Goal: Task Accomplishment & Management: Manage account settings

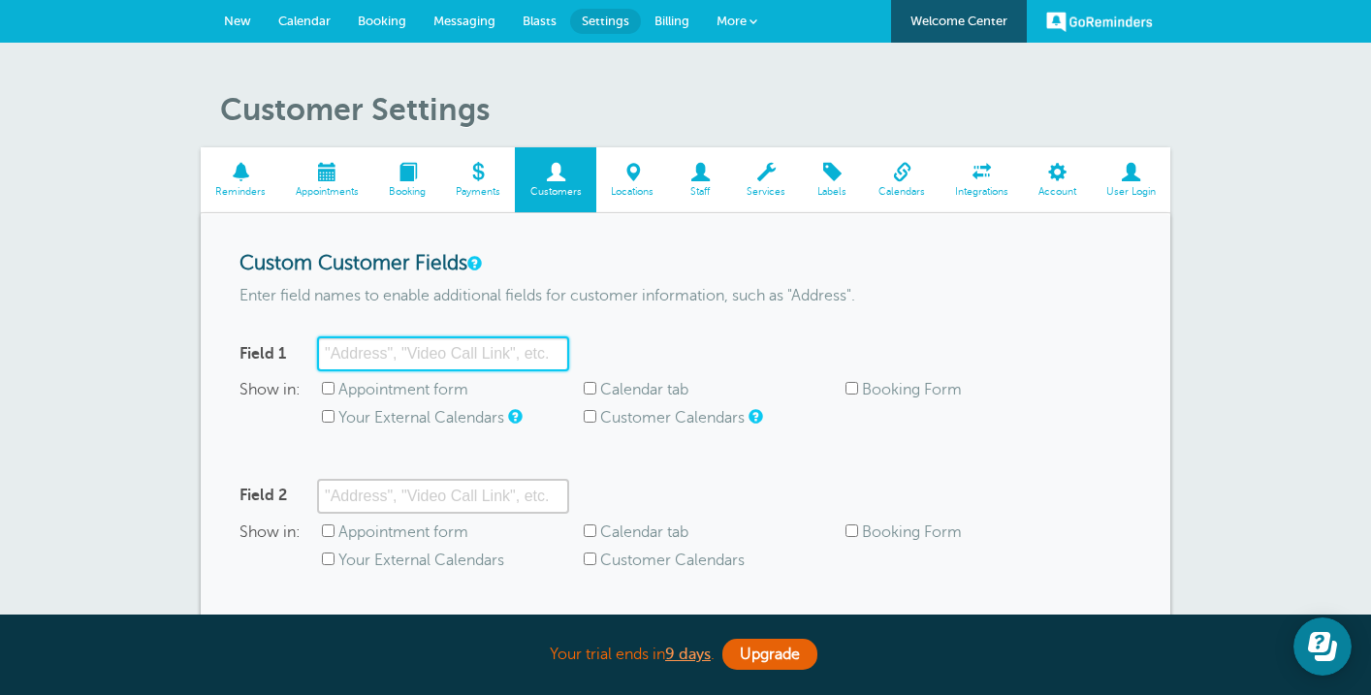
click at [451, 352] on input "Field 1" at bounding box center [443, 353] width 252 height 35
type input "Name"
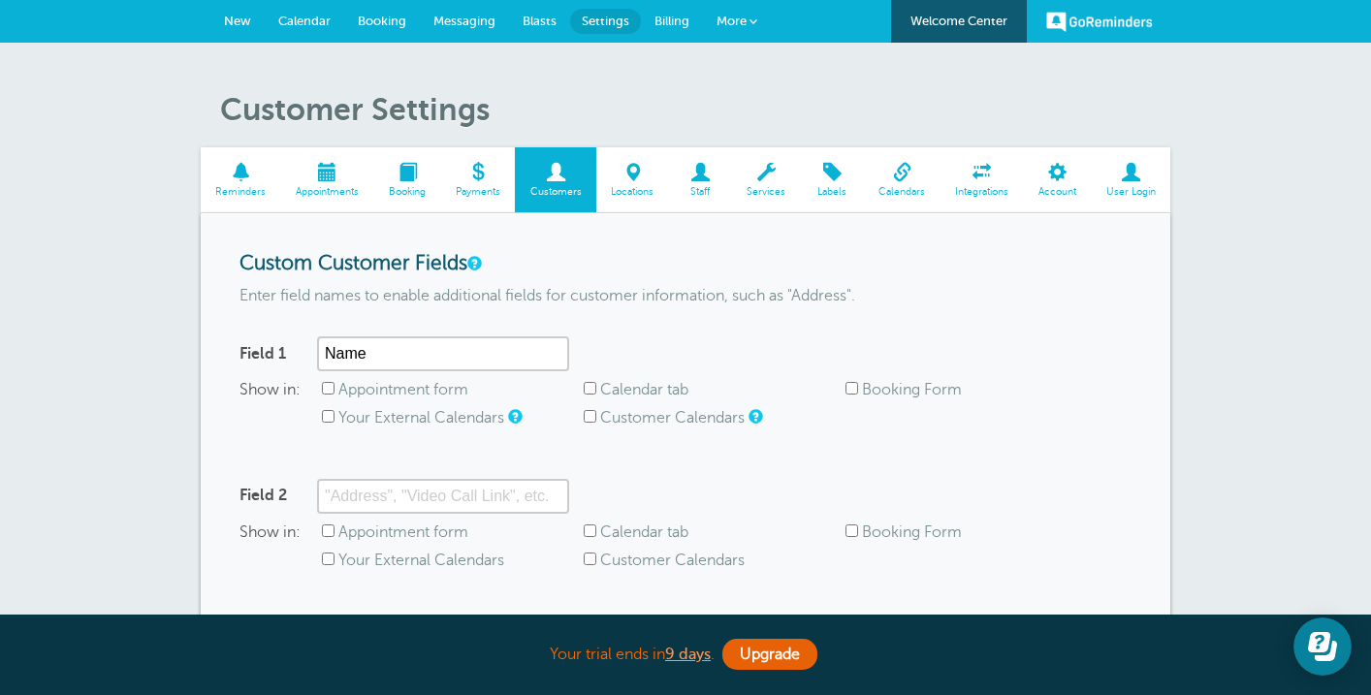
click at [466, 391] on label "Appointment form" at bounding box center [403, 389] width 130 height 17
click at [334, 391] on input "Appointment form" at bounding box center [328, 388] width 13 height 13
click at [466, 391] on label "Appointment form" at bounding box center [403, 389] width 130 height 17
click at [334, 391] on input "Appointment form" at bounding box center [328, 388] width 13 height 13
checkbox input "false"
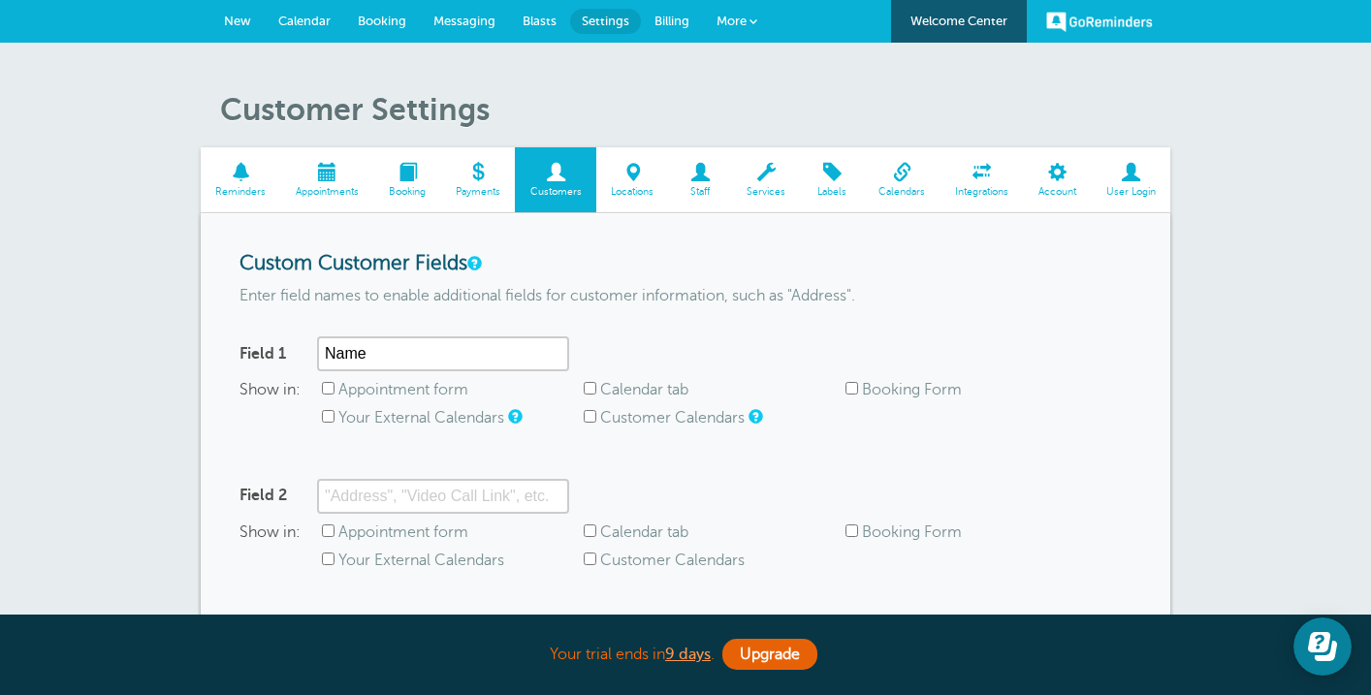
click at [908, 393] on label "Booking Form" at bounding box center [912, 389] width 100 height 17
click at [858, 393] on input "Booking Form" at bounding box center [851, 388] width 13 height 13
checkbox input "true"
click at [878, 469] on form "Custom Customer Fields Enter field names to enable additional fields for custom…" at bounding box center [685, 539] width 892 height 575
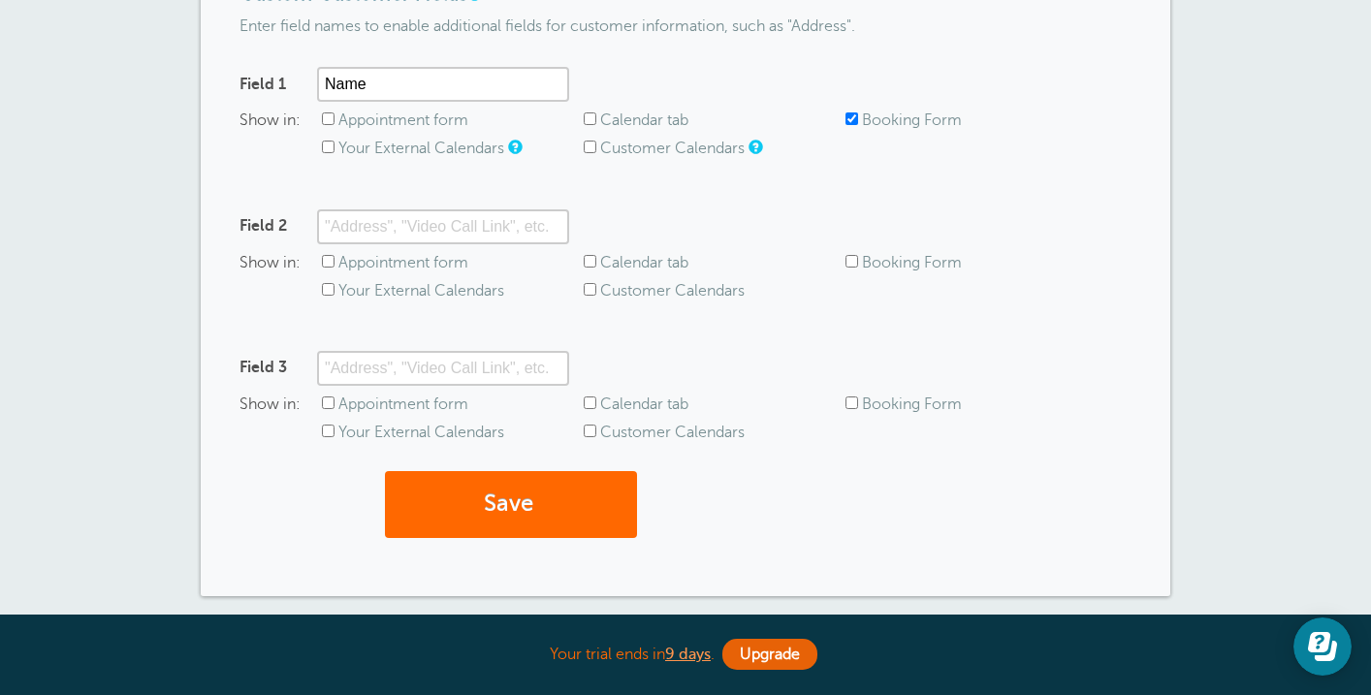
scroll to position [292, 0]
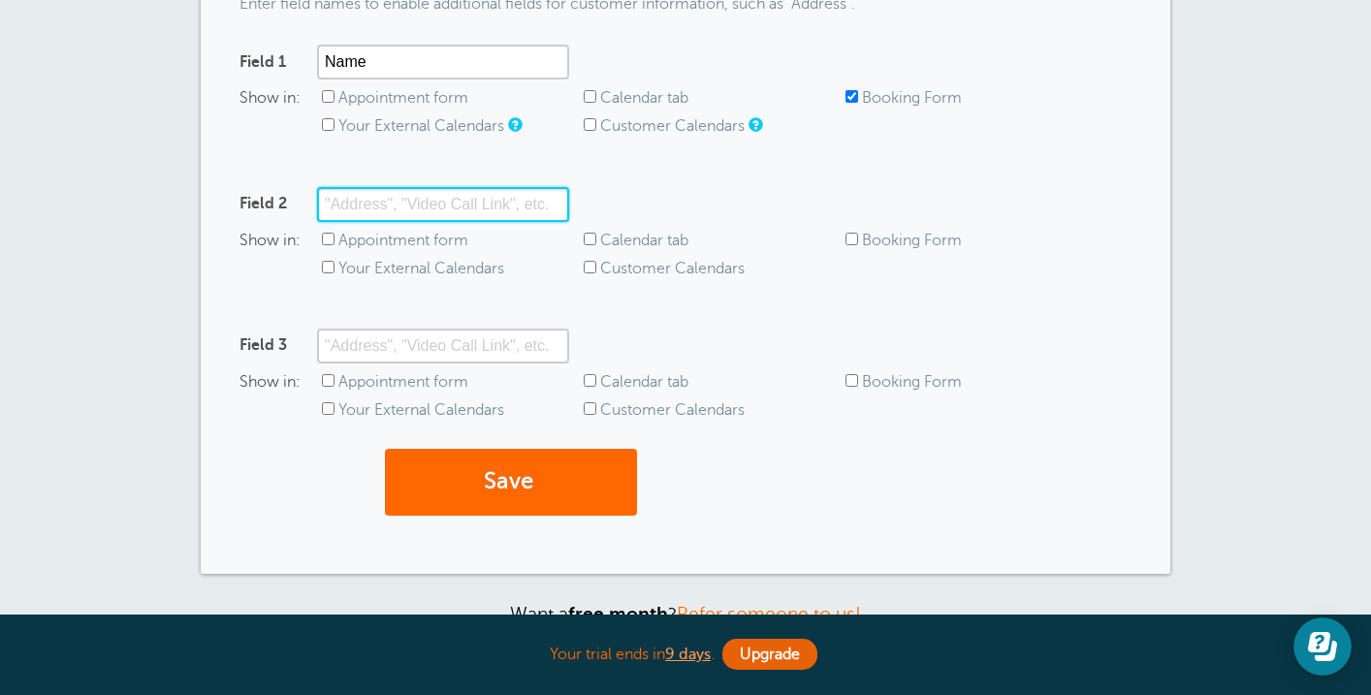
click at [477, 213] on input "Field 2" at bounding box center [443, 204] width 252 height 35
type input "R"
type input "A"
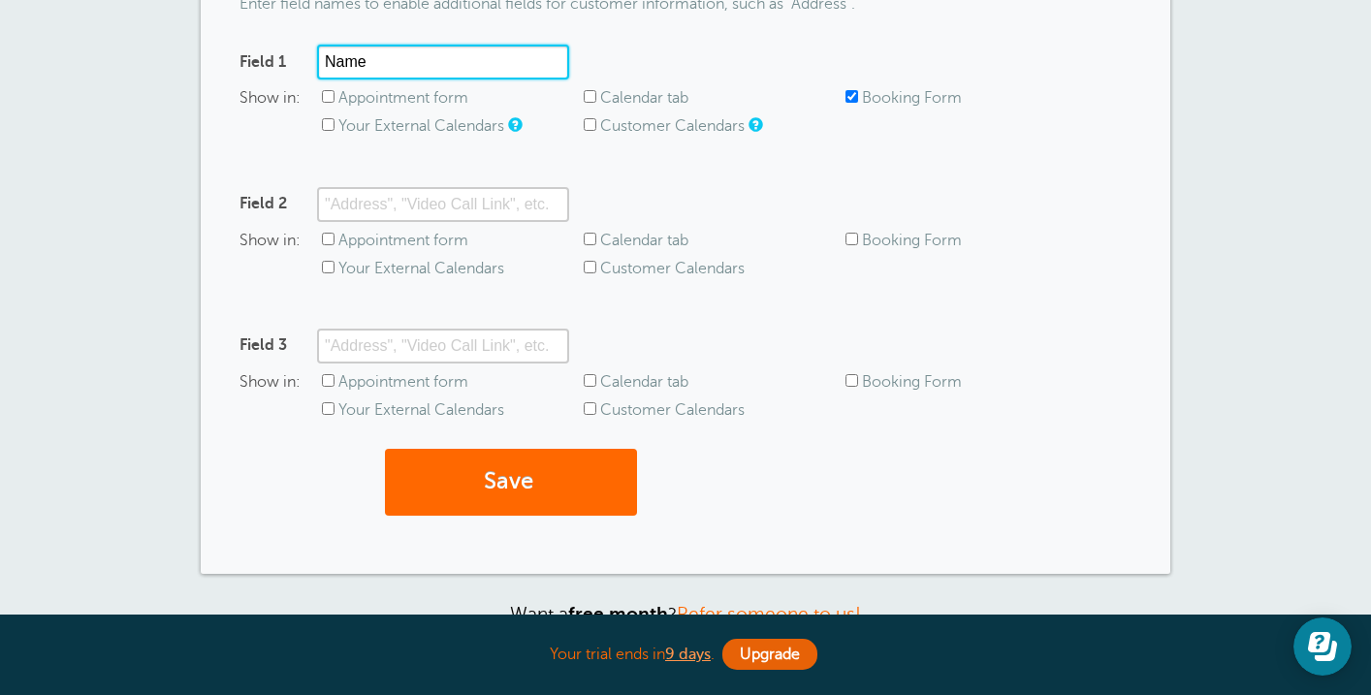
drag, startPoint x: 406, startPoint y: 56, endPoint x: 312, endPoint y: 57, distance: 94.1
click at [312, 57] on div "Field 1 Name" at bounding box center [404, 62] width 330 height 35
click at [1114, 390] on div "Show in: Appointment form Calendar tab Booking Form Your External Calendars Cus…" at bounding box center [685, 401] width 892 height 56
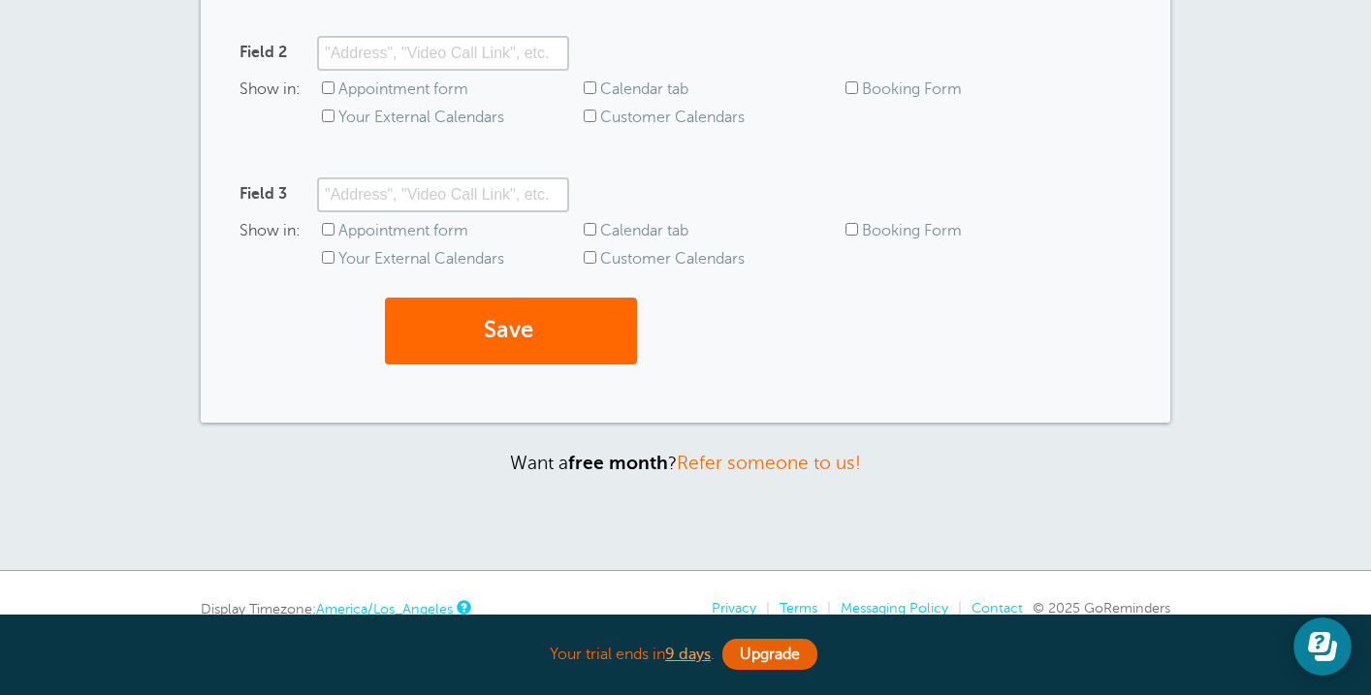
scroll to position [0, 0]
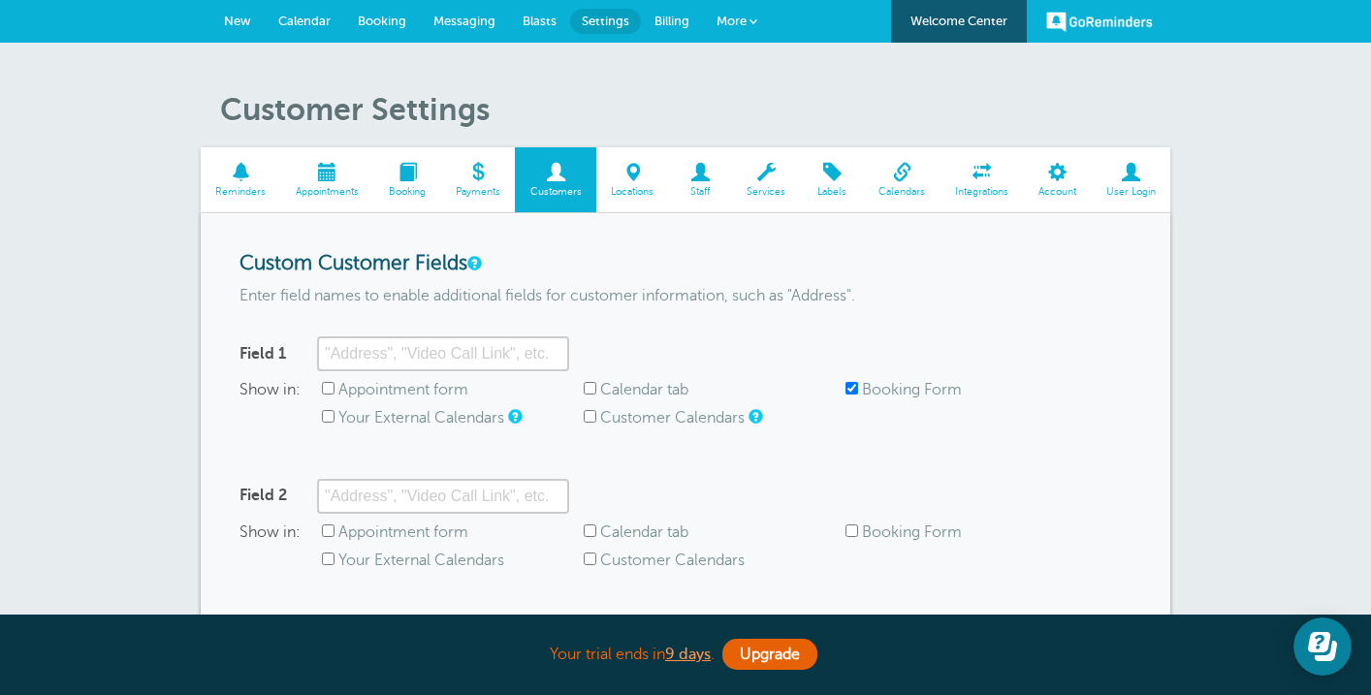
click at [245, 175] on span at bounding box center [241, 172] width 80 height 18
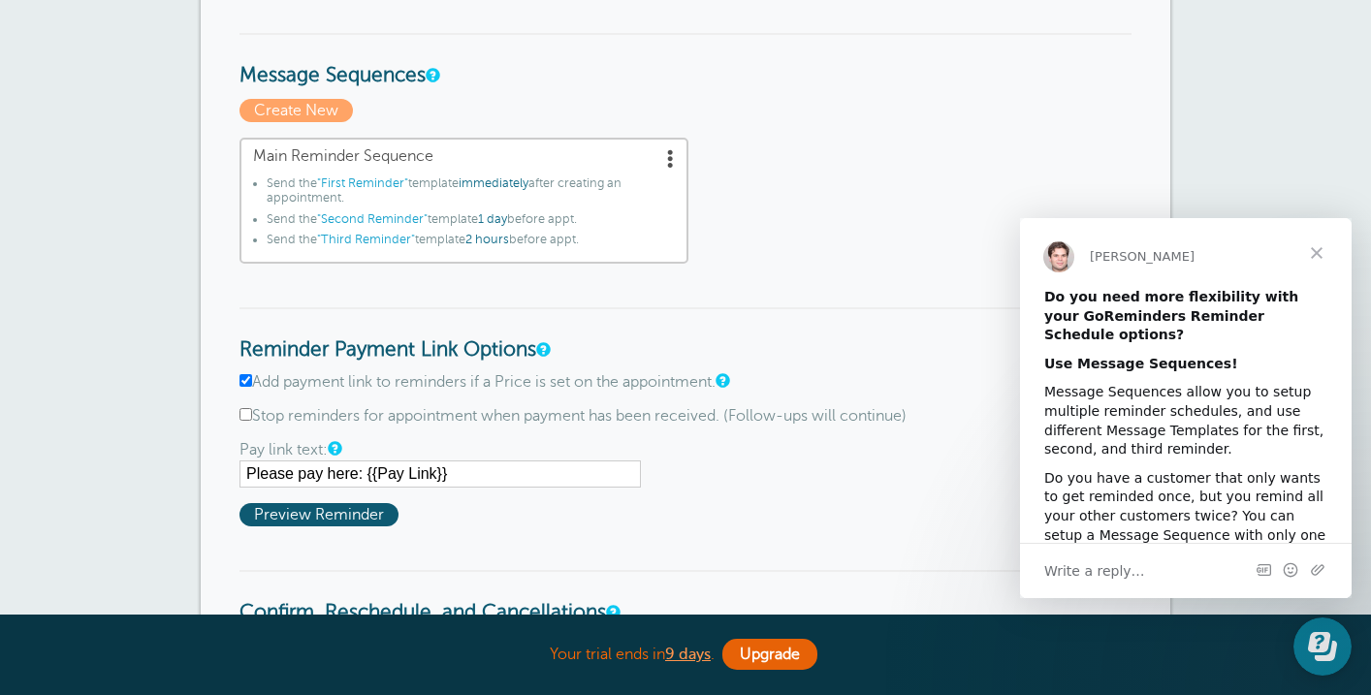
click at [1319, 251] on span "Close" at bounding box center [1317, 253] width 70 height 70
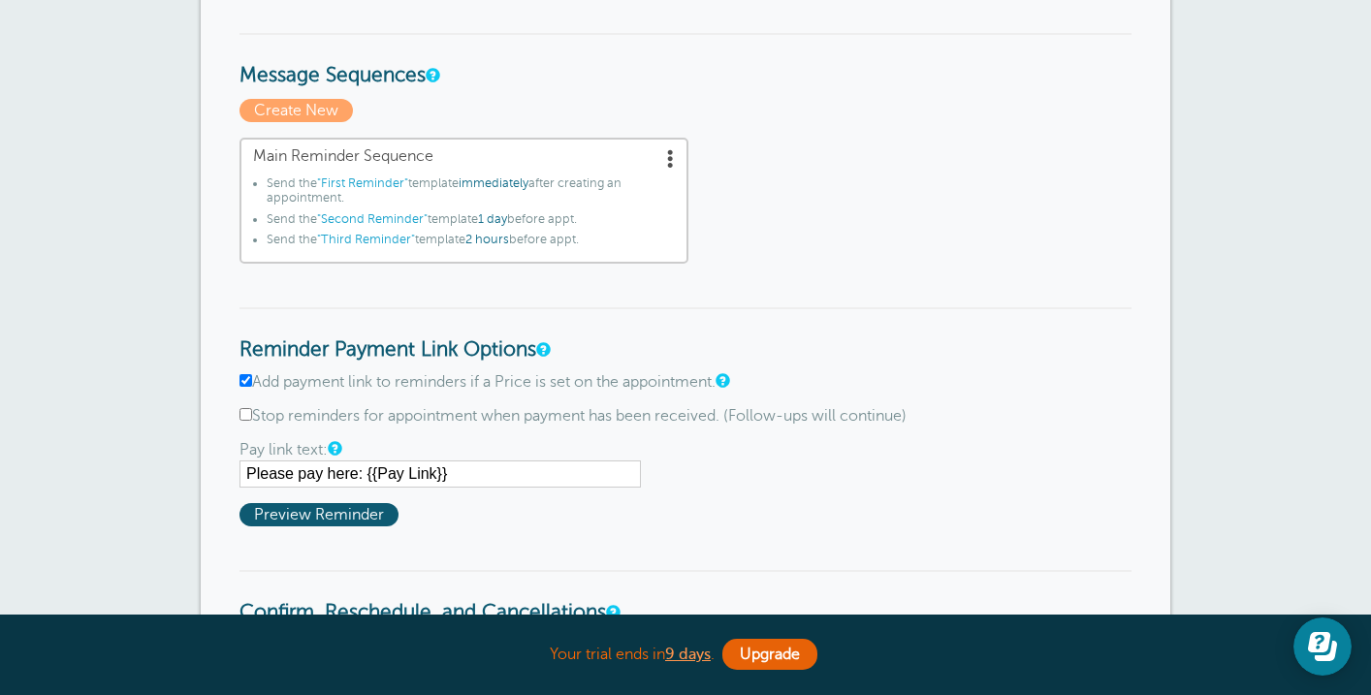
click at [667, 159] on span at bounding box center [670, 157] width 19 height 19
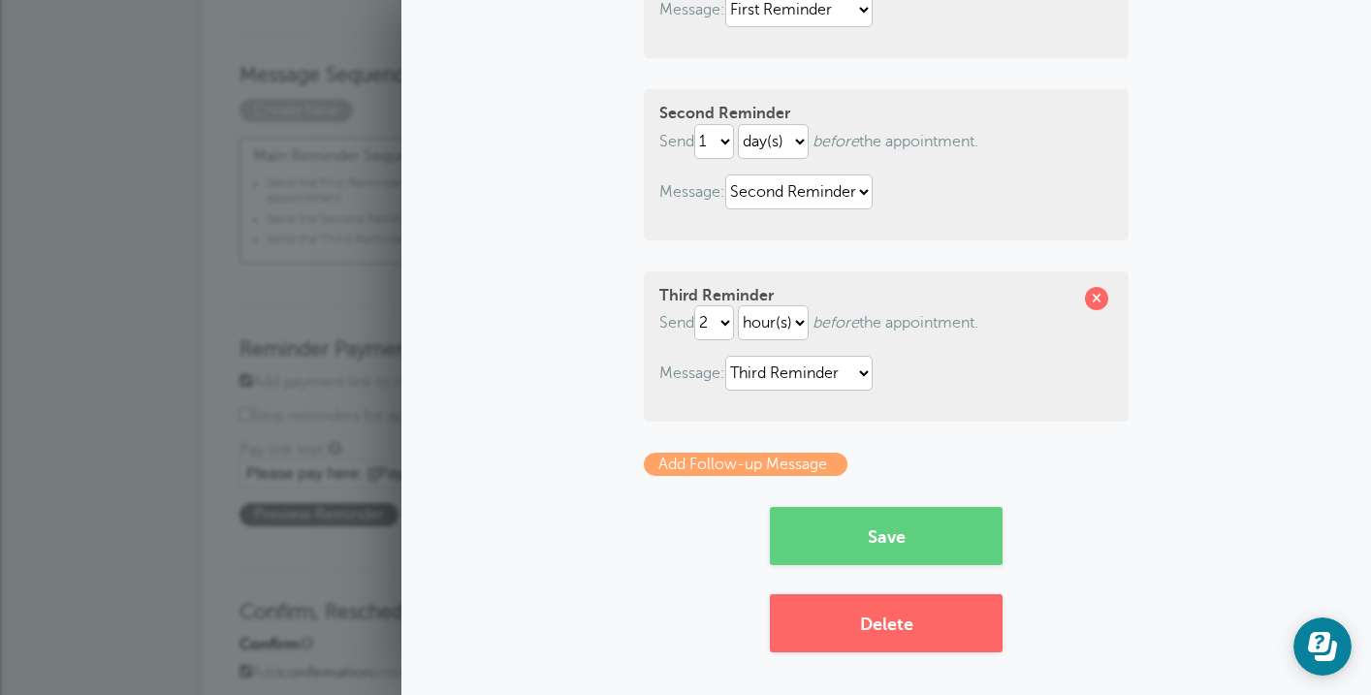
scroll to position [340, 0]
click at [949, 537] on button "Save" at bounding box center [886, 535] width 233 height 58
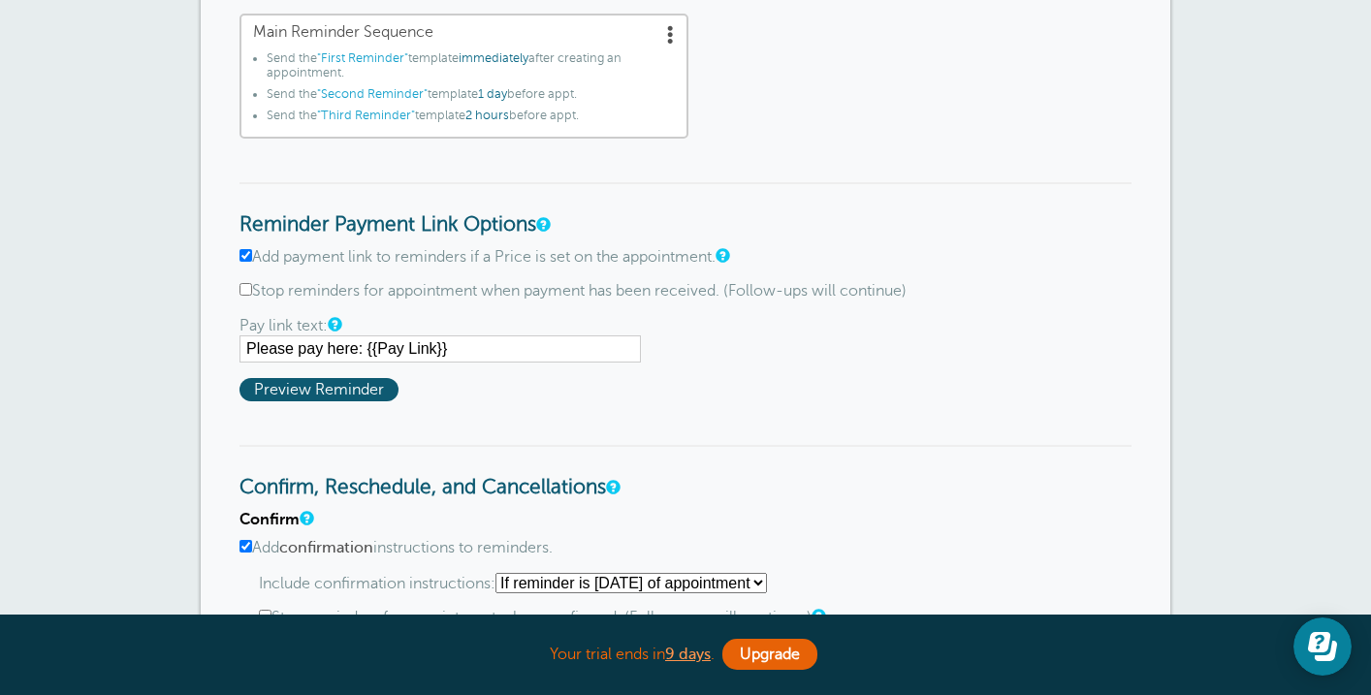
scroll to position [731, 0]
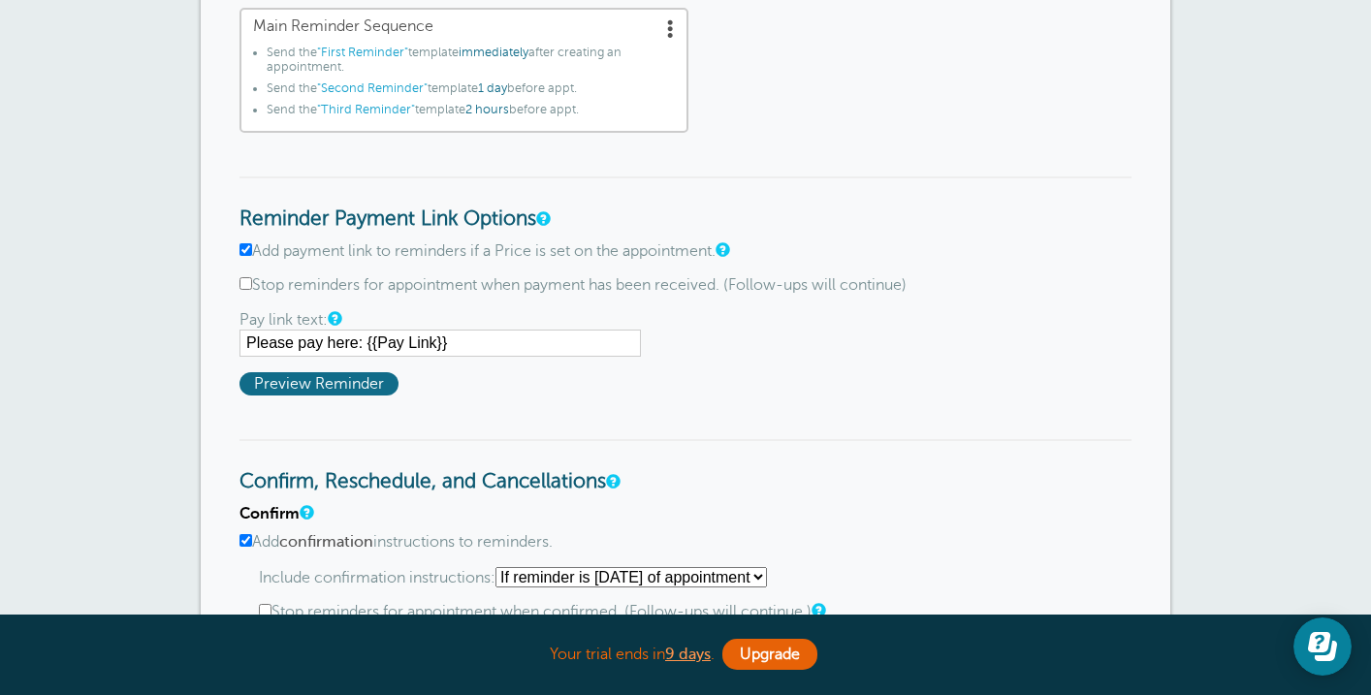
click at [308, 386] on span "Preview Reminder" at bounding box center [318, 383] width 159 height 23
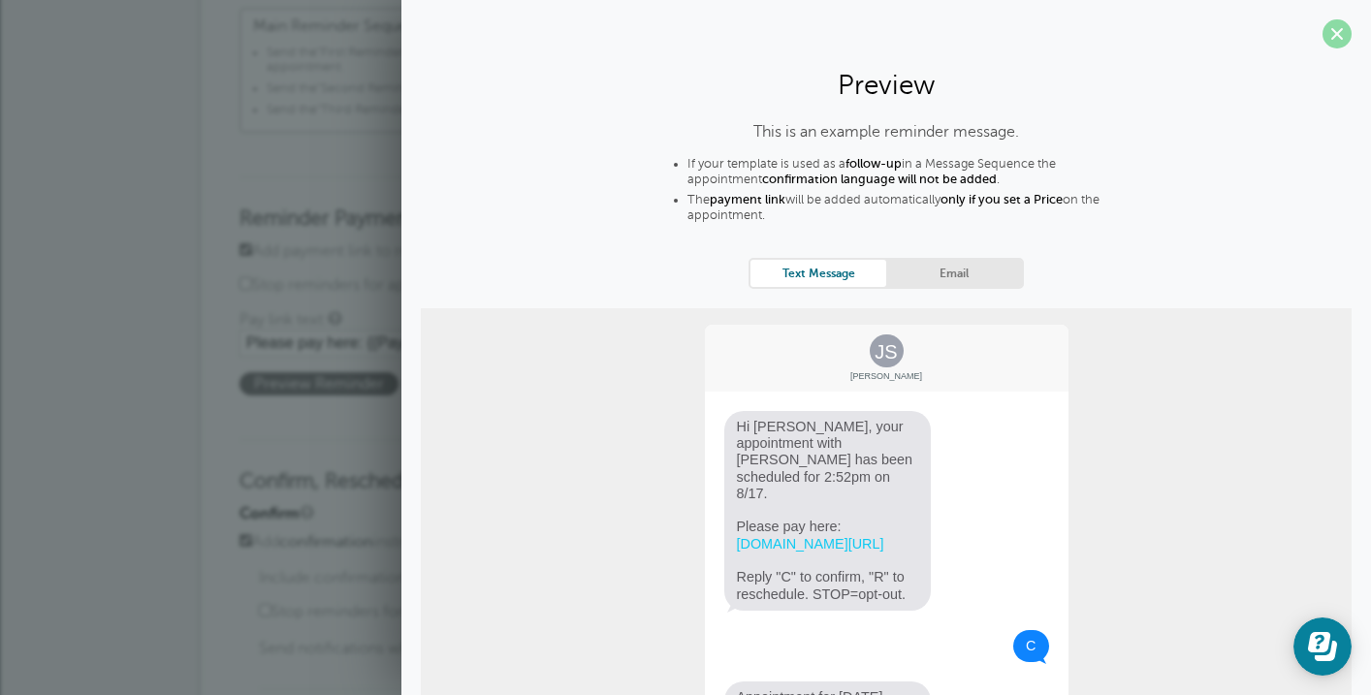
click at [1336, 36] on span at bounding box center [1336, 33] width 29 height 29
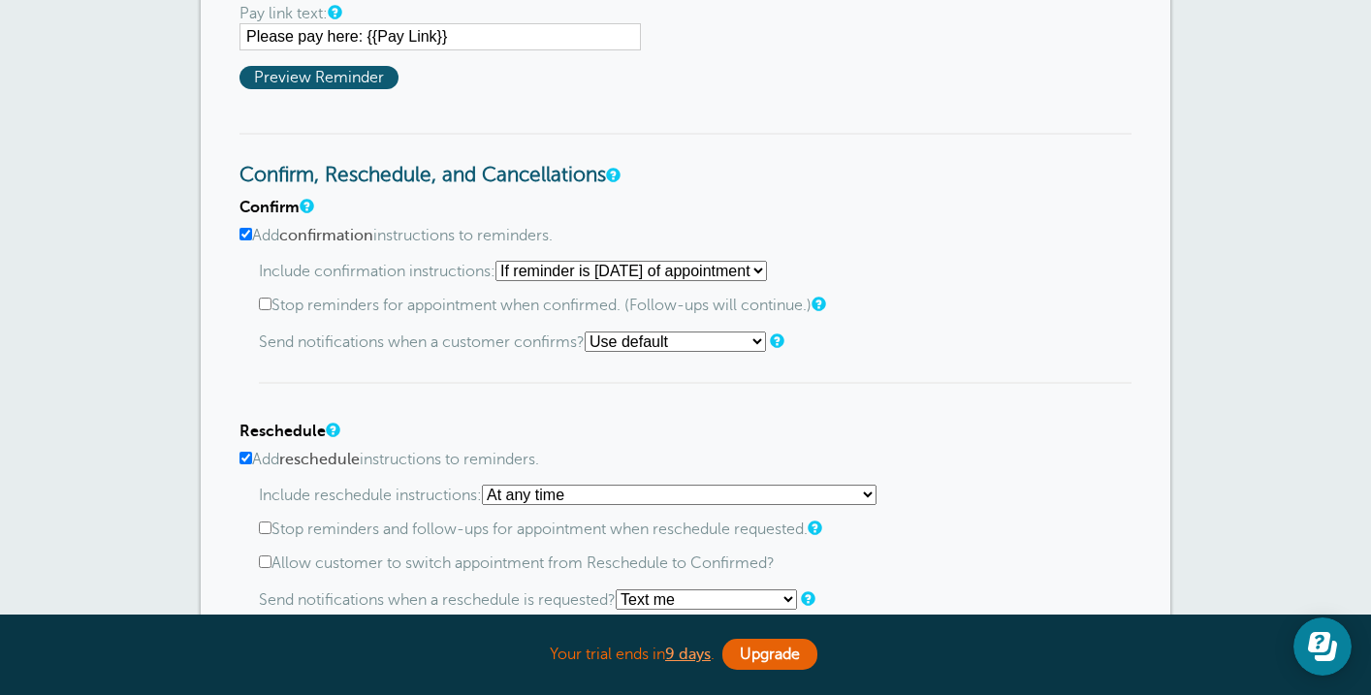
scroll to position [1040, 0]
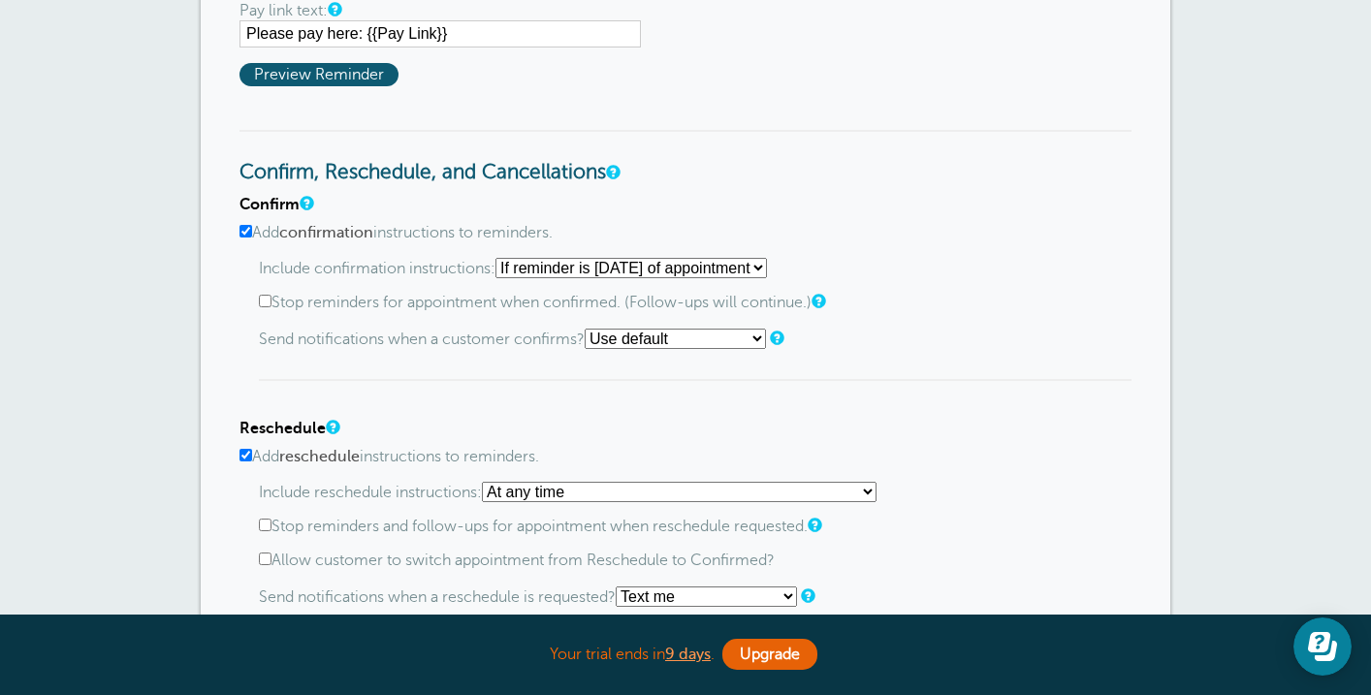
click at [632, 272] on select "Starting with first reminder If reminder is within 1 day of appointment If remi…" at bounding box center [630, 268] width 271 height 20
click at [580, 309] on label "Stop reminders for appointment when confirmed. (Follow-ups will continue.)" at bounding box center [695, 303] width 873 height 18
click at [271, 307] on input "Stop reminders for appointment when confirmed. (Follow-ups will continue.)" at bounding box center [265, 301] width 13 height 13
checkbox input "true"
click at [907, 362] on div "Include confirmation instructions: Starting with first reminder If reminder is …" at bounding box center [695, 319] width 873 height 123
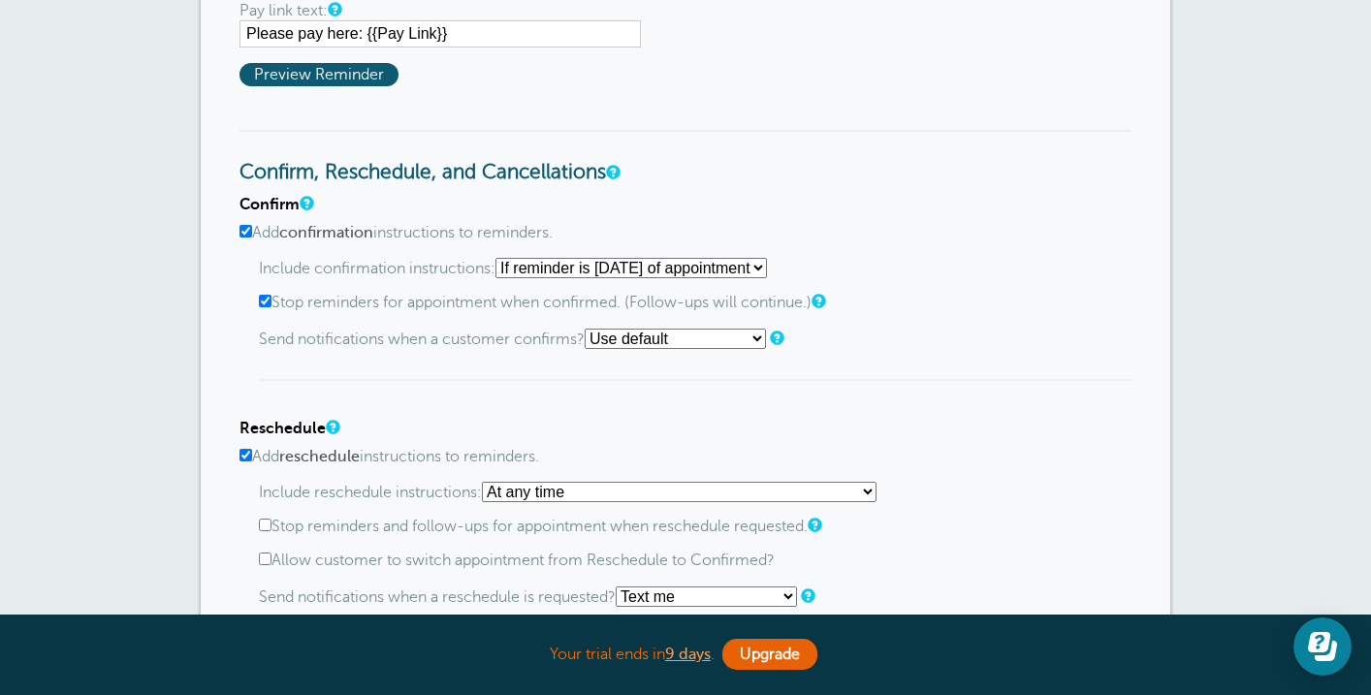
click at [718, 327] on div "Include confirmation instructions: Starting with first reminder If reminder is …" at bounding box center [695, 319] width 873 height 123
click at [722, 341] on select "Use default Text me Email me Don't send notifications" at bounding box center [675, 339] width 181 height 20
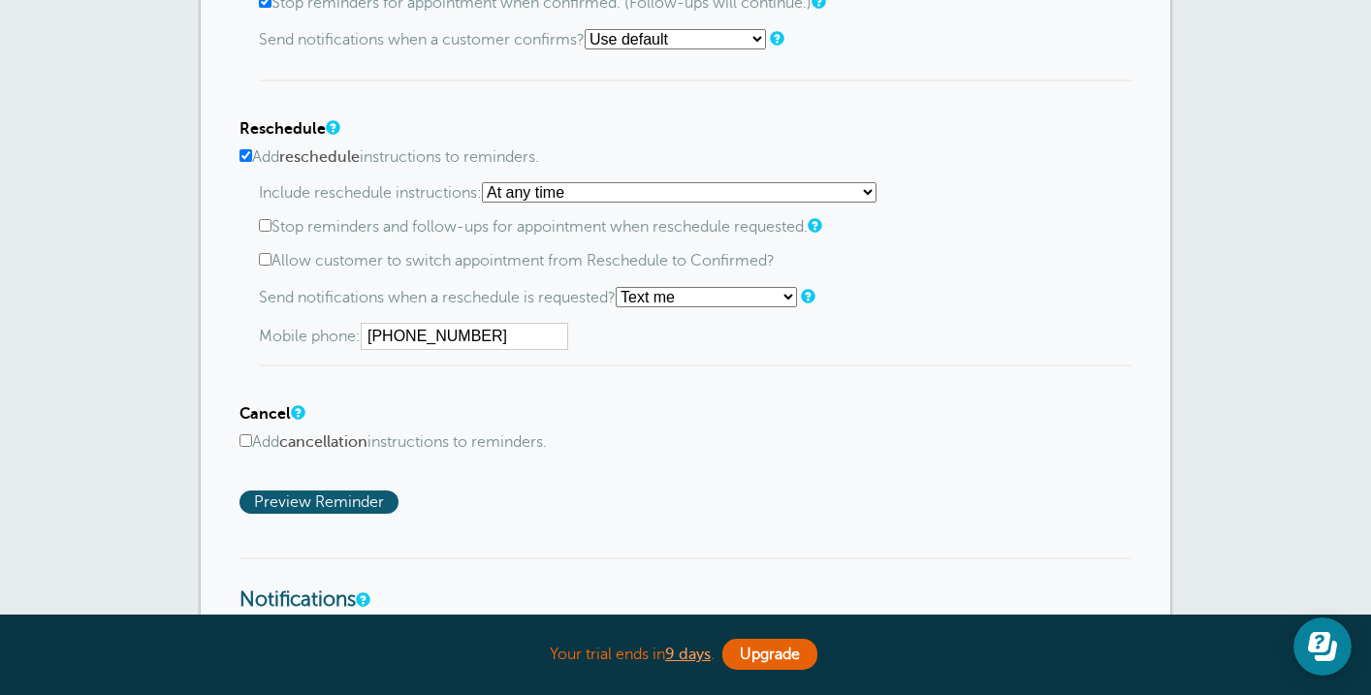
scroll to position [1342, 0]
click at [764, 231] on label "Stop reminders and follow-ups for appointment when reschedule requested." at bounding box center [695, 225] width 873 height 18
click at [271, 230] on input "Stop reminders and follow-ups for appointment when reschedule requested." at bounding box center [265, 223] width 13 height 13
click at [765, 233] on label "Stop reminders and follow-ups for appointment when reschedule requested." at bounding box center [695, 225] width 873 height 18
click at [271, 230] on input "Stop reminders and follow-ups for appointment when reschedule requested." at bounding box center [265, 223] width 13 height 13
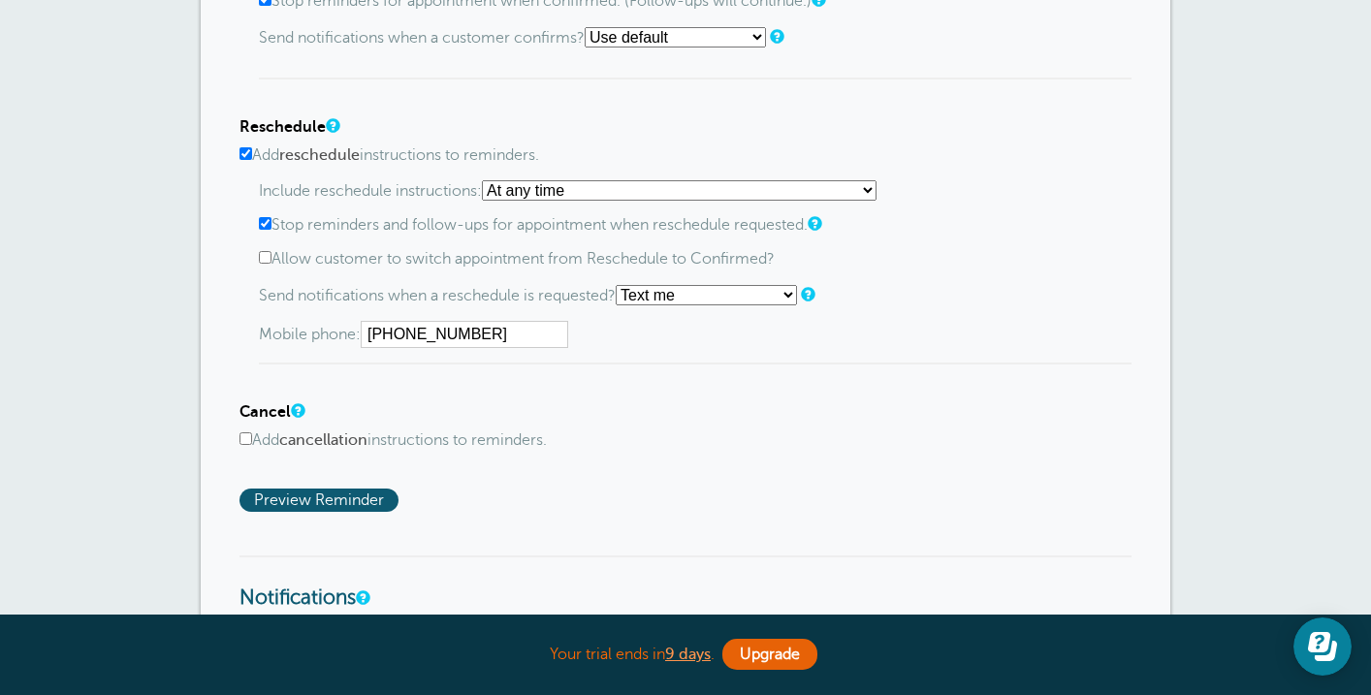
checkbox input "false"
click at [780, 196] on select "At any time If reminder more than 1 day away from appointment If reminder more …" at bounding box center [679, 190] width 395 height 20
click at [887, 339] on div "Mobile phone: (913) 963-5089" at bounding box center [695, 334] width 873 height 27
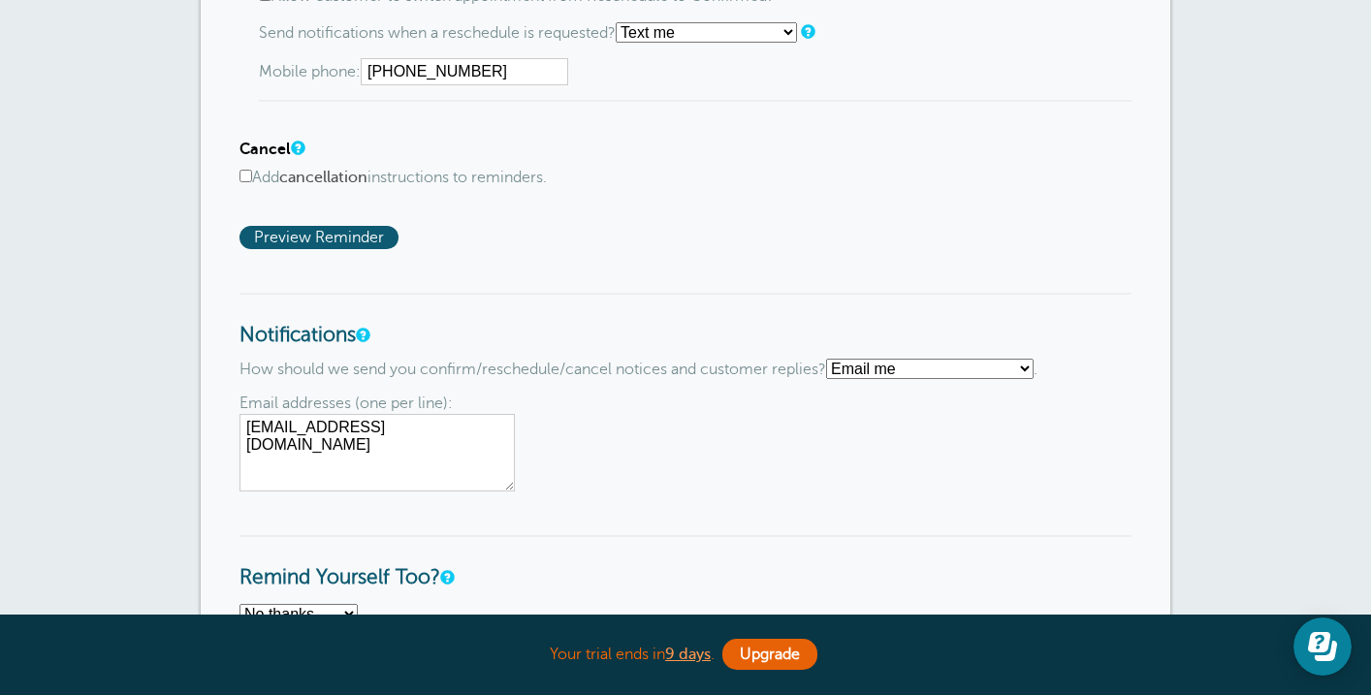
scroll to position [1609, 0]
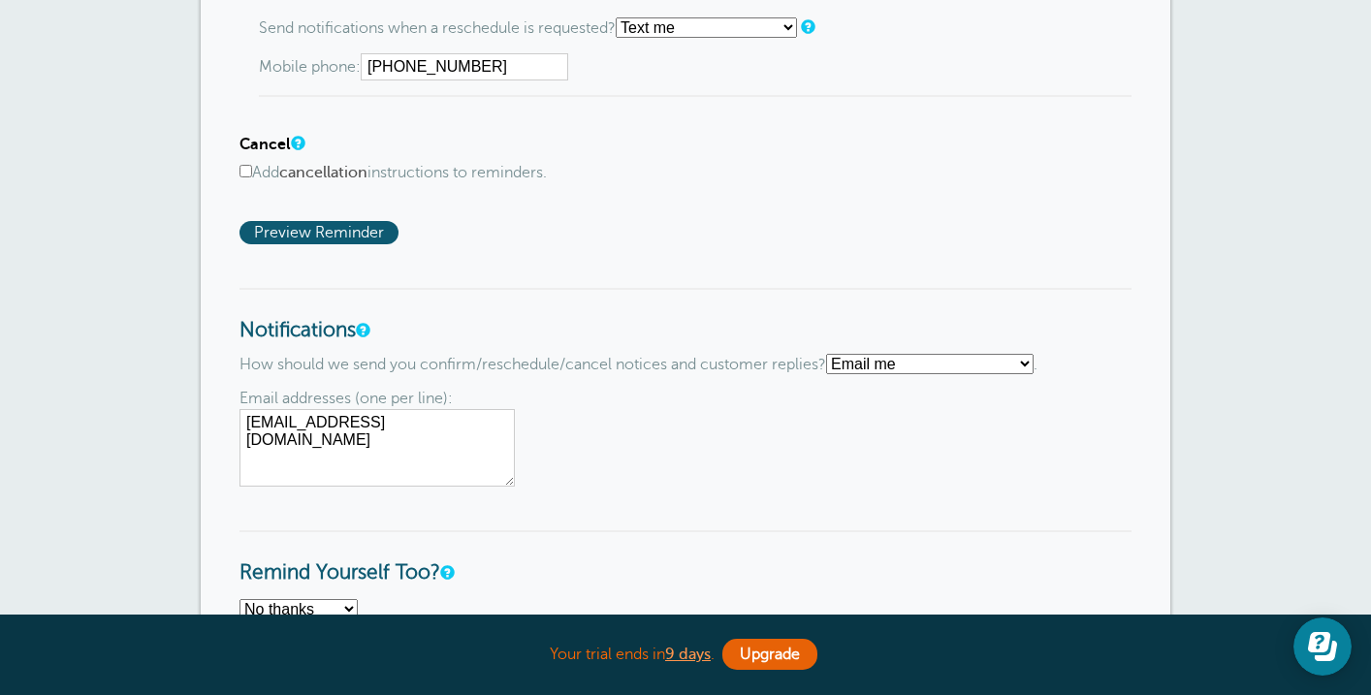
click at [479, 182] on label "Add cancellation instructions to reminders." at bounding box center [685, 173] width 892 height 18
click at [252, 177] on input "Add cancellation instructions to reminders." at bounding box center [245, 171] width 13 height 13
checkbox input "true"
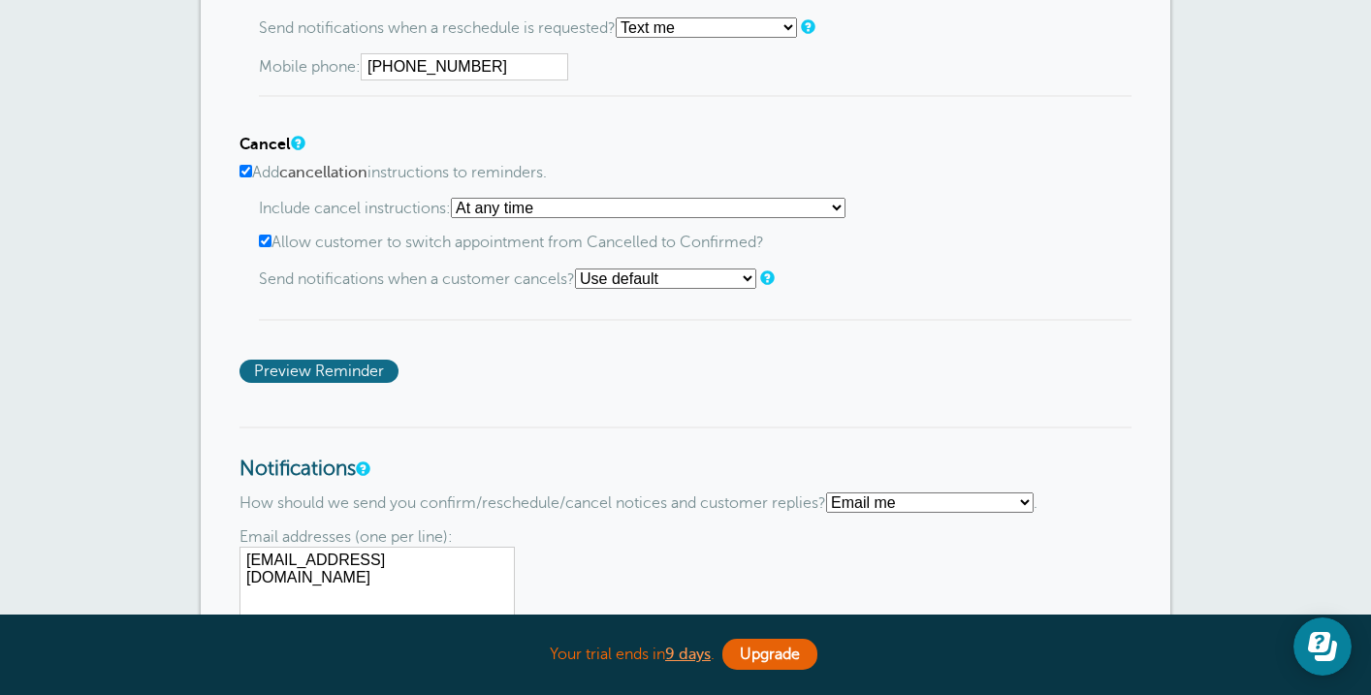
click at [353, 383] on span "Preview Reminder" at bounding box center [318, 371] width 159 height 23
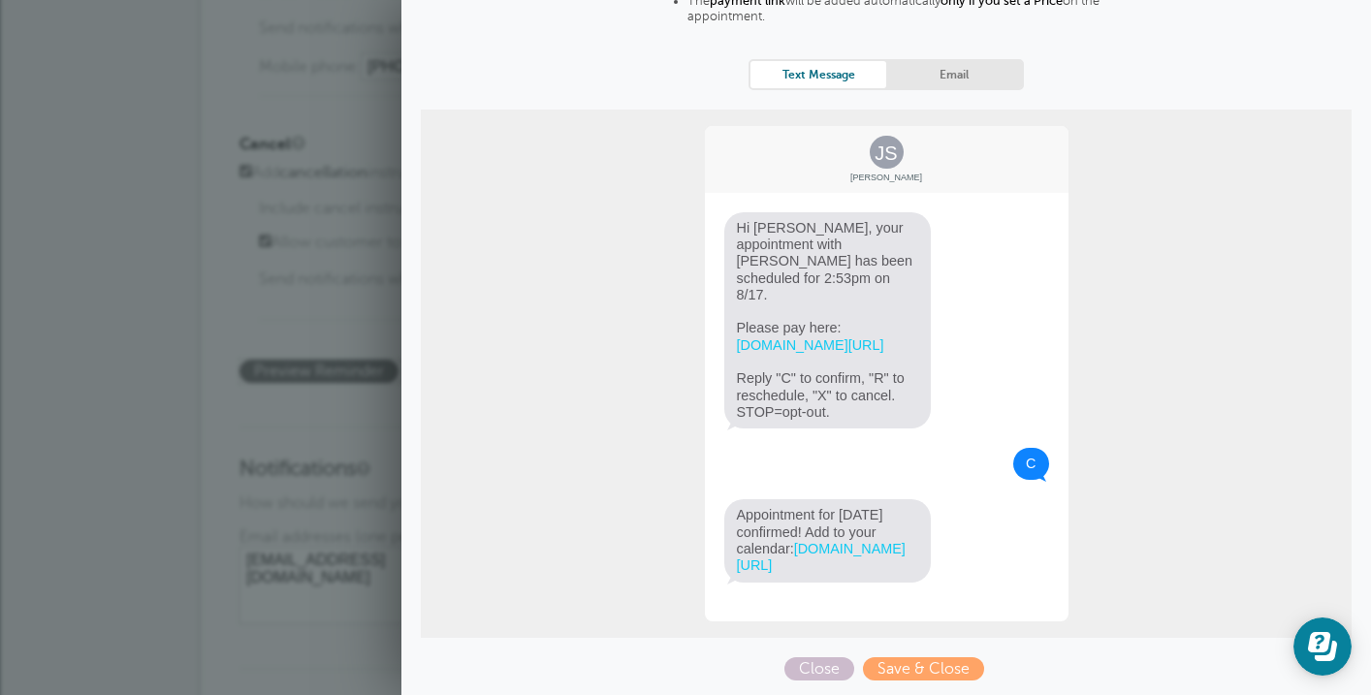
scroll to position [213, 0]
click at [934, 658] on span "Save & Close" at bounding box center [923, 668] width 121 height 23
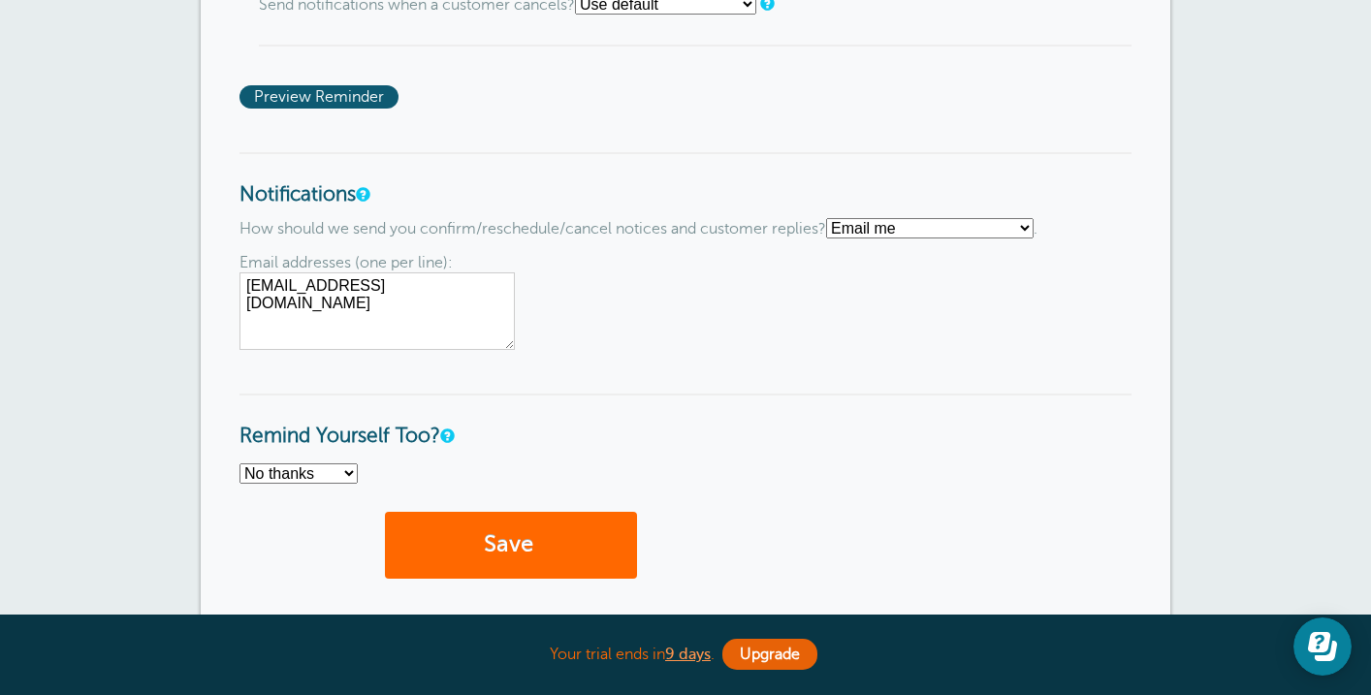
click at [919, 239] on select "Text me Email me Don't send me notifications" at bounding box center [929, 228] width 207 height 20
select select "4"
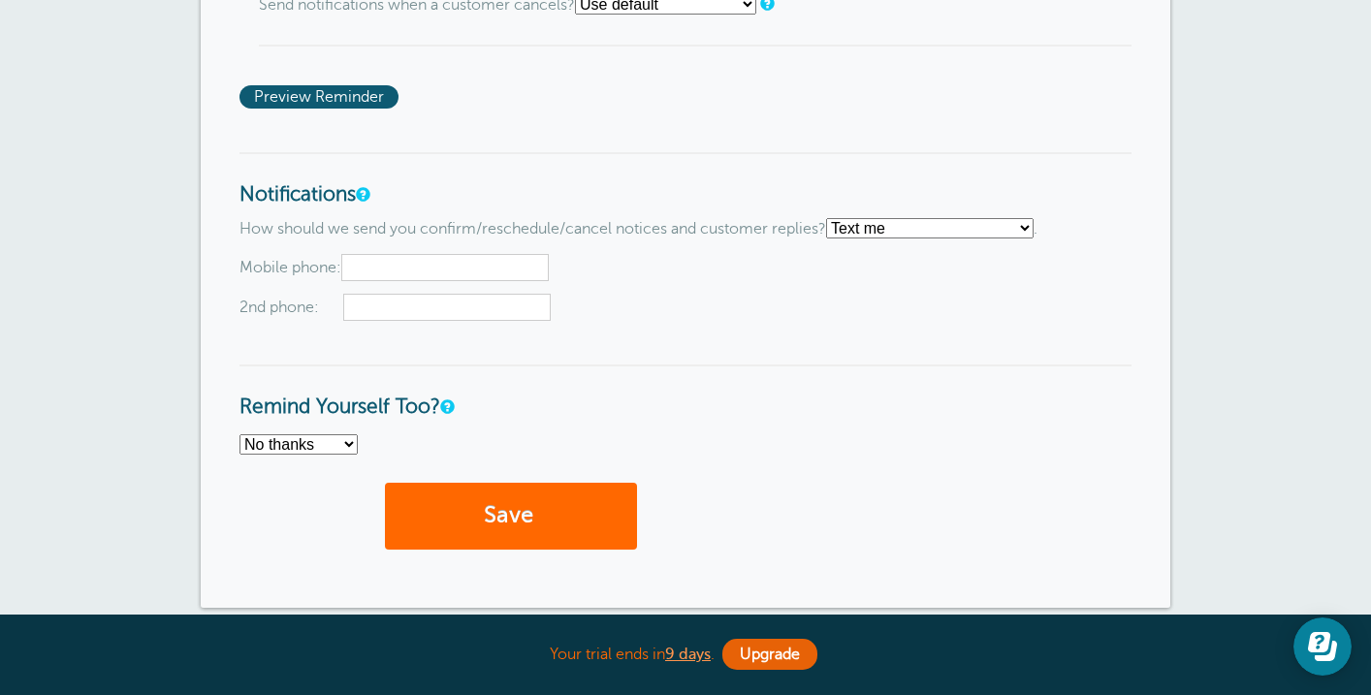
click at [449, 280] on input "text" at bounding box center [444, 267] width 207 height 27
type input "9139635089"
click at [698, 390] on h3 "Remind Yourself Too?" at bounding box center [685, 392] width 892 height 55
click at [344, 450] on select "No thanks Yes, text me Yes, email me" at bounding box center [298, 444] width 118 height 20
select select "4"
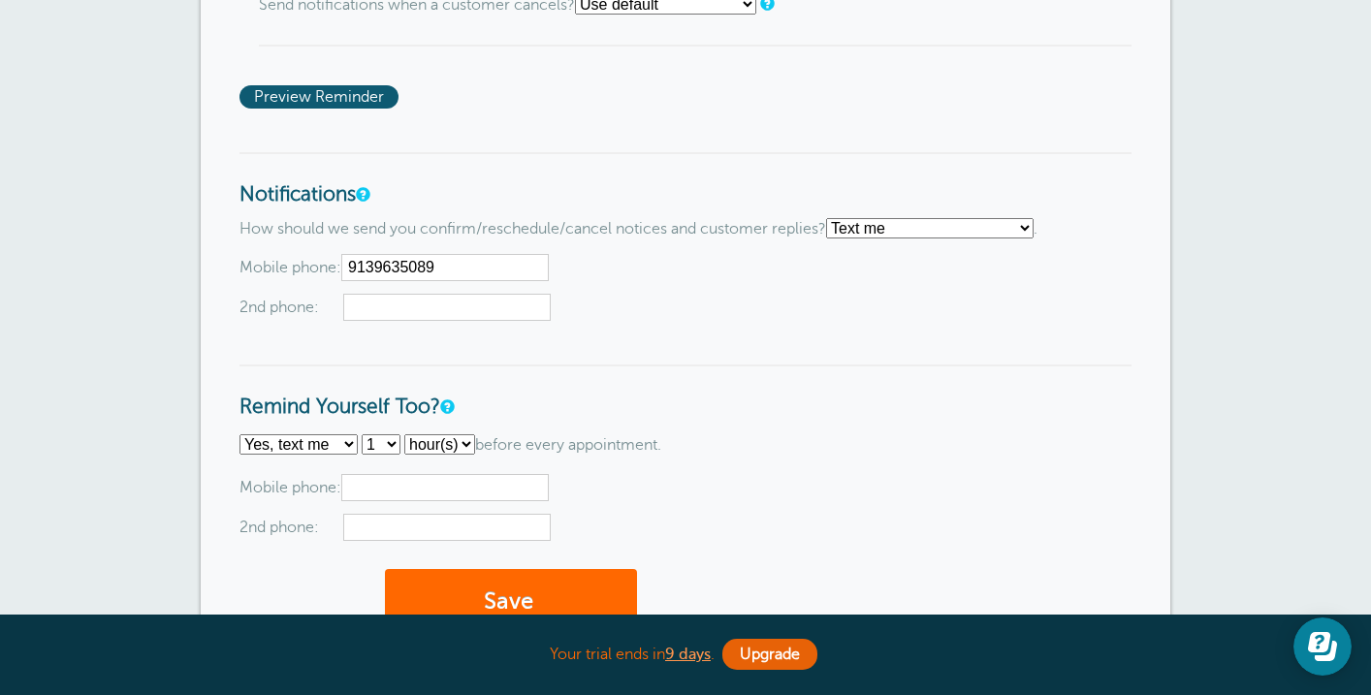
click at [389, 455] on select "1 2 3 4 5 6 7 8 9 10 11 12 13 14 15 16 17 18 19 20 21 22 23 24 25 26 27 28 29 30" at bounding box center [381, 444] width 39 height 20
click at [449, 455] on select "hour(s) day(s)" at bounding box center [439, 444] width 71 height 20
select select "DAY"
click at [686, 502] on div "Email addresses (one per line): darialegrand@gmail.com Mobile phone: 2nd phone:" at bounding box center [685, 507] width 892 height 67
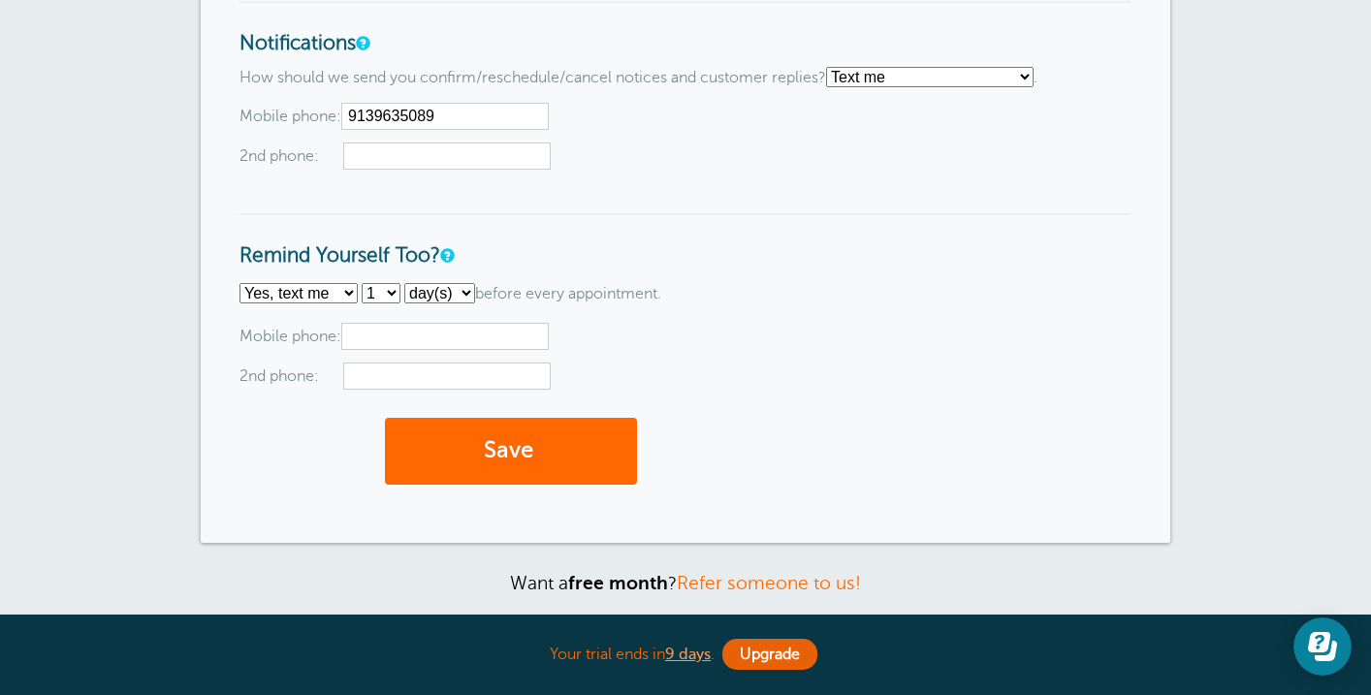
scroll to position [2038, 0]
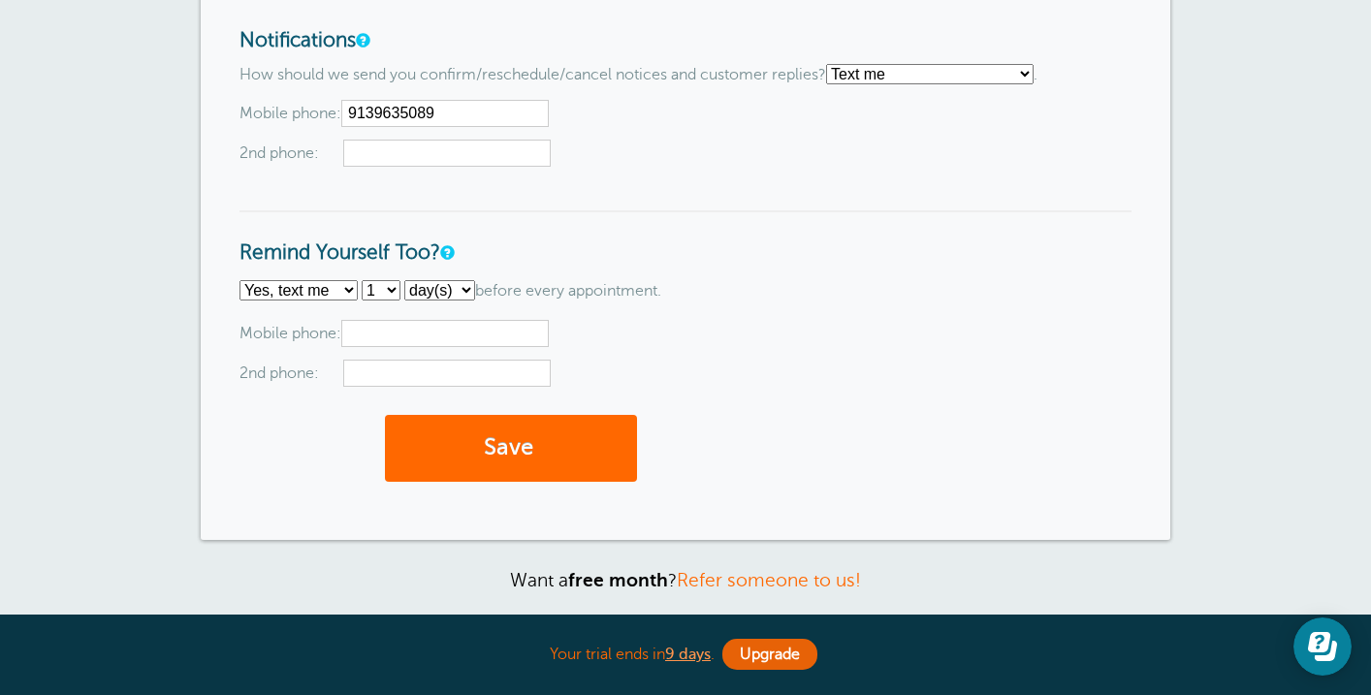
click at [487, 344] on input "text" at bounding box center [444, 333] width 207 height 27
type input "9139635089"
click at [681, 334] on div "No thanks Yes, text me Yes, email me 1 2 3 4 5 6 7 8 9 10 11 12 13 14 15 16 17 …" at bounding box center [685, 333] width 892 height 107
click at [619, 442] on button "Save" at bounding box center [511, 448] width 252 height 67
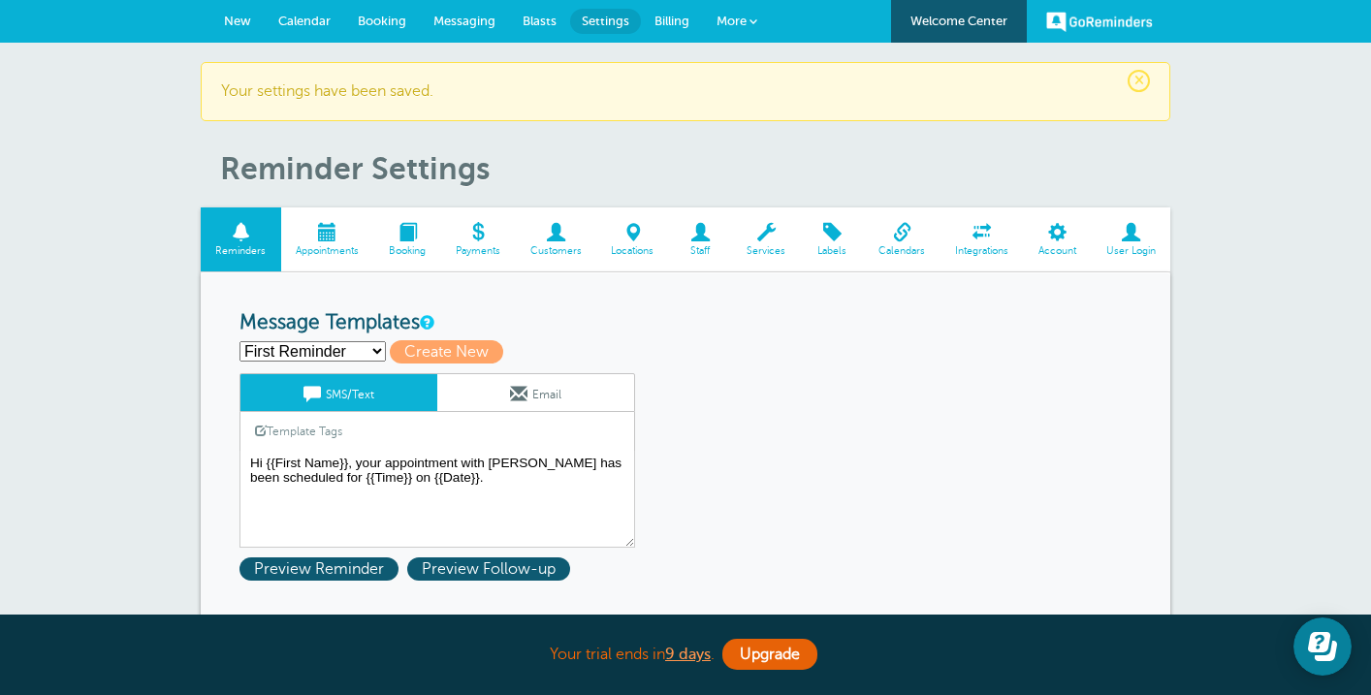
click at [323, 248] on span "Appointments" at bounding box center [328, 251] width 74 height 12
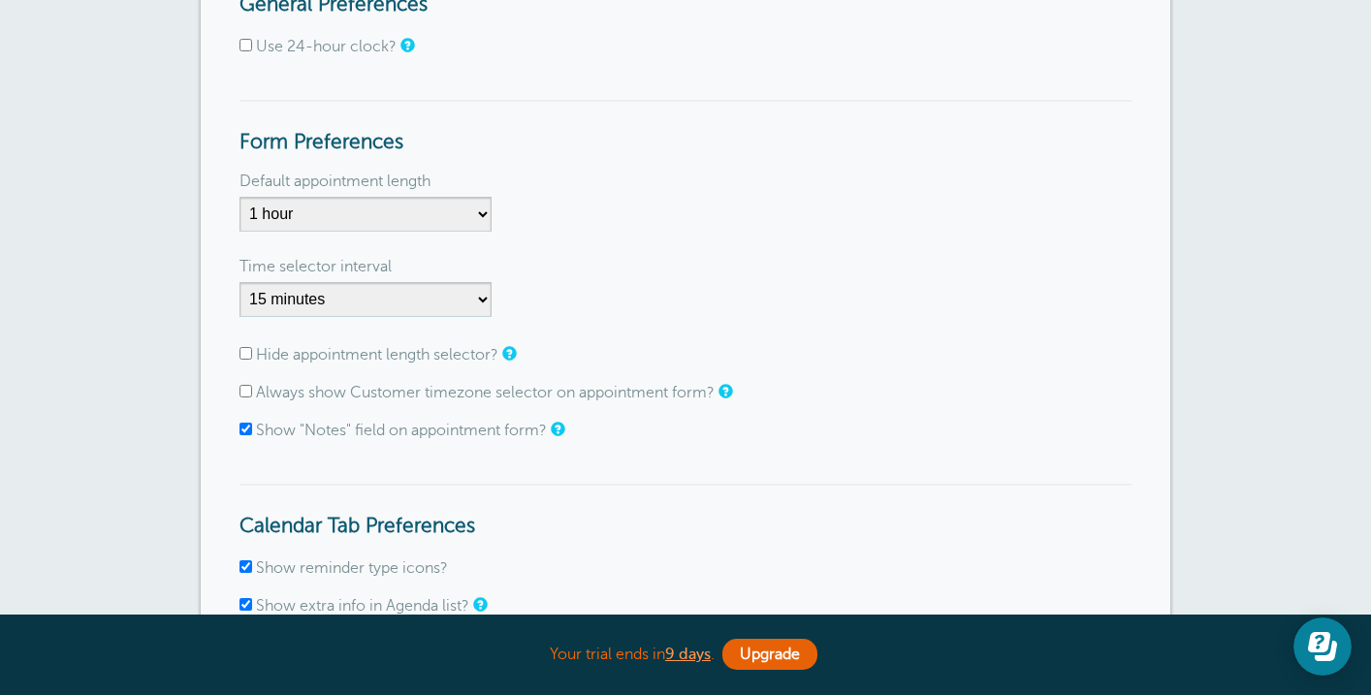
scroll to position [260, 0]
click at [685, 392] on label "Always show Customer timezone selector on appointment form?" at bounding box center [485, 391] width 459 height 17
click at [252, 392] on input "Always show Customer timezone selector on appointment form?" at bounding box center [245, 390] width 13 height 13
checkbox input "true"
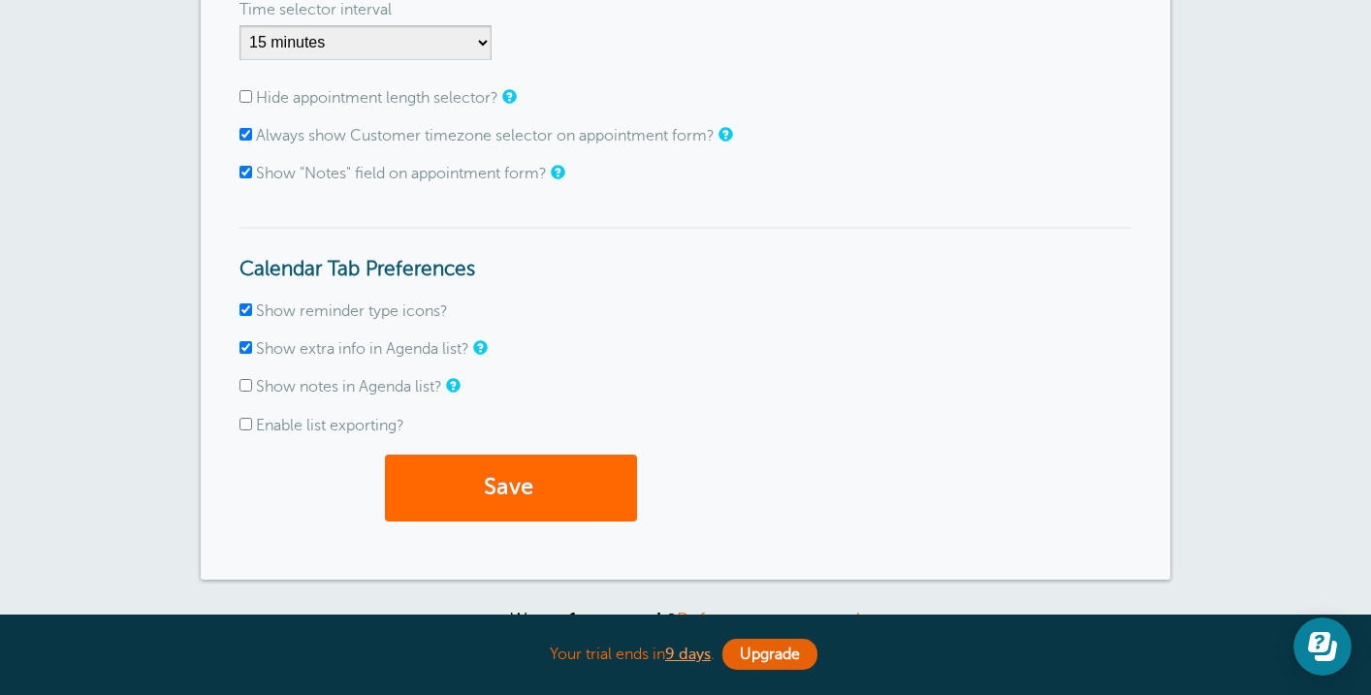
scroll to position [517, 0]
click at [518, 492] on button "Save" at bounding box center [511, 487] width 252 height 67
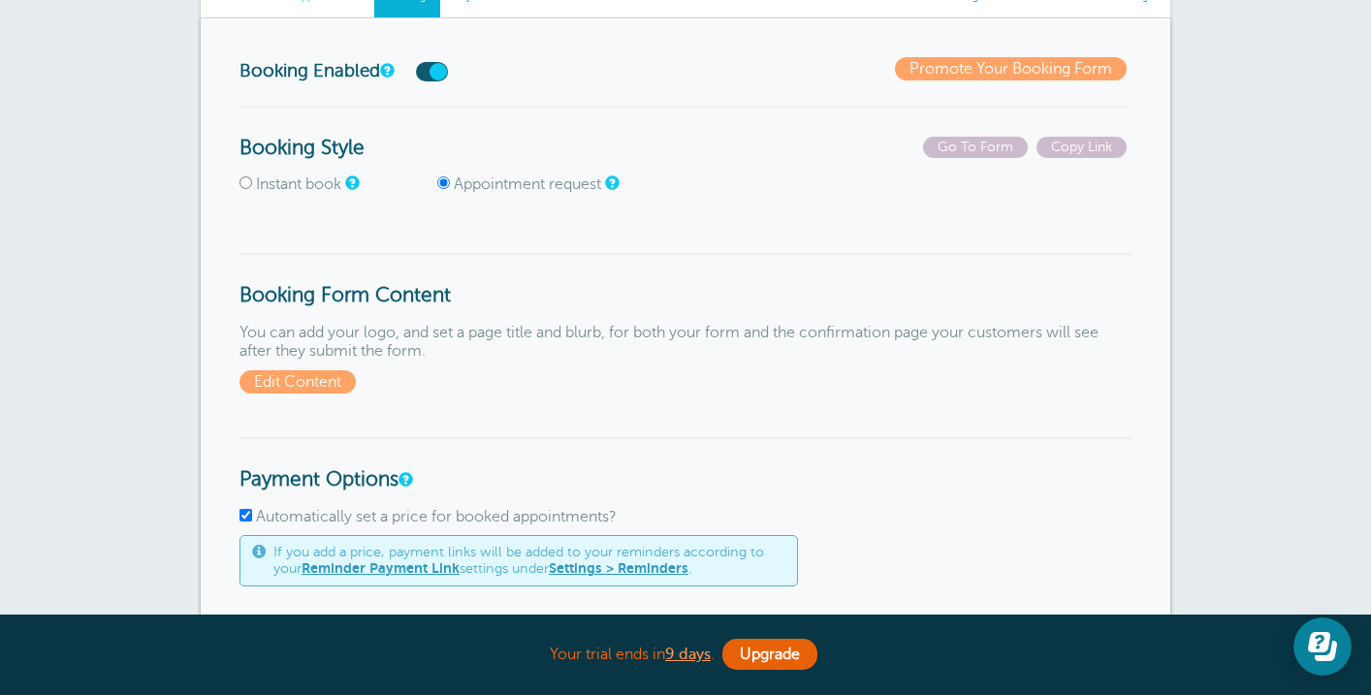
scroll to position [196, 0]
click at [987, 152] on span "Go To Form" at bounding box center [975, 146] width 105 height 21
click at [319, 180] on label "Instant book" at bounding box center [298, 183] width 85 height 17
click at [252, 180] on input "Instant book" at bounding box center [245, 181] width 13 height 13
radio input "true"
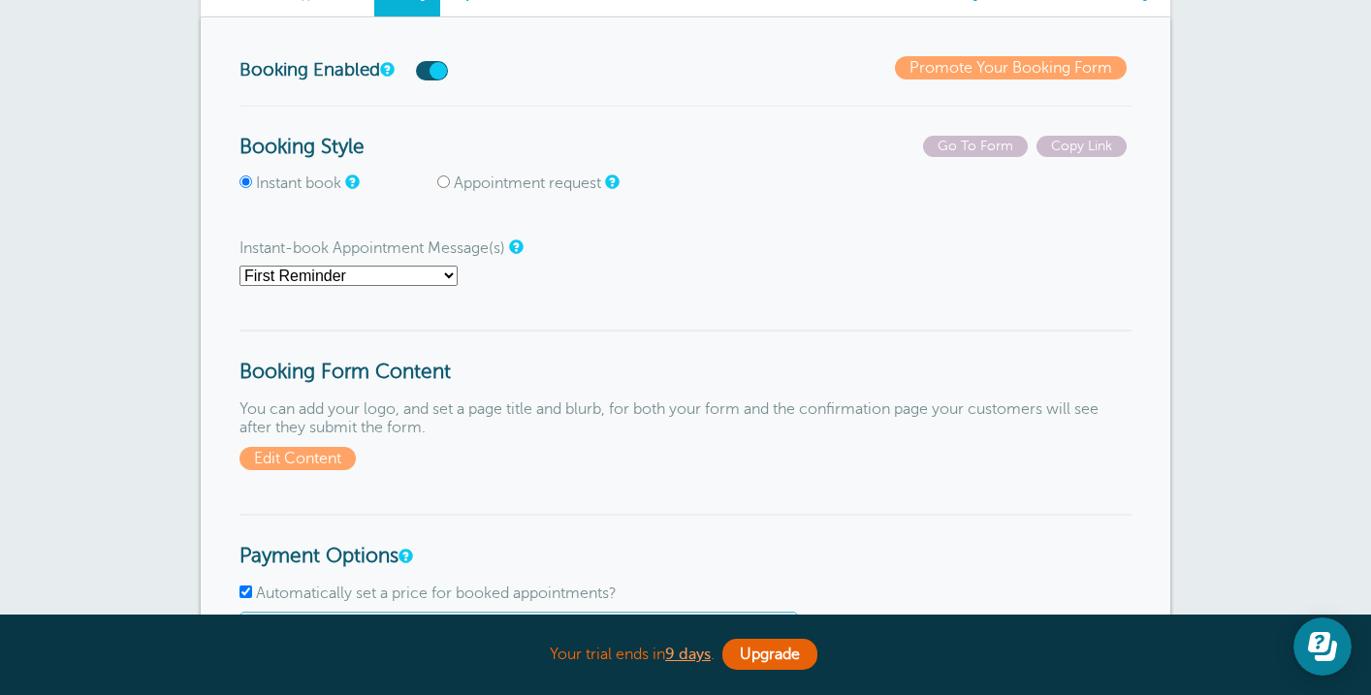
click at [390, 279] on select "First Reminder Second Reminder Third Reminder Main Reminder Sequence" at bounding box center [348, 276] width 218 height 20
click at [947, 150] on span "Go To Form" at bounding box center [975, 146] width 105 height 21
click at [651, 359] on h3 "Booking Form Content" at bounding box center [685, 357] width 892 height 55
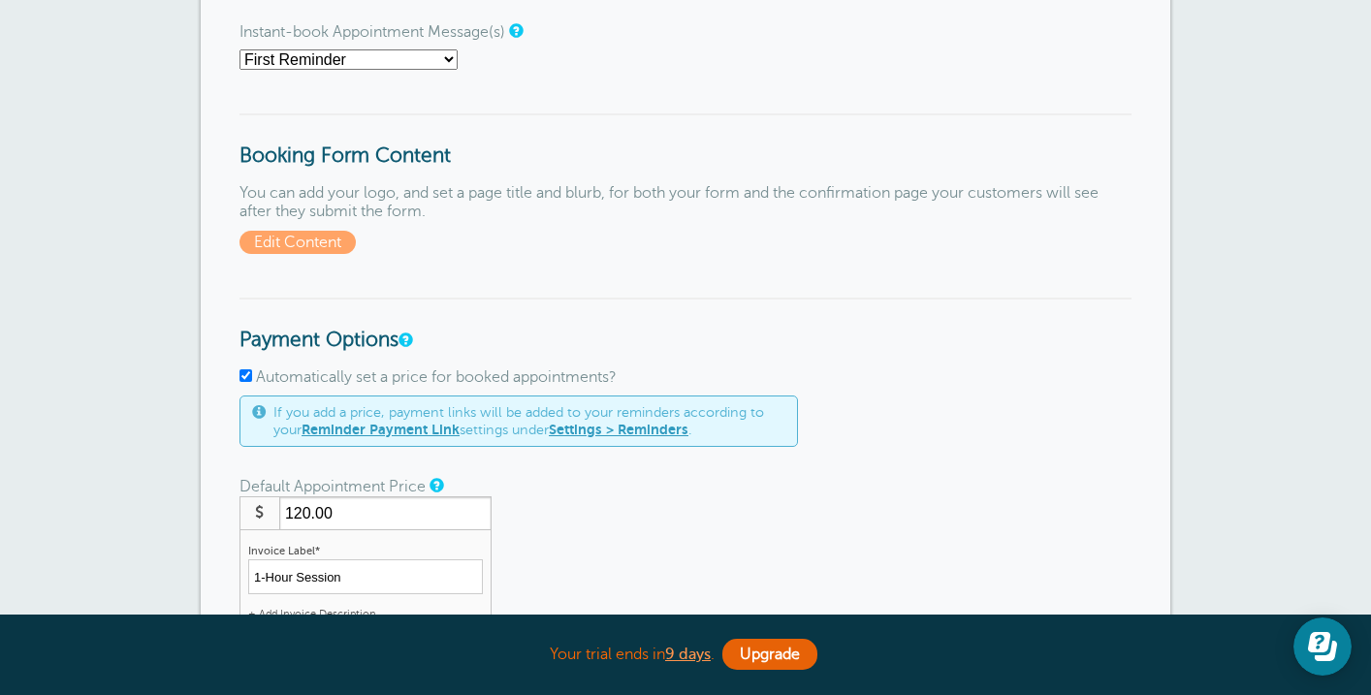
scroll to position [422, 0]
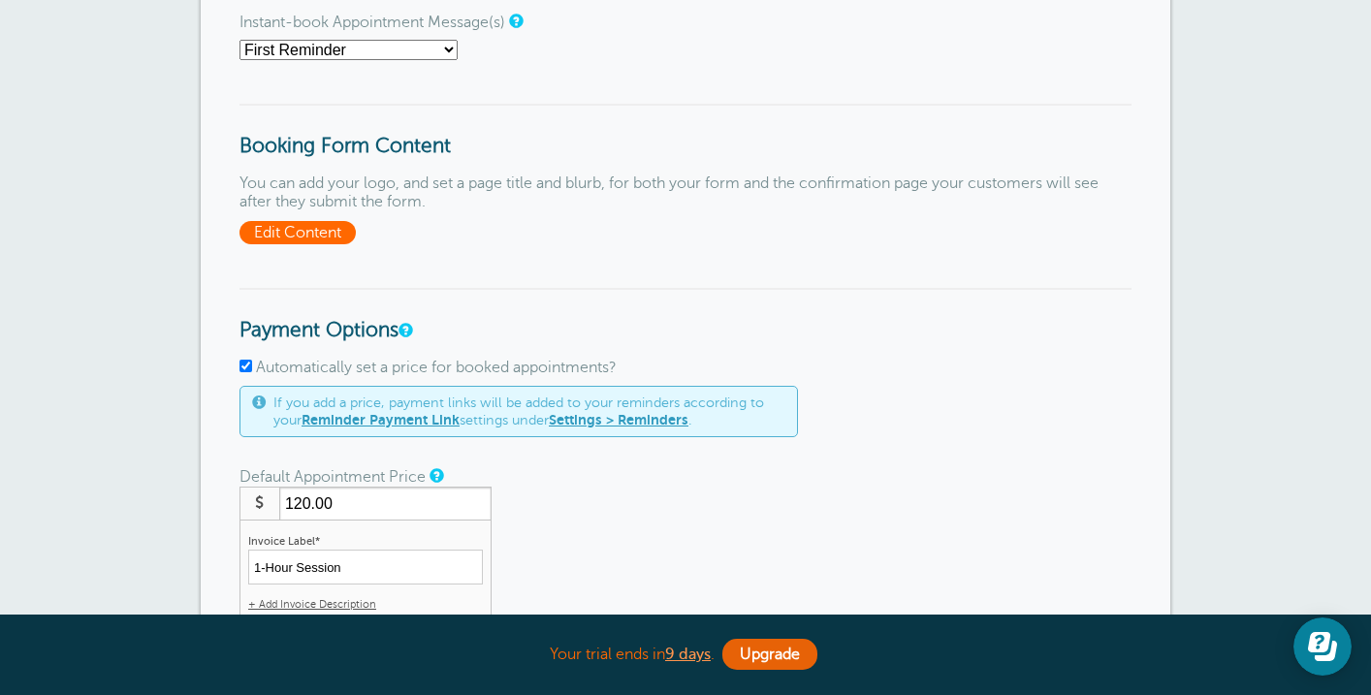
click at [346, 236] on span "Edit Content" at bounding box center [297, 232] width 116 height 23
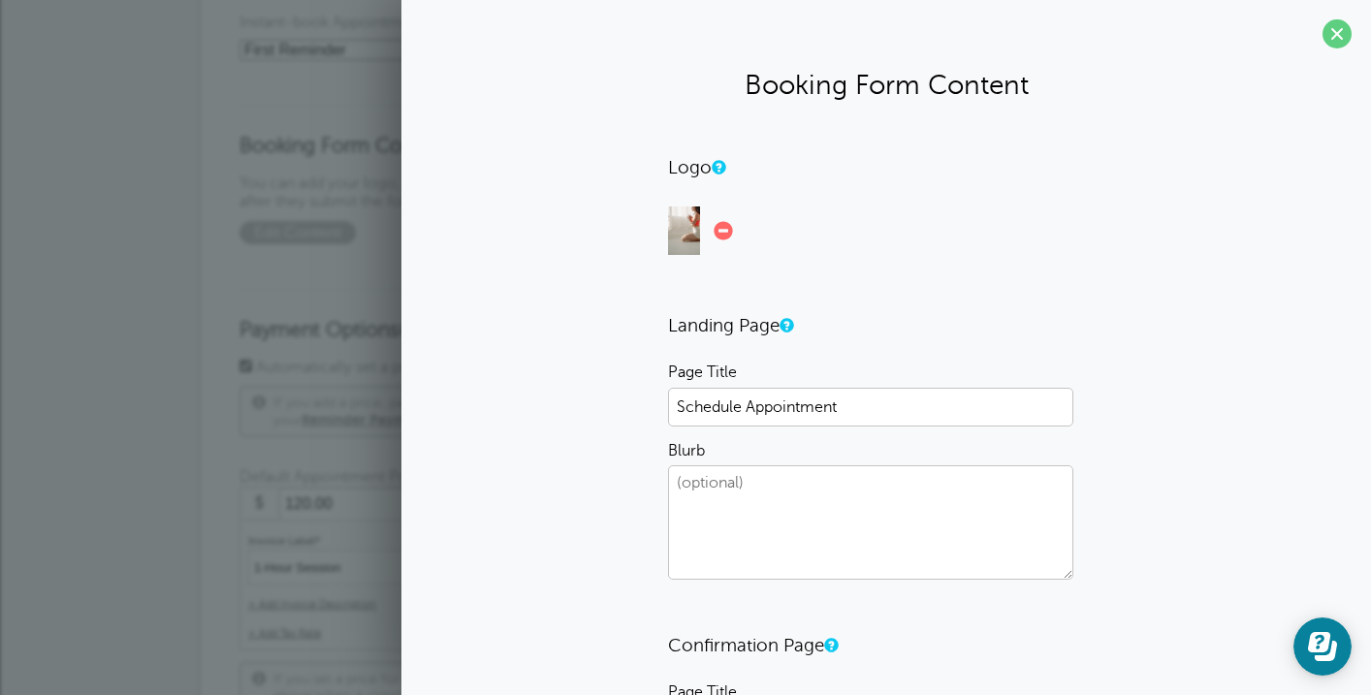
click at [823, 496] on textarea "Blurb" at bounding box center [870, 522] width 405 height 114
type textarea "I"
type textarea "C"
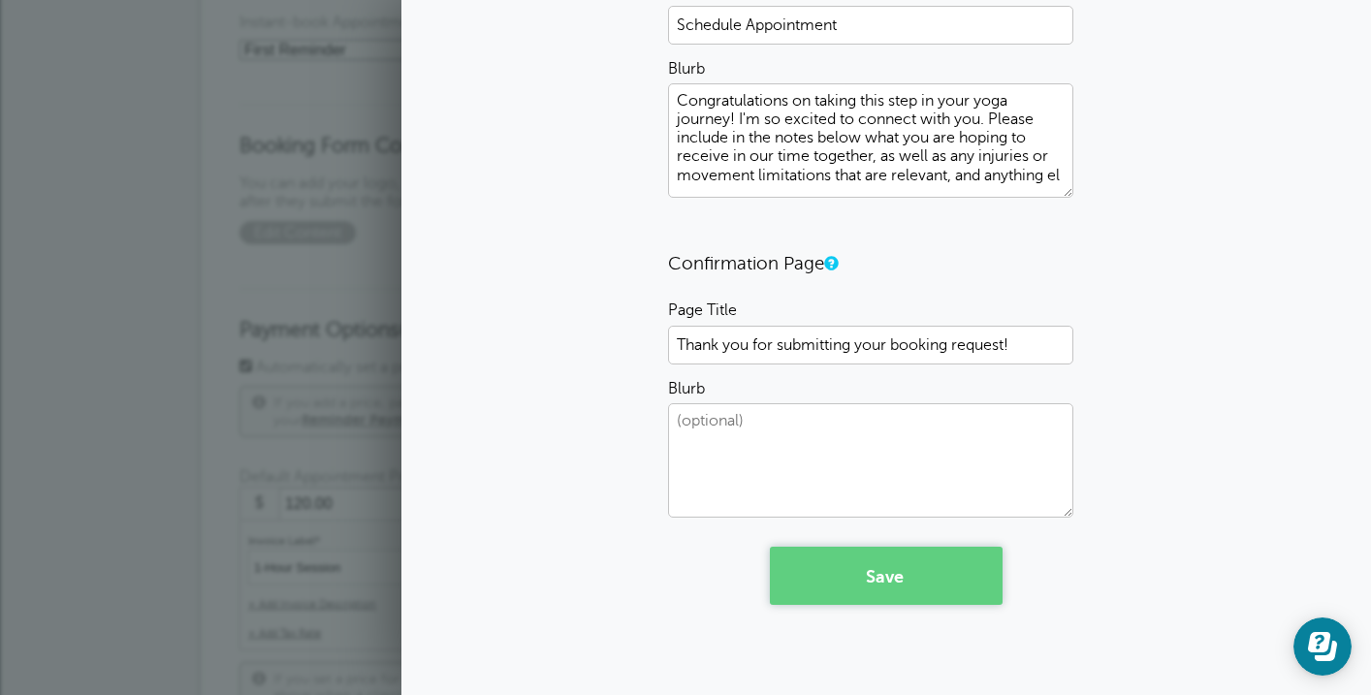
scroll to position [6, 0]
type textarea "Congratulations on taking this step in your yoga journey! I'm so excited to con…"
click at [888, 586] on button "Save" at bounding box center [886, 576] width 233 height 58
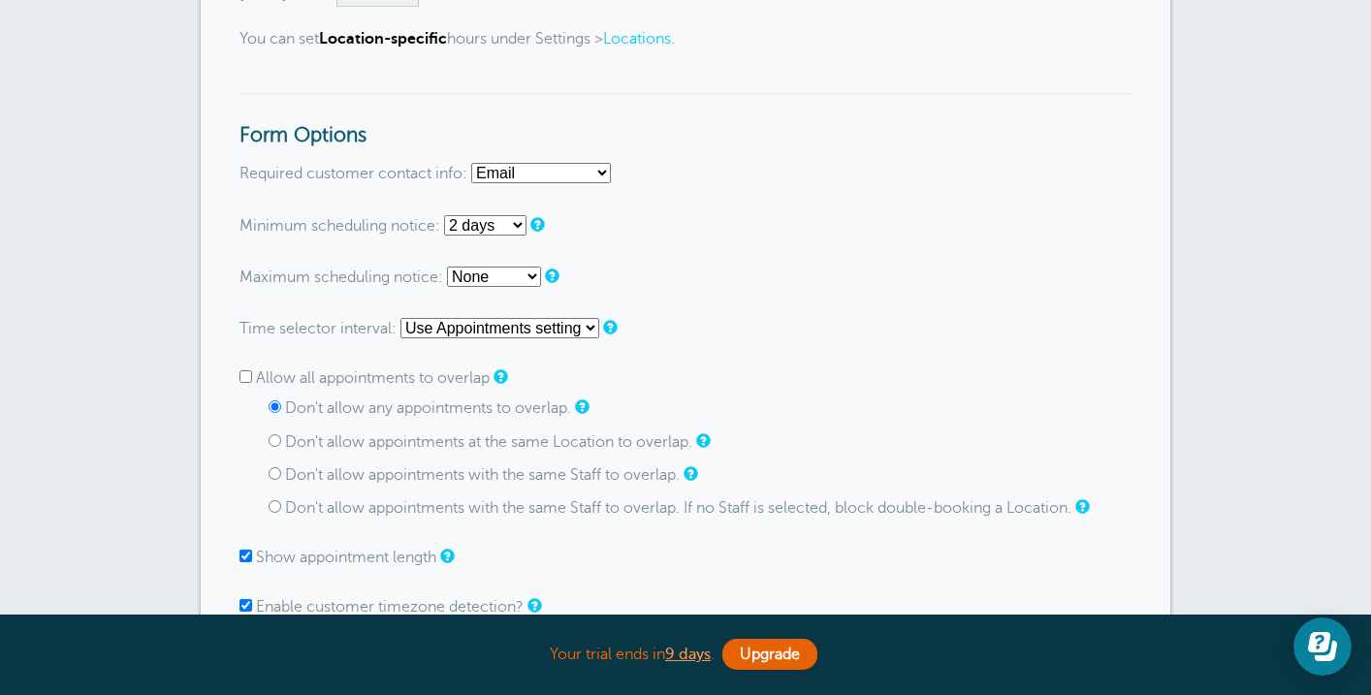
scroll to position [1474, 0]
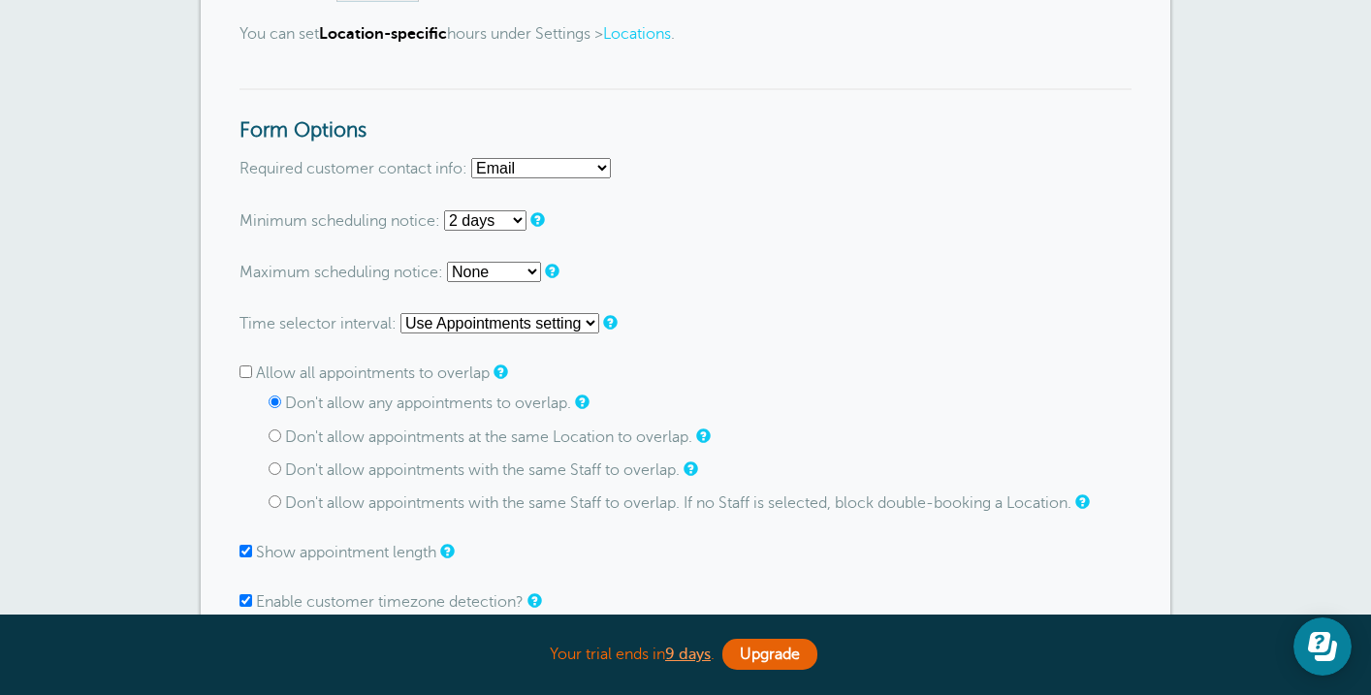
click at [575, 162] on select "Email Phone Email or Phone Email and Phone" at bounding box center [541, 168] width 140 height 20
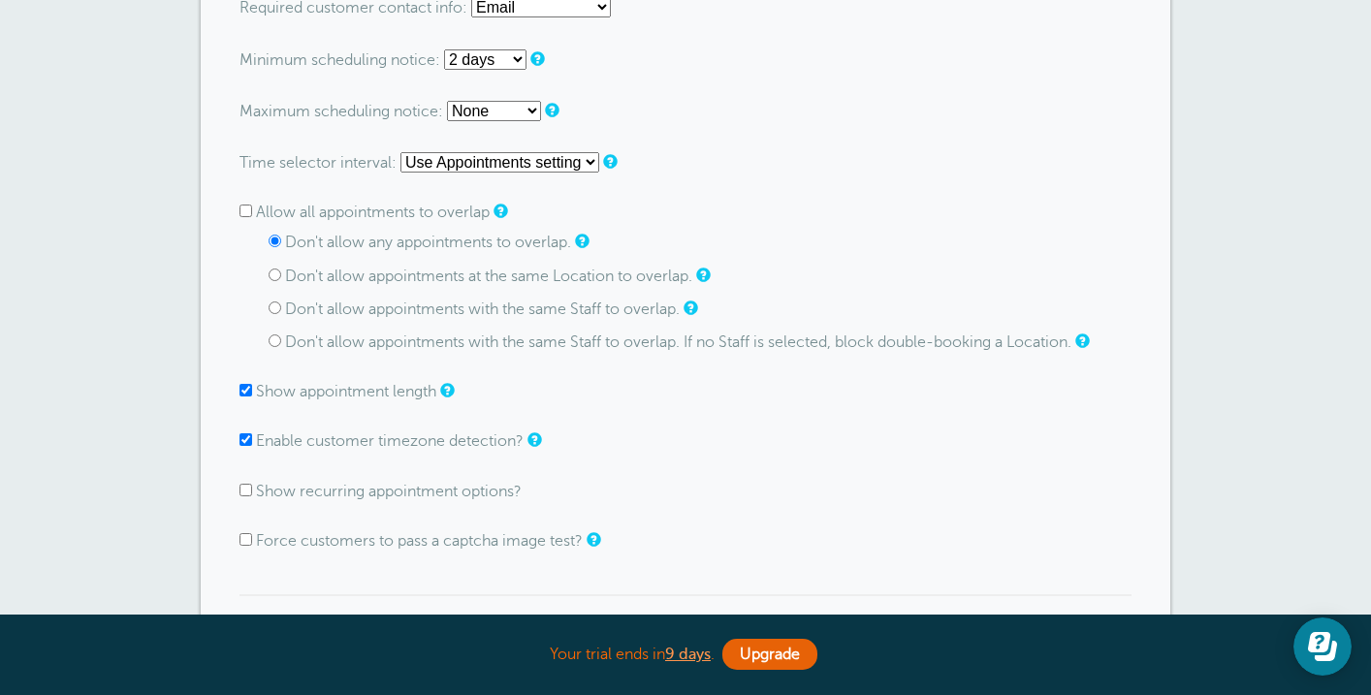
scroll to position [1639, 0]
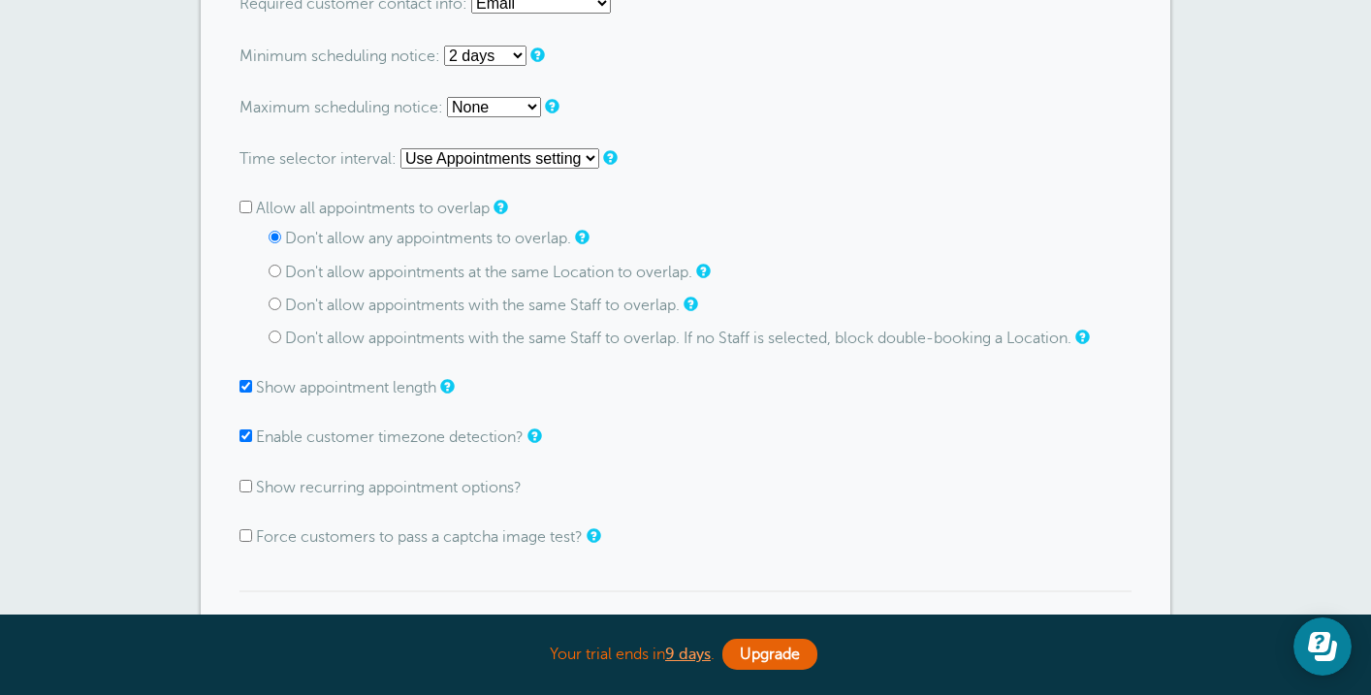
click at [529, 107] on select "None 1 day 2 days 3 days 4 days 5 days 6 days 1 week 2 weeks 3 weeks 4 weeks 5 …" at bounding box center [494, 107] width 94 height 20
click at [713, 157] on p "Time selector interval: Use Appointments setting 1 minute 5 minutes 10 minutes …" at bounding box center [685, 158] width 892 height 20
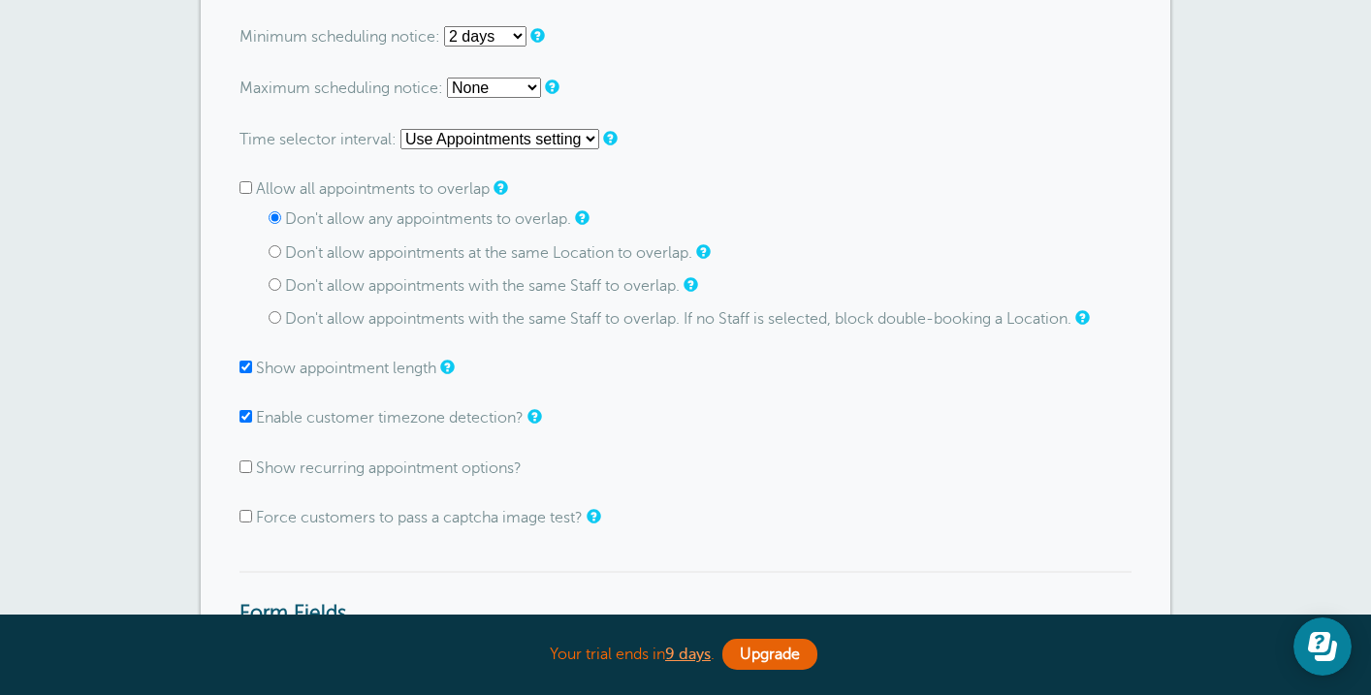
scroll to position [1659, 0]
click at [526, 81] on select "None 1 day 2 days 3 days 4 days 5 days 6 days 1 week 2 weeks 3 weeks 4 weeks 5 …" at bounding box center [494, 87] width 94 height 20
click at [485, 133] on select "Use Appointments setting 1 minute 5 minutes 10 minutes 15 minutes 20 minutes 30…" at bounding box center [499, 138] width 199 height 20
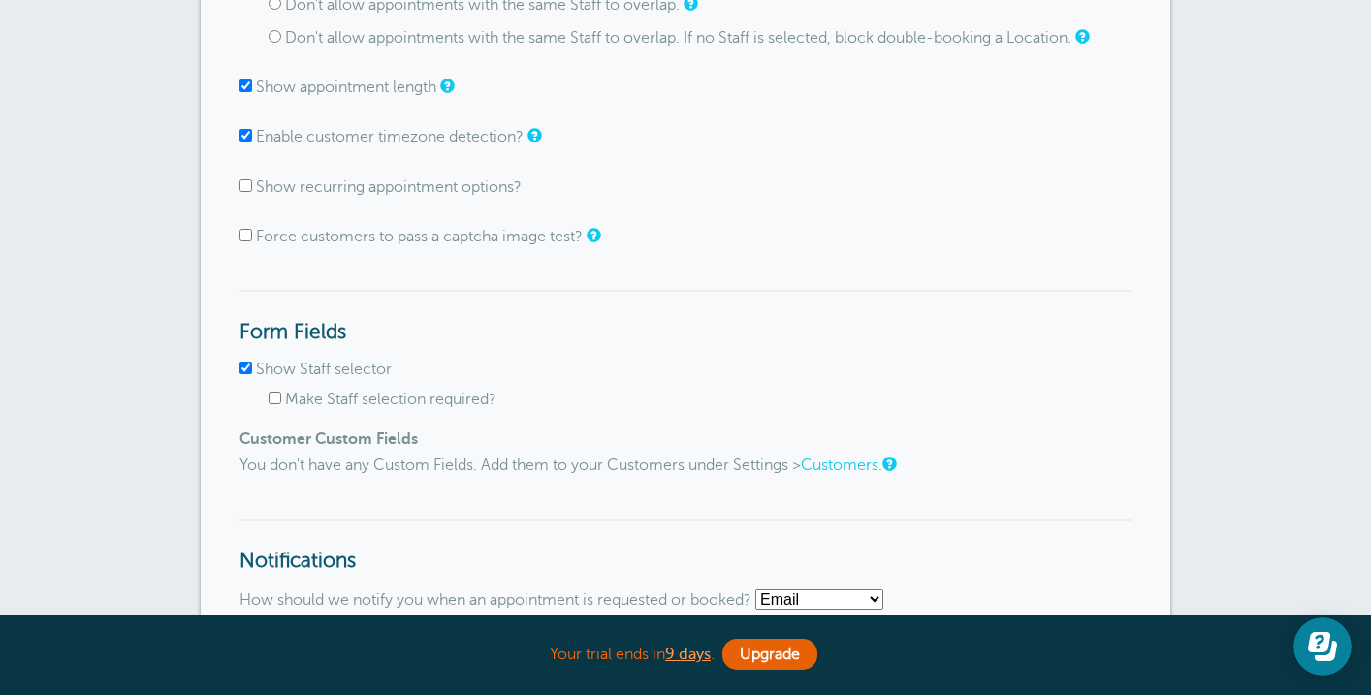
scroll to position [1940, 0]
click at [367, 374] on label "Show Staff selector" at bounding box center [324, 368] width 136 height 17
click at [252, 373] on input "Show Staff selector" at bounding box center [245, 367] width 13 height 13
checkbox input "false"
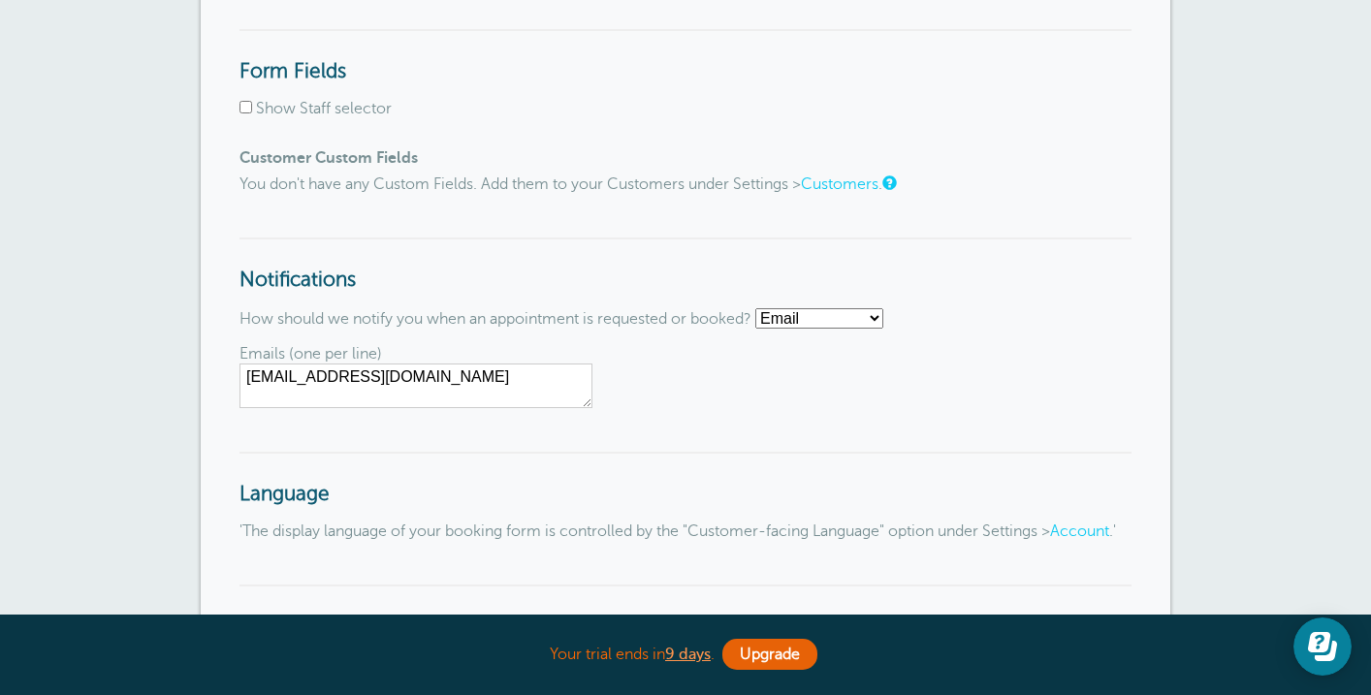
scroll to position [2202, 0]
click at [852, 327] on select "Email SMS No notifications" at bounding box center [819, 316] width 128 height 20
select select "sms"
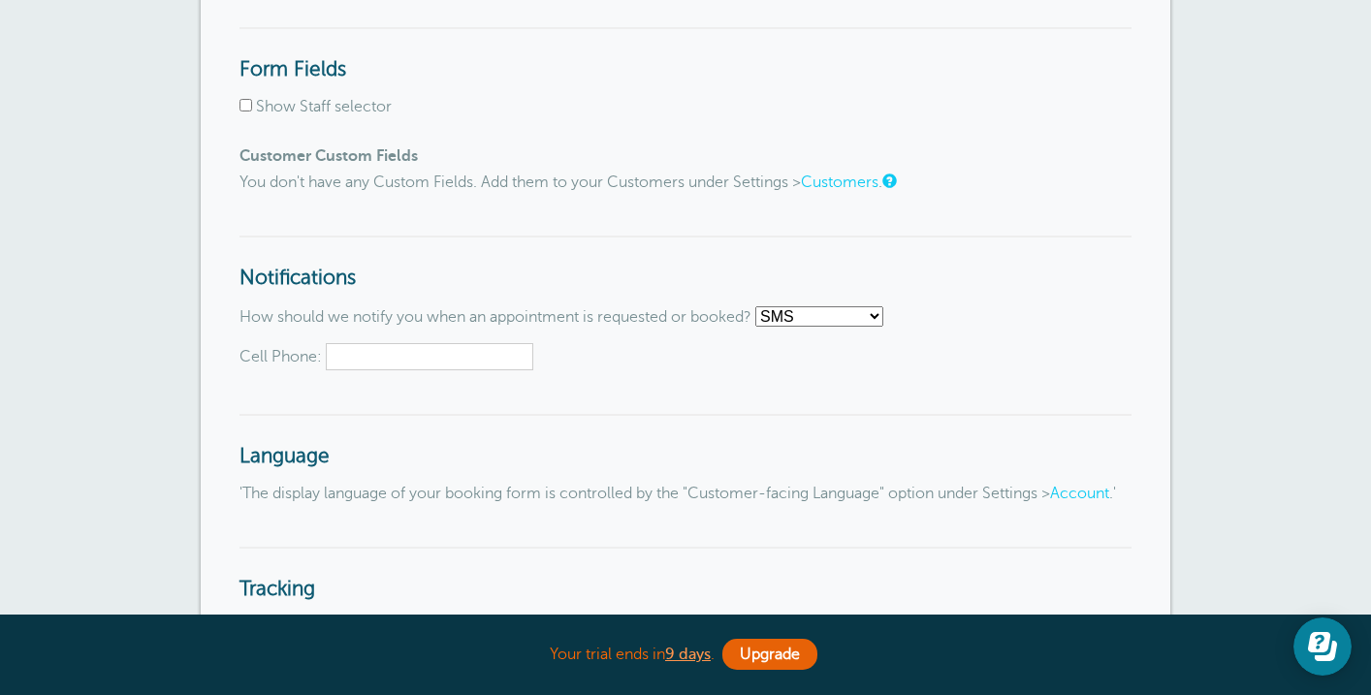
click at [478, 363] on input "Cell Phone:" at bounding box center [429, 356] width 207 height 27
type input "9139635089"
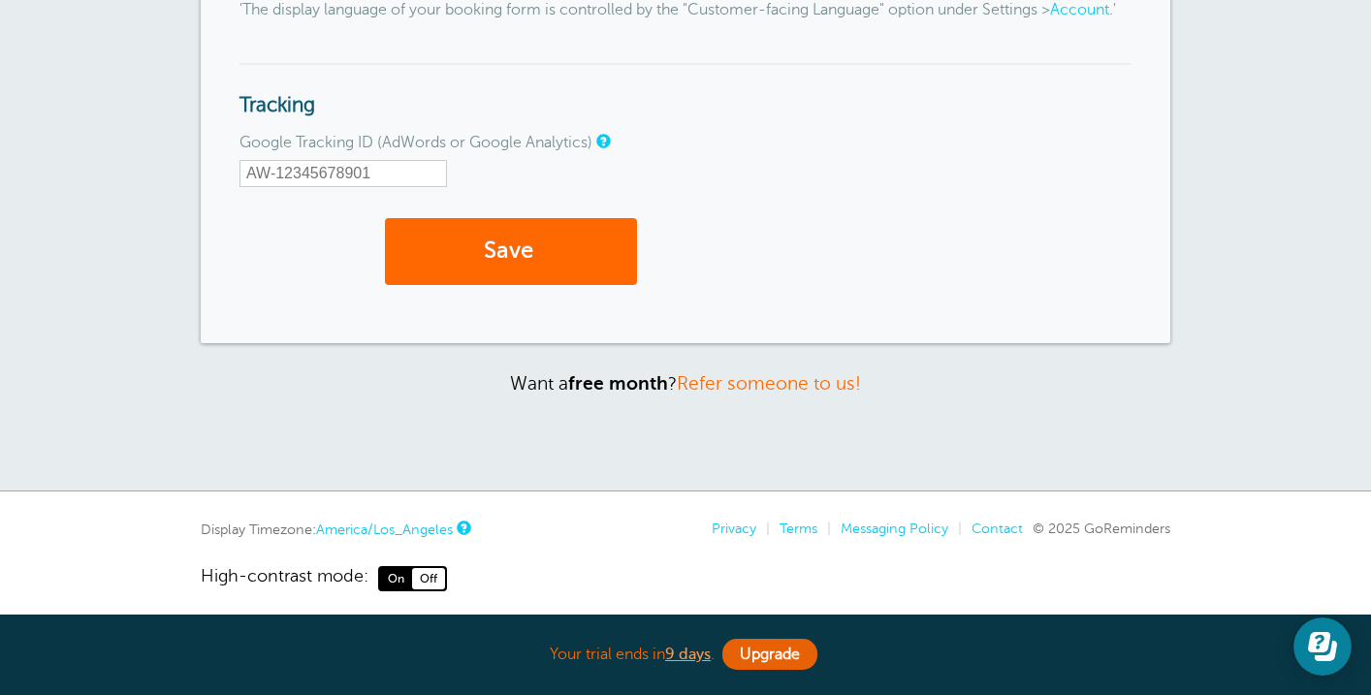
scroll to position [2687, 0]
click at [563, 284] on button "Save" at bounding box center [511, 250] width 252 height 67
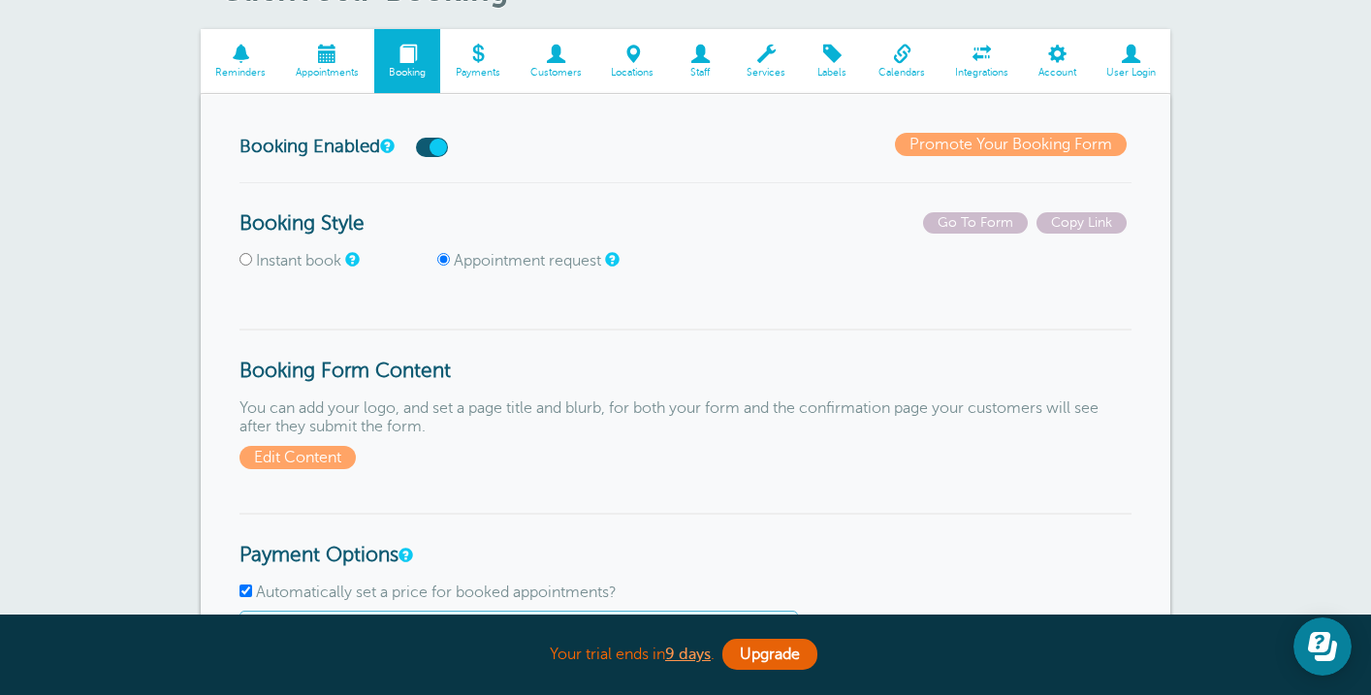
scroll to position [183, 0]
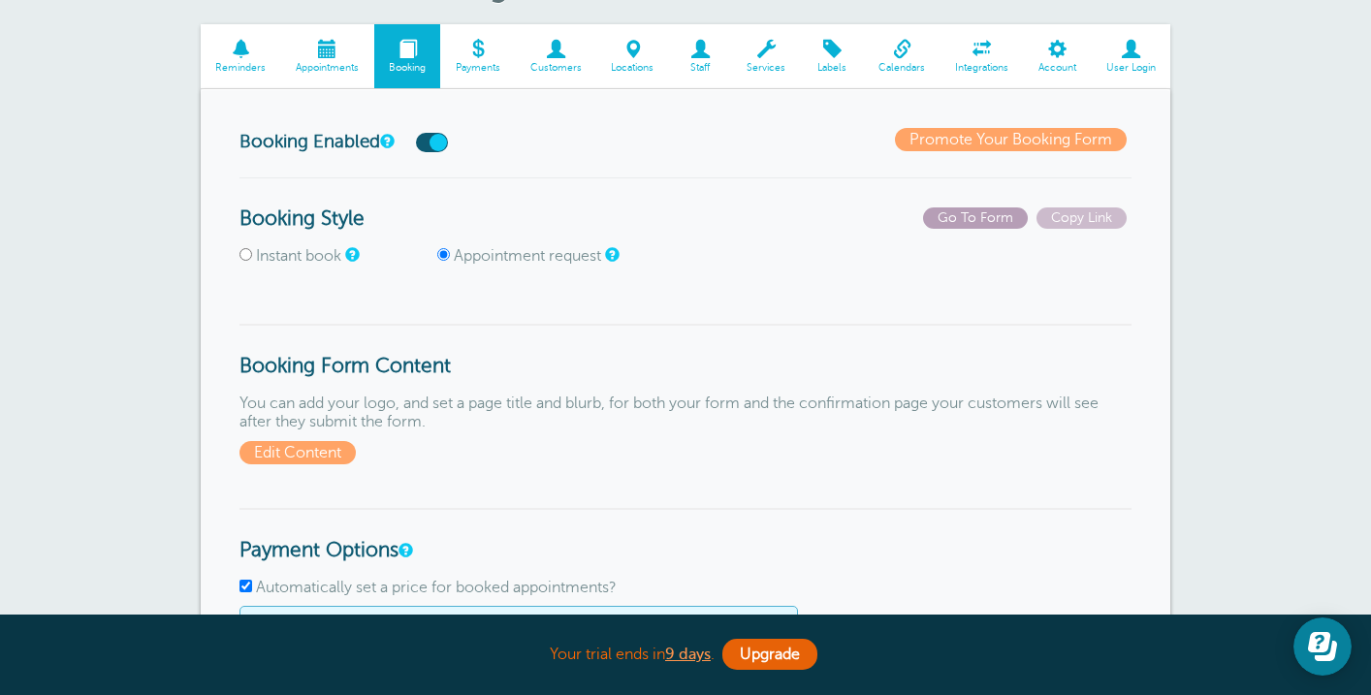
click at [997, 211] on span "Go To Form" at bounding box center [975, 217] width 105 height 21
click at [793, 418] on p "You can add your logo, and set a page title and blurb, for both your form and t…" at bounding box center [685, 430] width 892 height 70
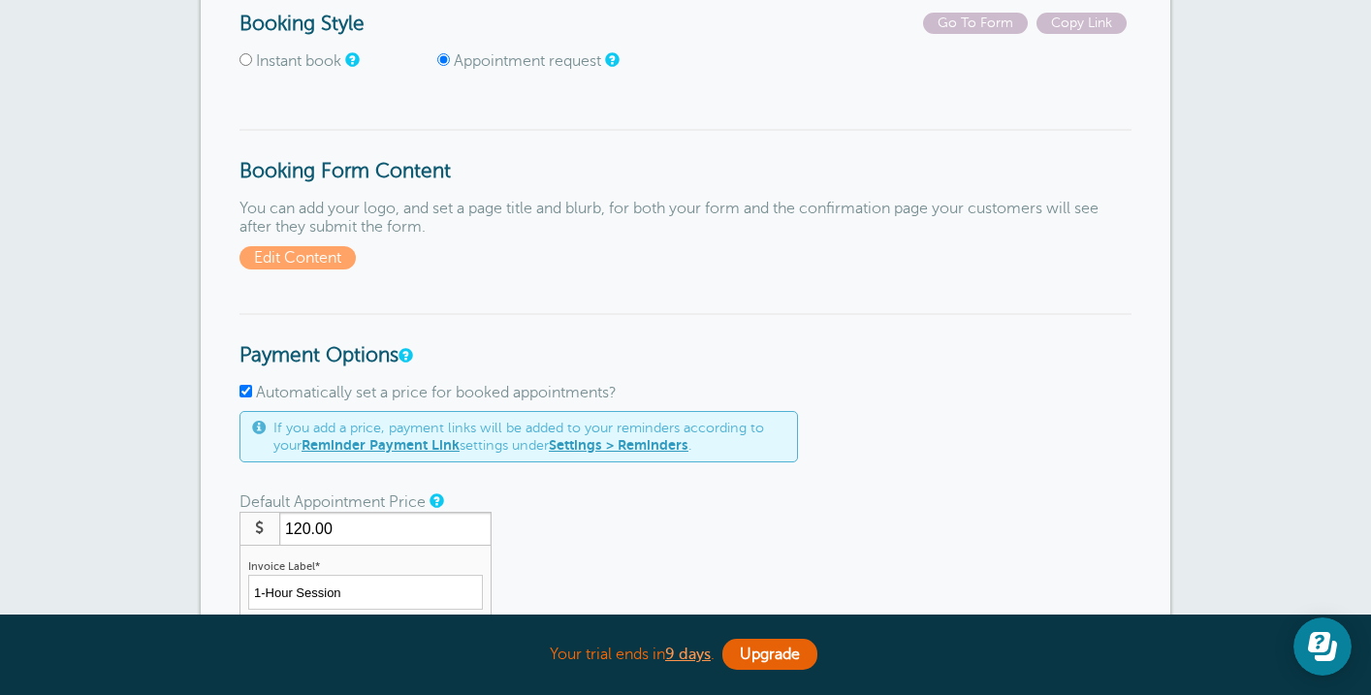
scroll to position [0, 0]
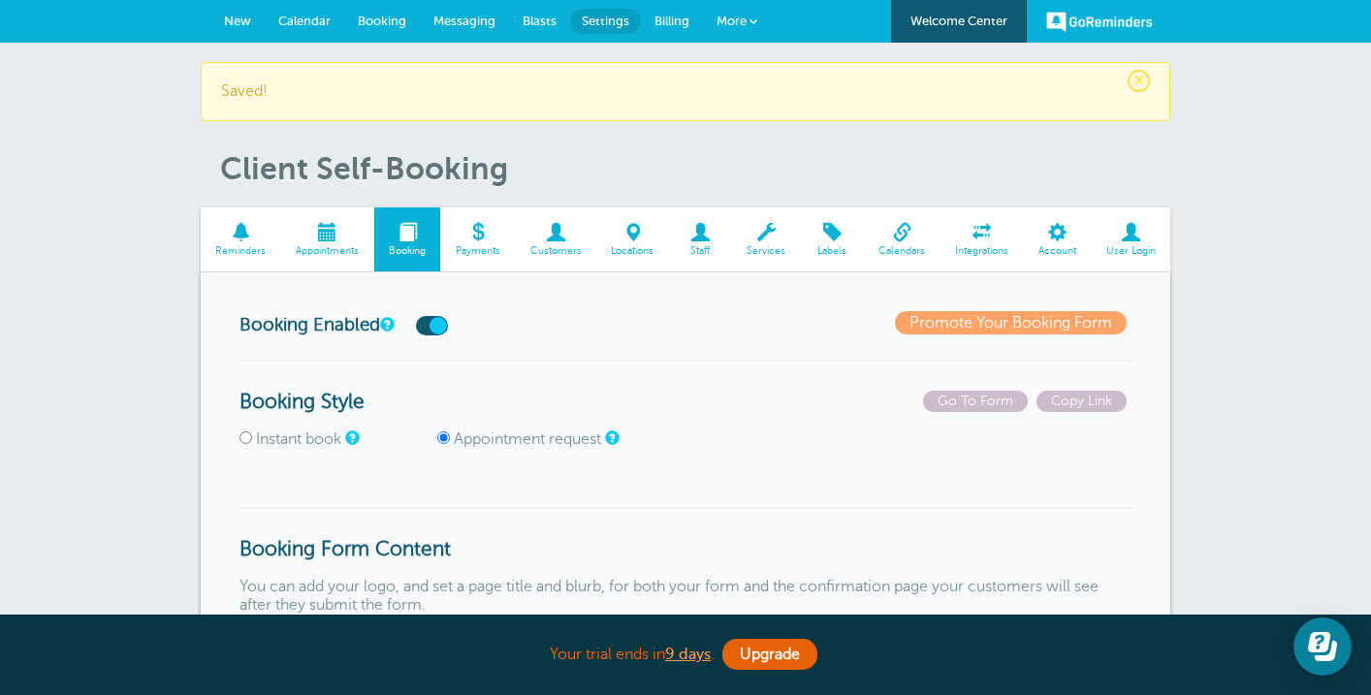
click at [957, 318] on link "Promote Your Booking Form" at bounding box center [1011, 322] width 232 height 23
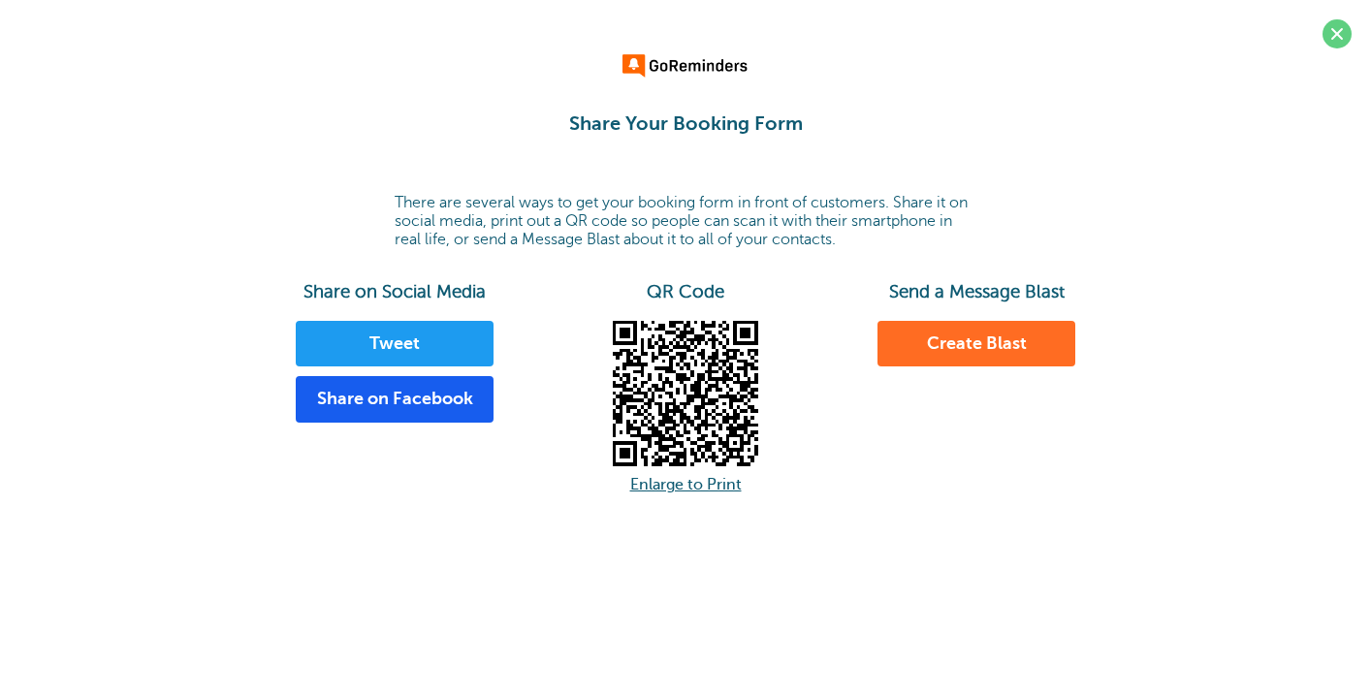
click at [930, 349] on link "Create Blast" at bounding box center [976, 344] width 198 height 47
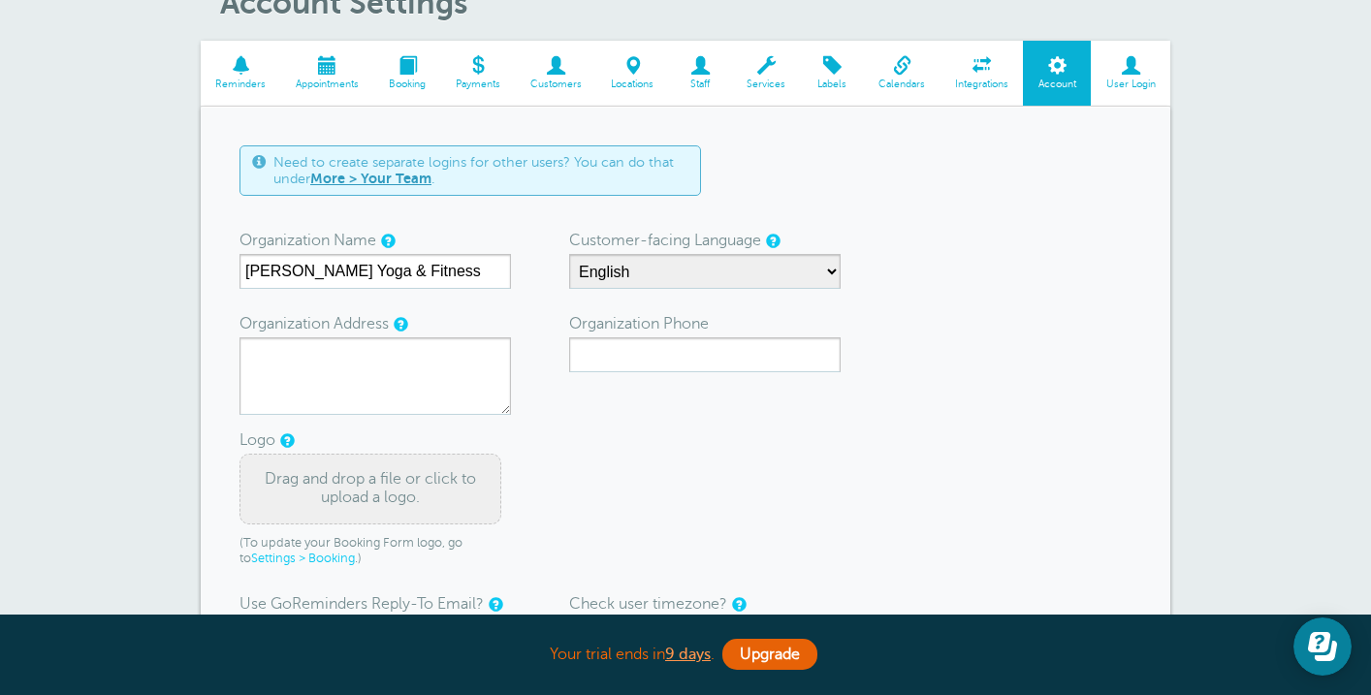
scroll to position [218, 0]
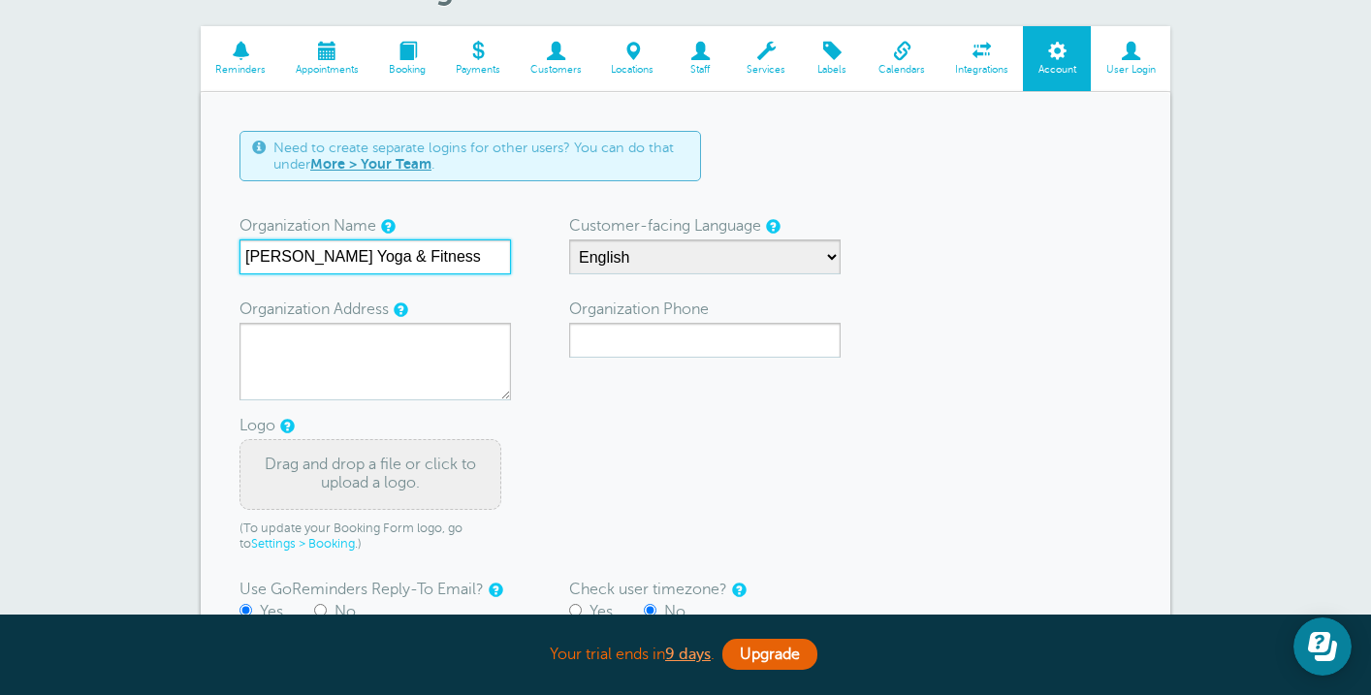
drag, startPoint x: 477, startPoint y: 258, endPoint x: 390, endPoint y: 260, distance: 87.3
click at [390, 260] on input "[PERSON_NAME] Yoga & Fitness" at bounding box center [374, 256] width 271 height 35
type input "[PERSON_NAME] Yoga"
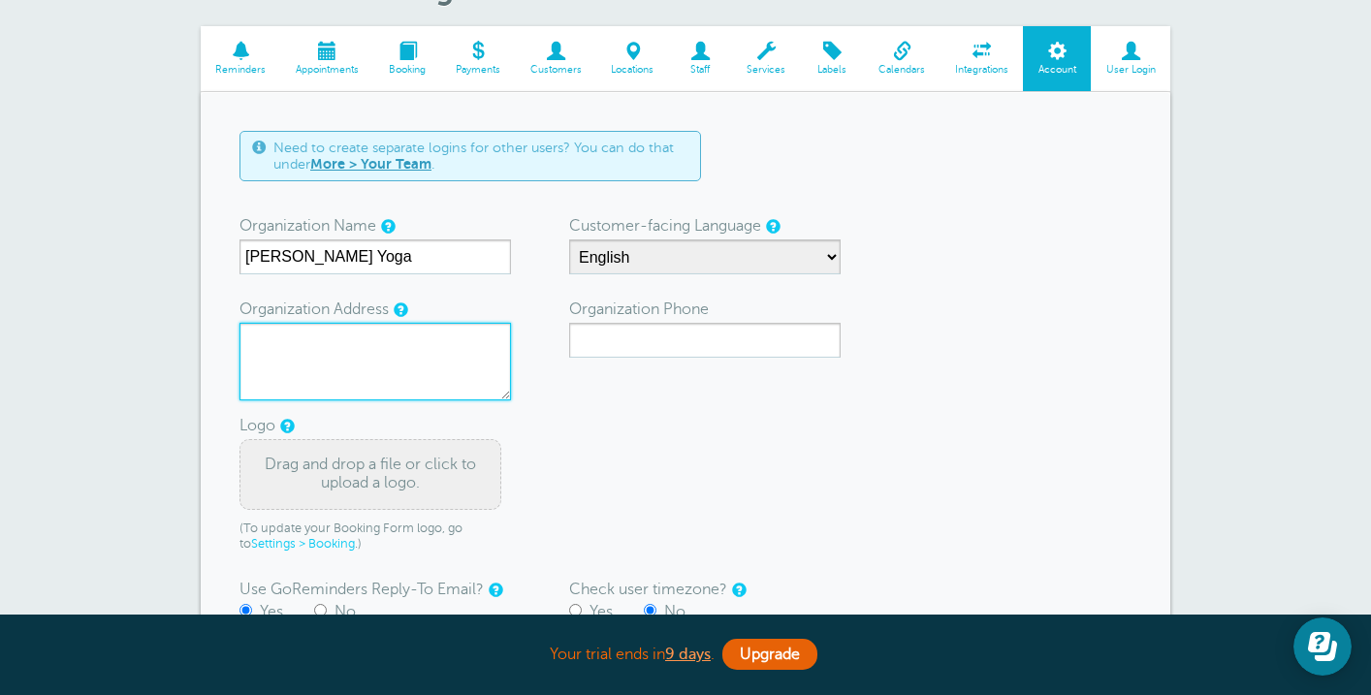
click at [452, 360] on textarea "Organization Address" at bounding box center [374, 362] width 271 height 78
click at [594, 410] on form "Need to create separate logins for other users? You can do that under More > Yo…" at bounding box center [685, 415] width 892 height 569
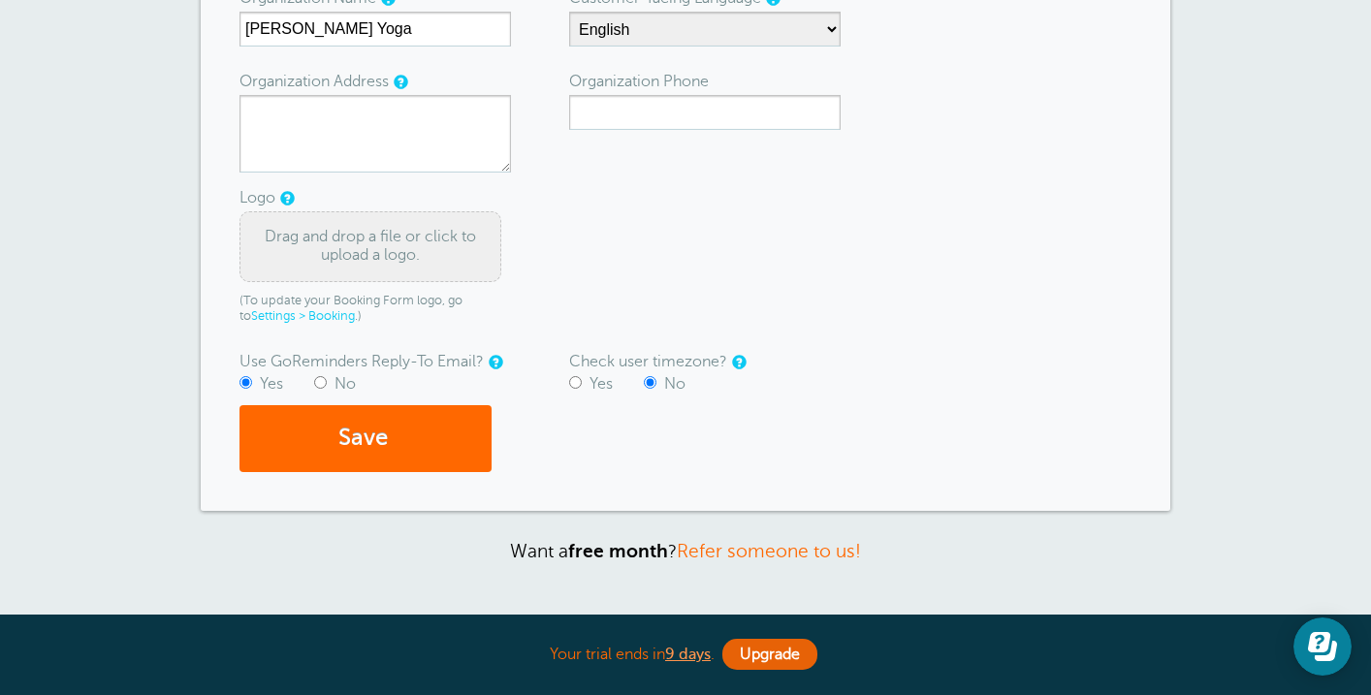
scroll to position [448, 0]
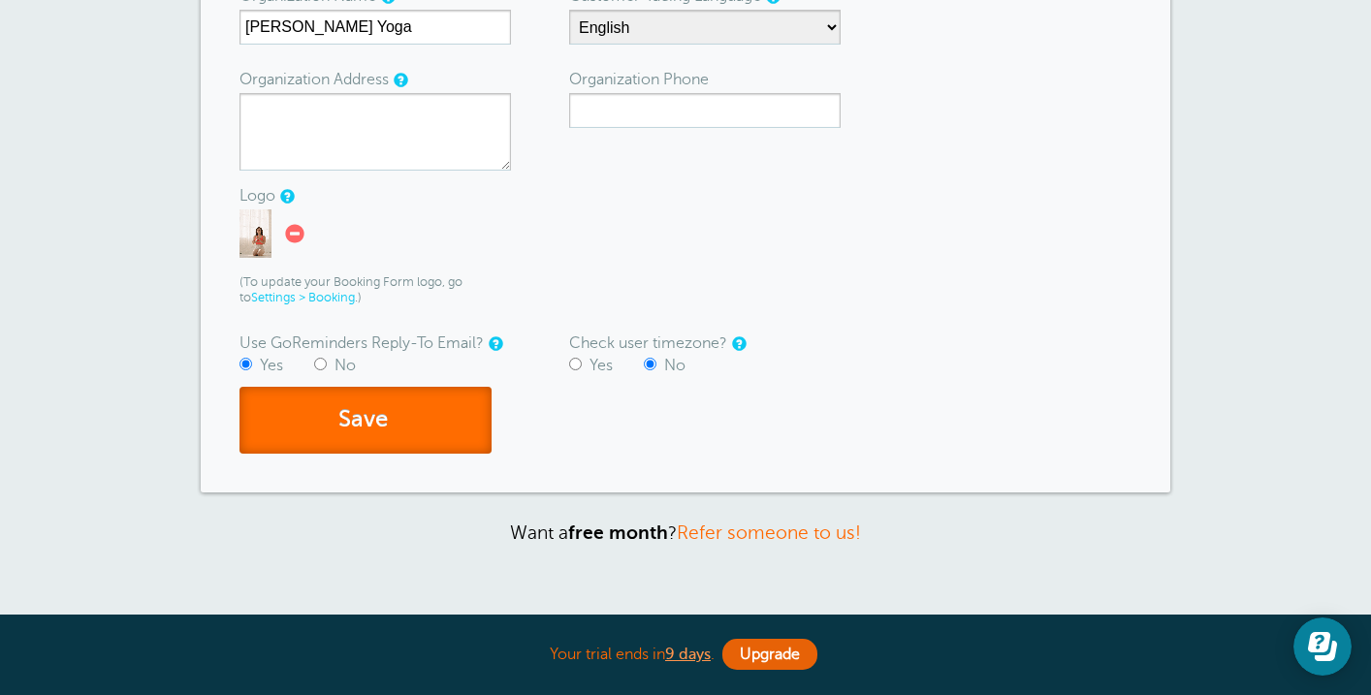
click at [460, 431] on button "Save" at bounding box center [365, 420] width 252 height 67
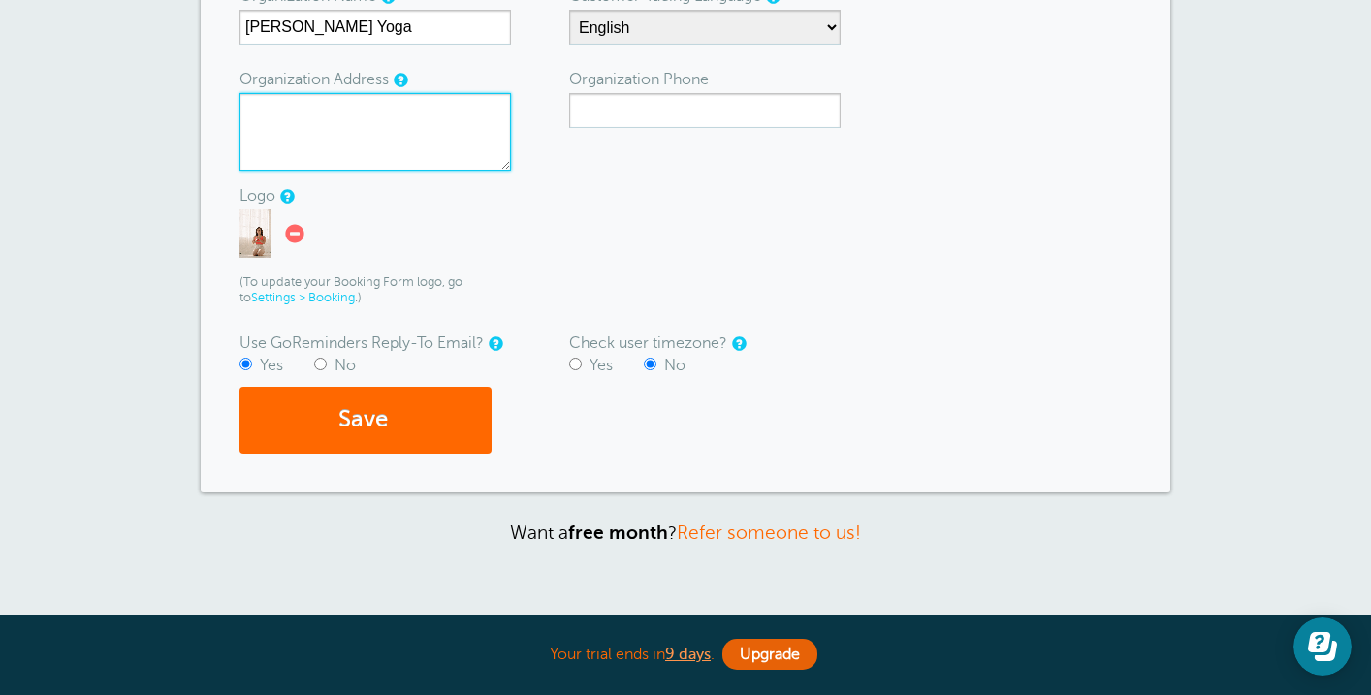
click at [428, 141] on textarea "Organization Address" at bounding box center [374, 132] width 271 height 78
click at [431, 124] on textarea "Organization Address" at bounding box center [374, 132] width 271 height 78
click at [462, 127] on textarea "Organization Address" at bounding box center [374, 132] width 271 height 78
type textarea "n/a"
click at [673, 181] on form "Need to create separate logins for other users? You can do that under More > Yo…" at bounding box center [685, 177] width 892 height 553
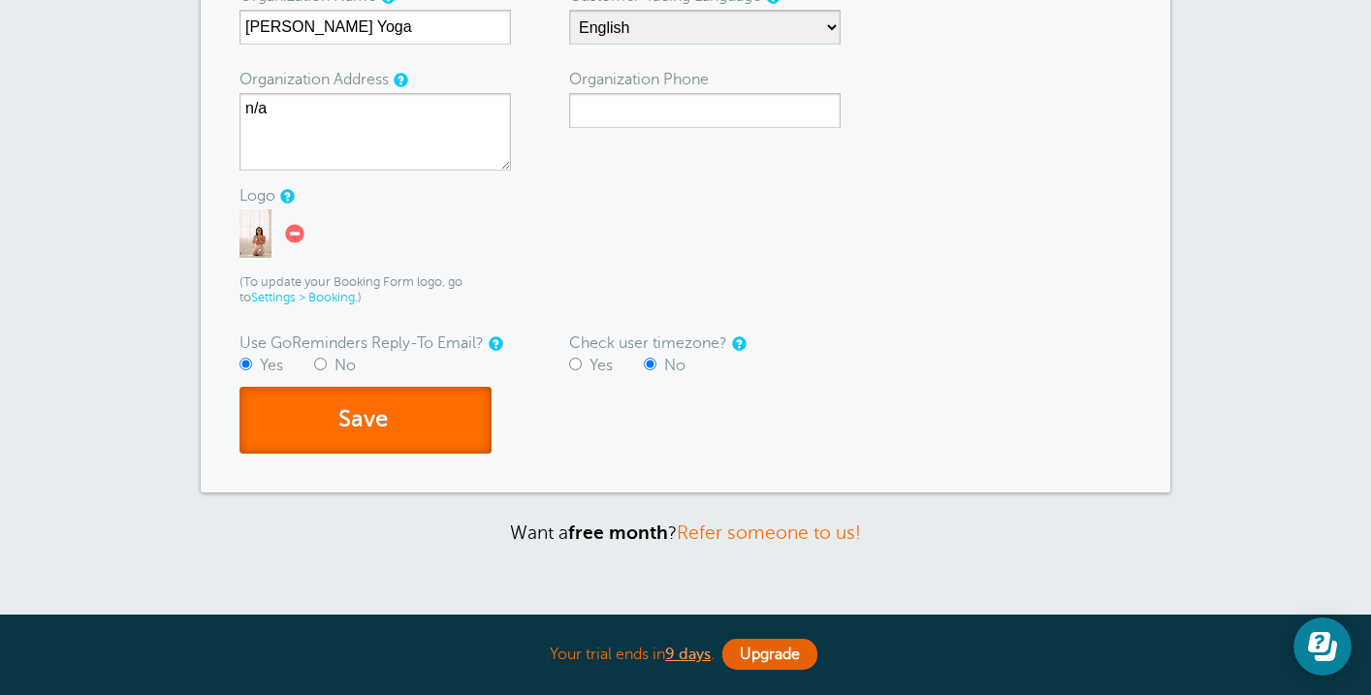
click at [418, 410] on button "Save" at bounding box center [365, 420] width 252 height 67
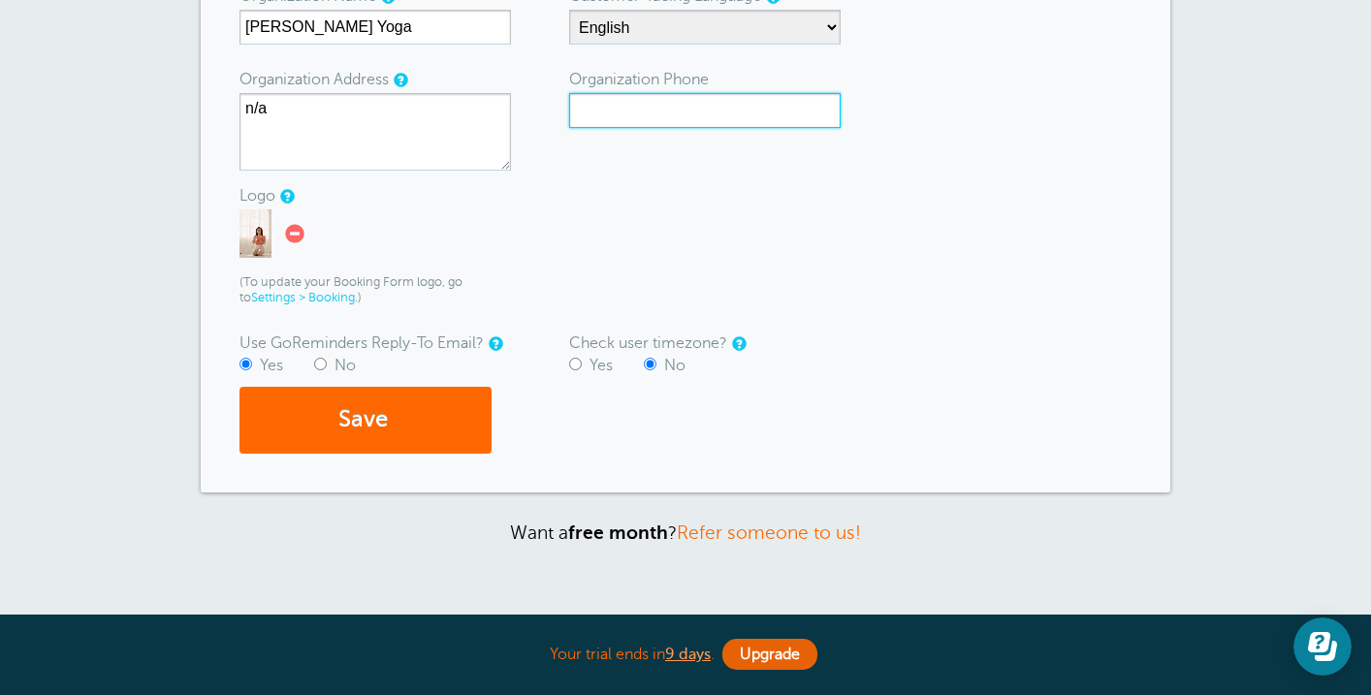
click at [716, 97] on input "Organization Phone" at bounding box center [704, 110] width 271 height 35
type input "n/a"
click at [712, 189] on form "Need to create separate logins for other users? You can do that under More > Yo…" at bounding box center [685, 177] width 892 height 553
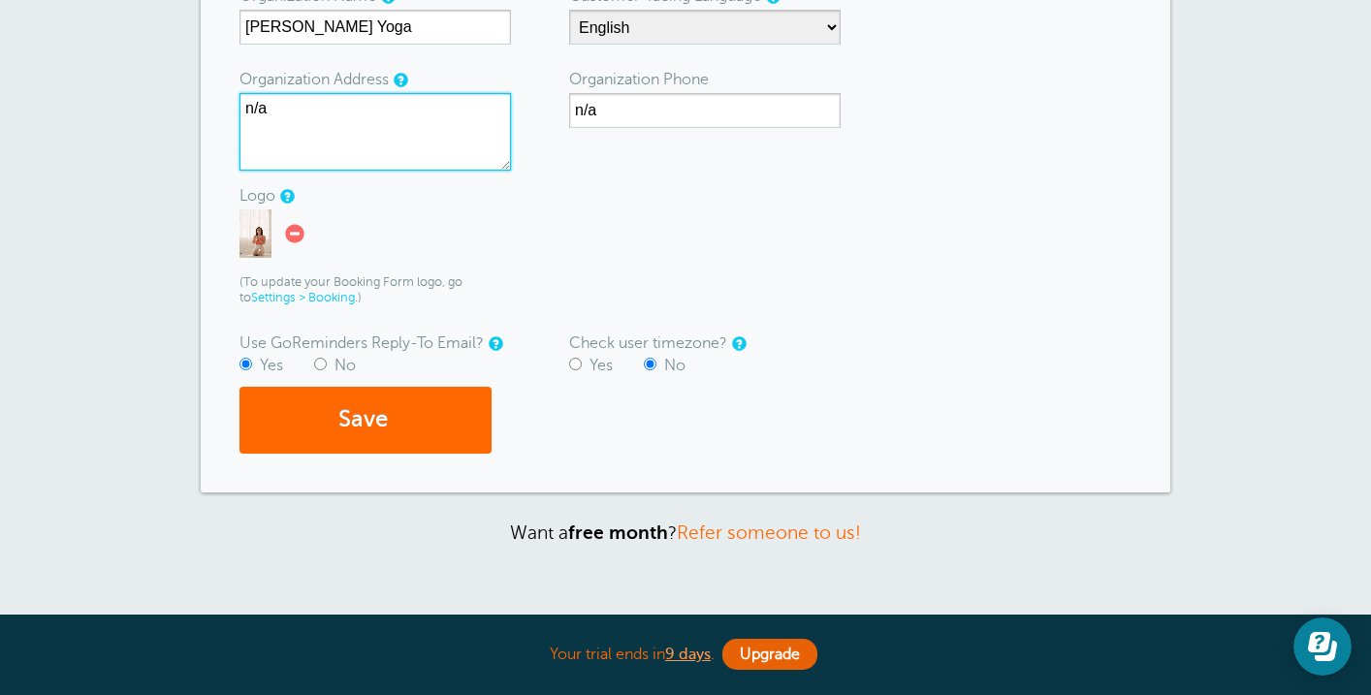
drag, startPoint x: 423, startPoint y: 111, endPoint x: 216, endPoint y: 91, distance: 207.5
click at [216, 92] on div "Need to create separate logins for other users? You can do that under More > Yo…" at bounding box center [686, 177] width 970 height 630
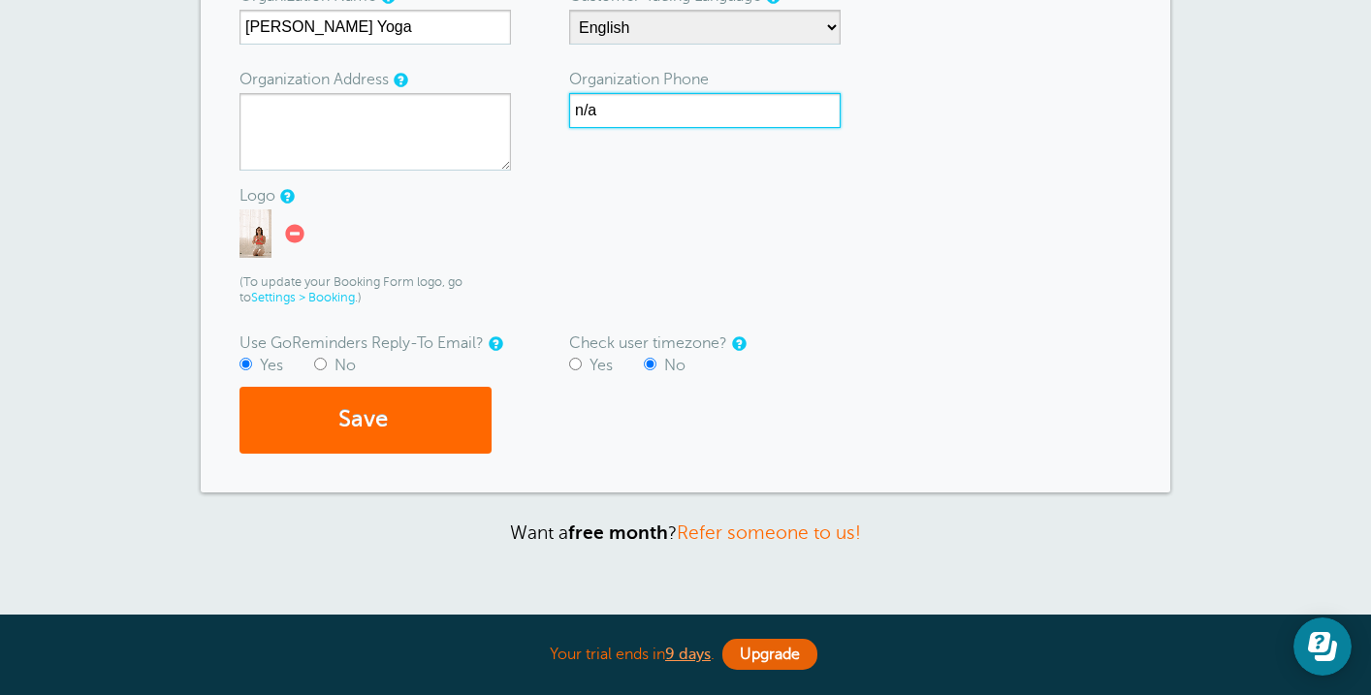
drag, startPoint x: 679, startPoint y: 105, endPoint x: 518, endPoint y: 97, distance: 161.1
click at [518, 97] on form "Need to create separate logins for other users? You can do that under More > Yo…" at bounding box center [685, 177] width 892 height 553
click at [638, 239] on form "Need to create separate logins for other users? You can do that under More > Yo…" at bounding box center [685, 177] width 892 height 553
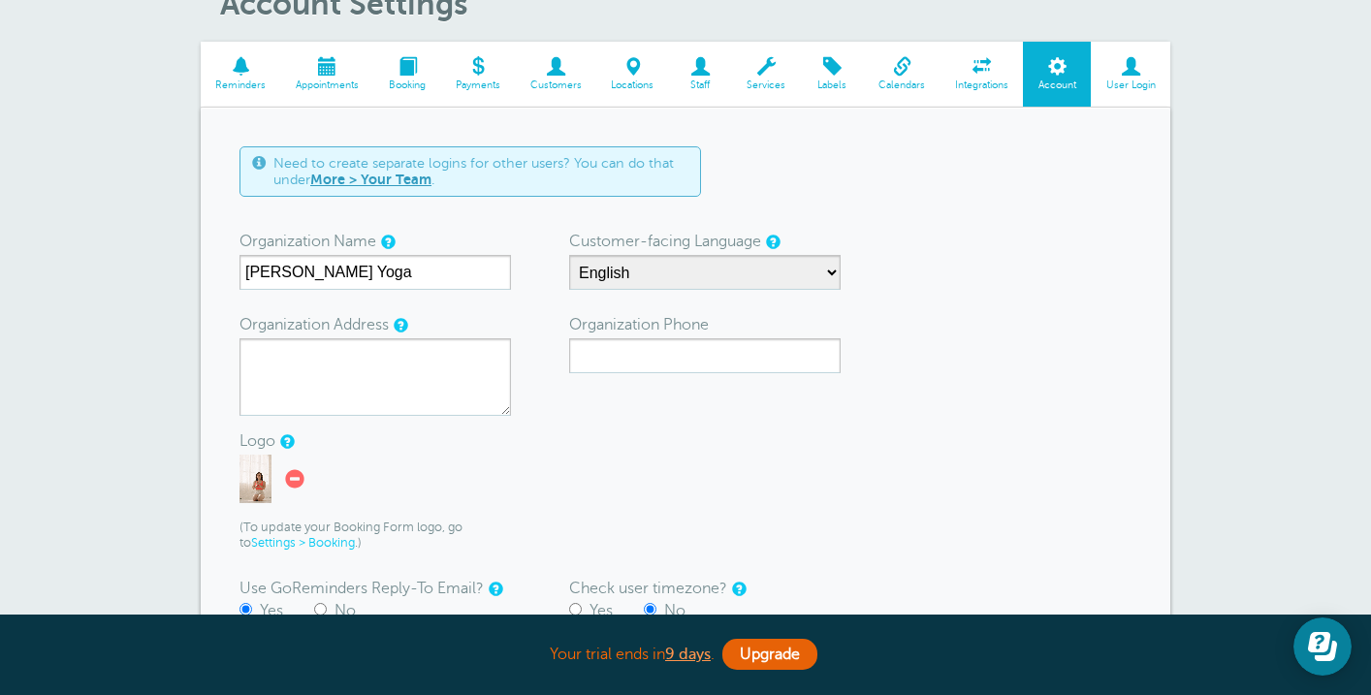
scroll to position [195, 0]
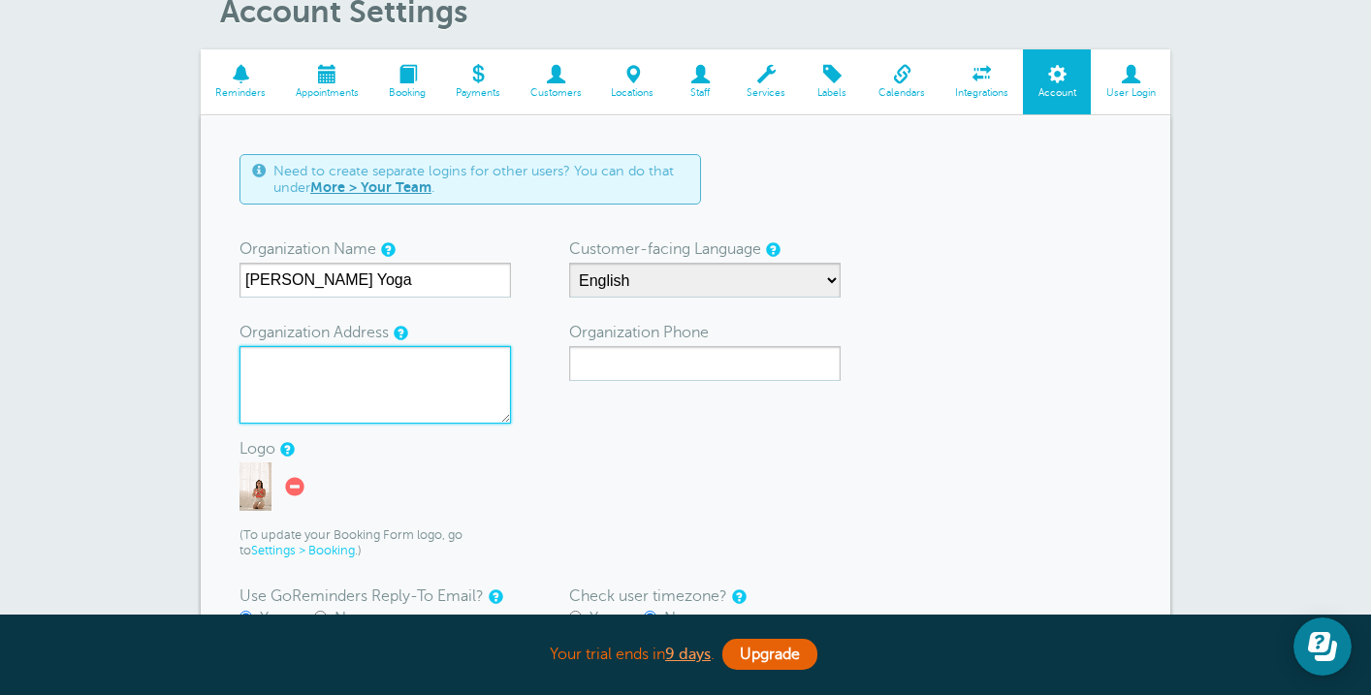
click at [479, 374] on textarea "Organization Address" at bounding box center [374, 385] width 271 height 78
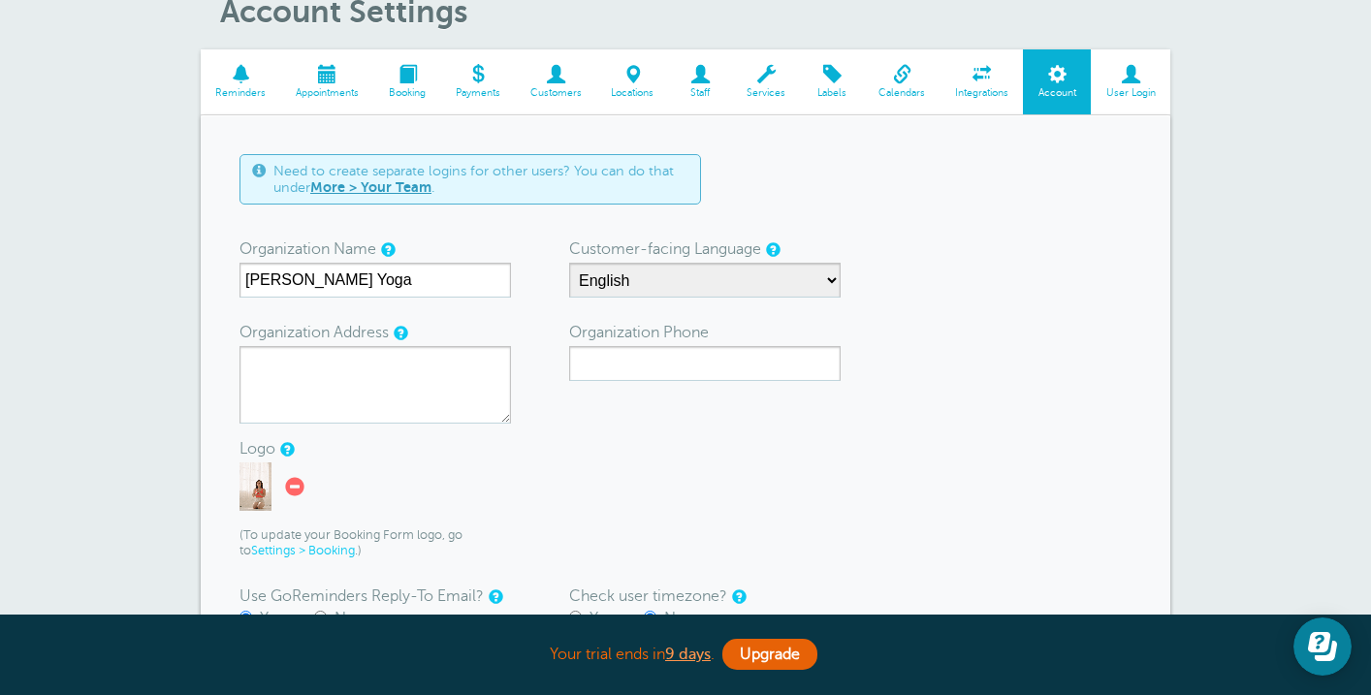
click at [675, 448] on form "Need to create separate logins for other users? You can do that under More > Yo…" at bounding box center [685, 430] width 892 height 553
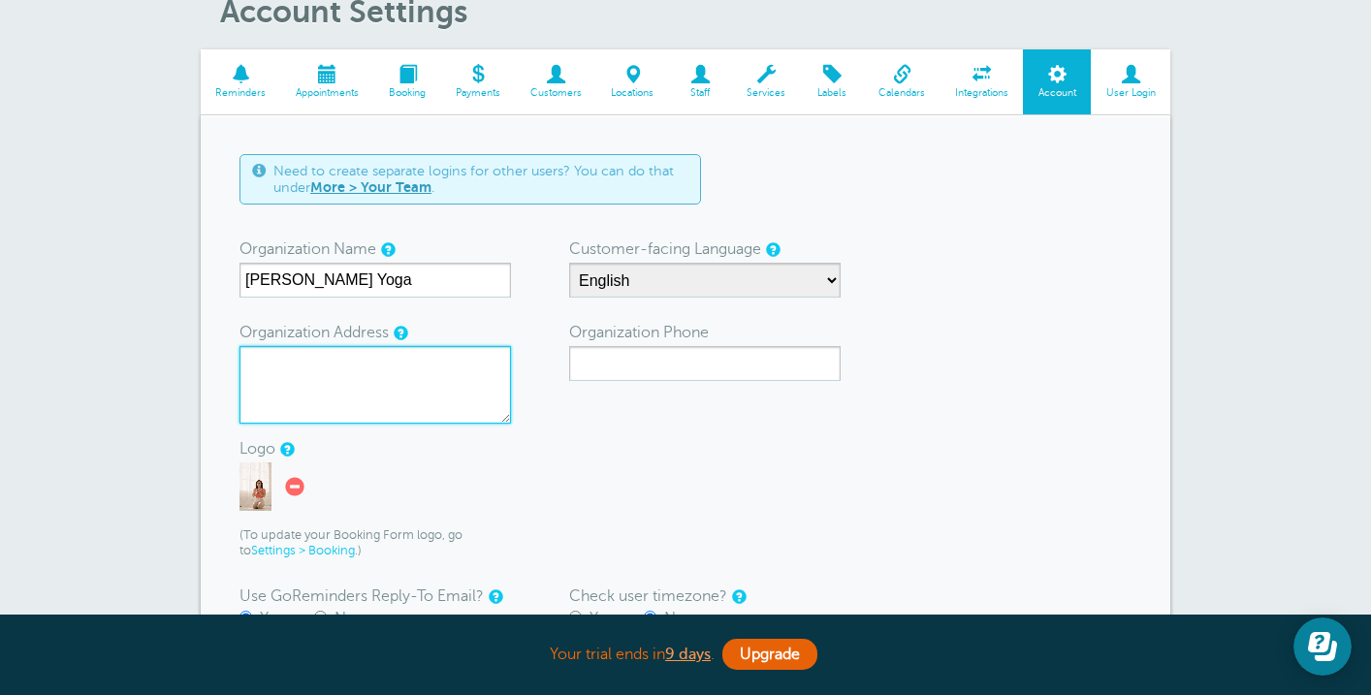
click at [447, 382] on textarea "Organization Address" at bounding box center [374, 385] width 271 height 78
type textarea "[GEOGRAPHIC_DATA], [GEOGRAPHIC_DATA]"
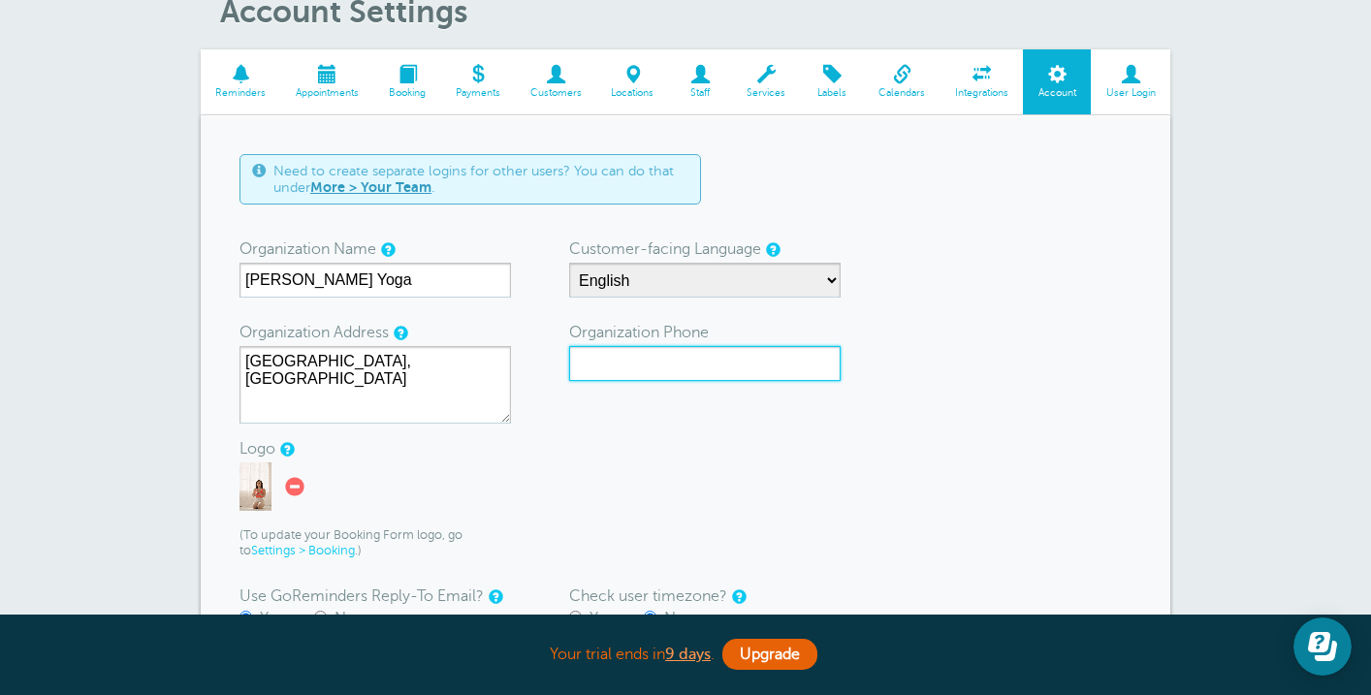
click at [671, 367] on input "Organization Phone" at bounding box center [704, 363] width 271 height 35
click at [645, 393] on form "Need to create separate logins for other users? You can do that under More > Yo…" at bounding box center [685, 430] width 892 height 553
click at [645, 366] on input "Organization Phone" at bounding box center [704, 363] width 271 height 35
click at [615, 468] on form "Need to create separate logins for other users? You can do that under More > Yo…" at bounding box center [685, 430] width 892 height 553
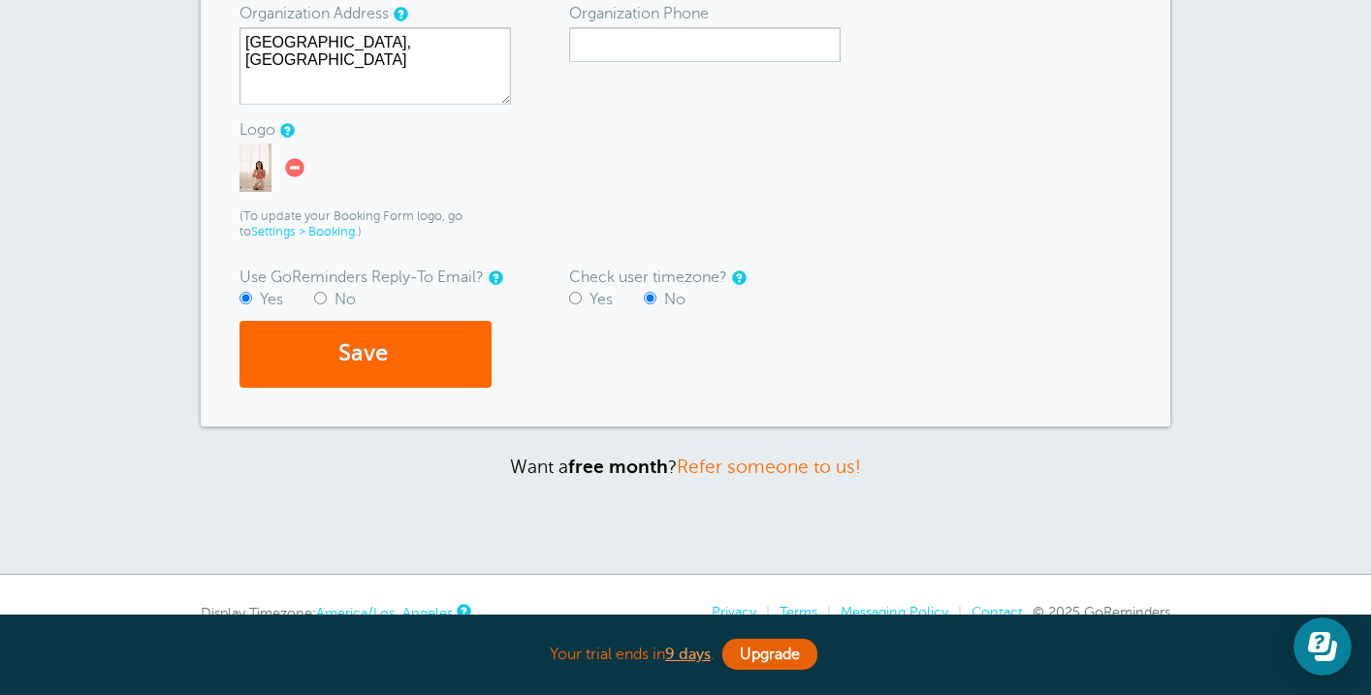
scroll to position [515, 0]
click at [439, 354] on button "Save" at bounding box center [365, 353] width 252 height 67
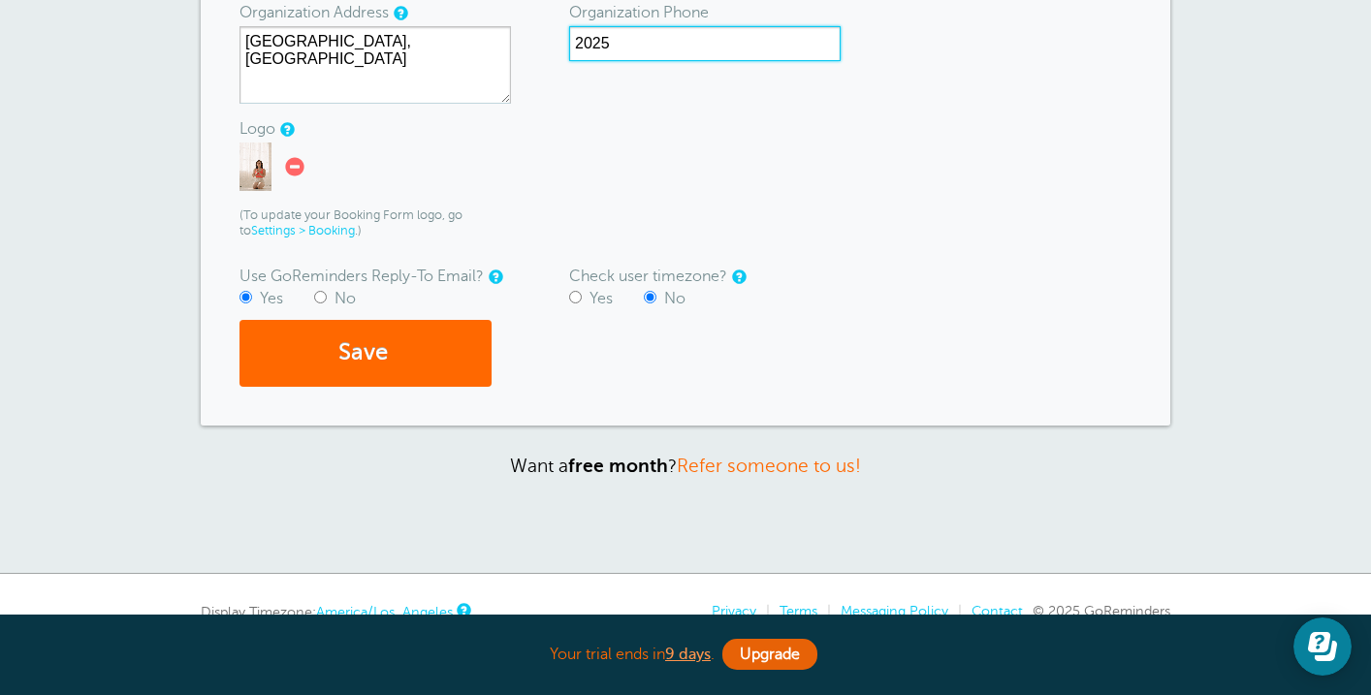
type input "2025"
click at [704, 115] on form "Need to create separate logins for other users? You can do that under More > Yo…" at bounding box center [685, 110] width 892 height 553
click at [387, 354] on button "Save" at bounding box center [365, 353] width 252 height 67
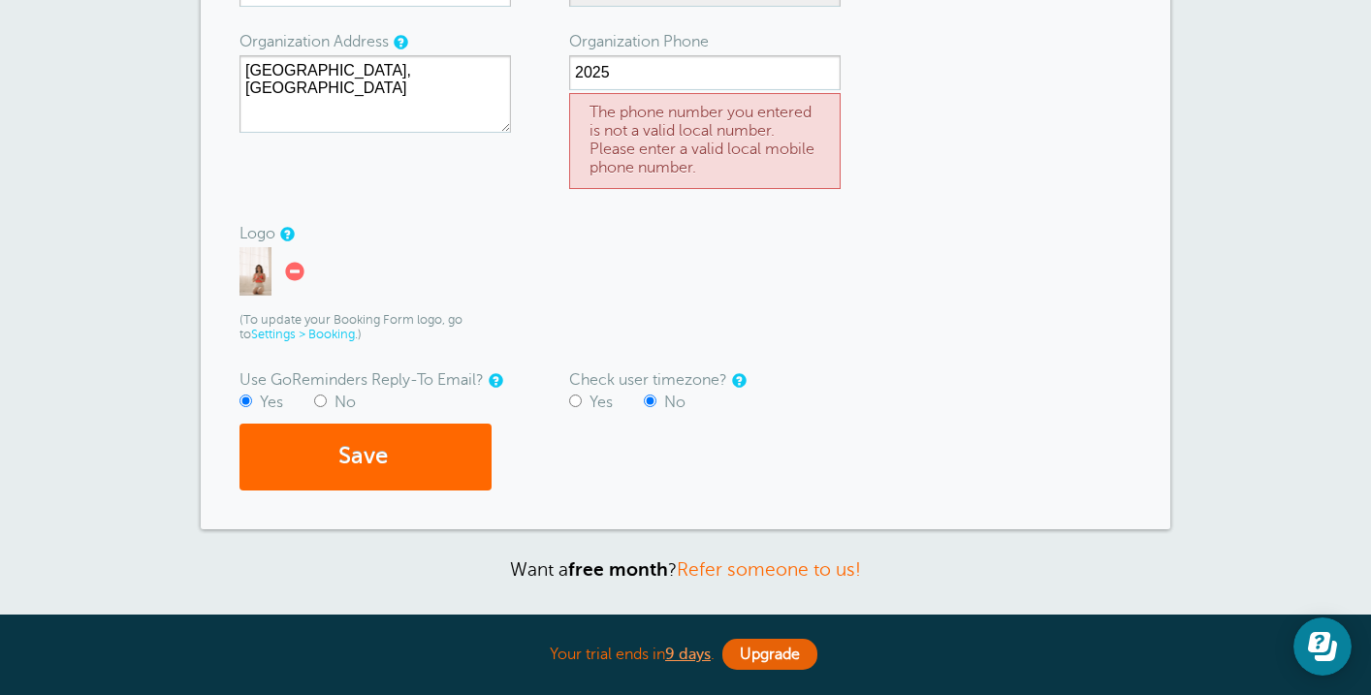
scroll to position [450, 0]
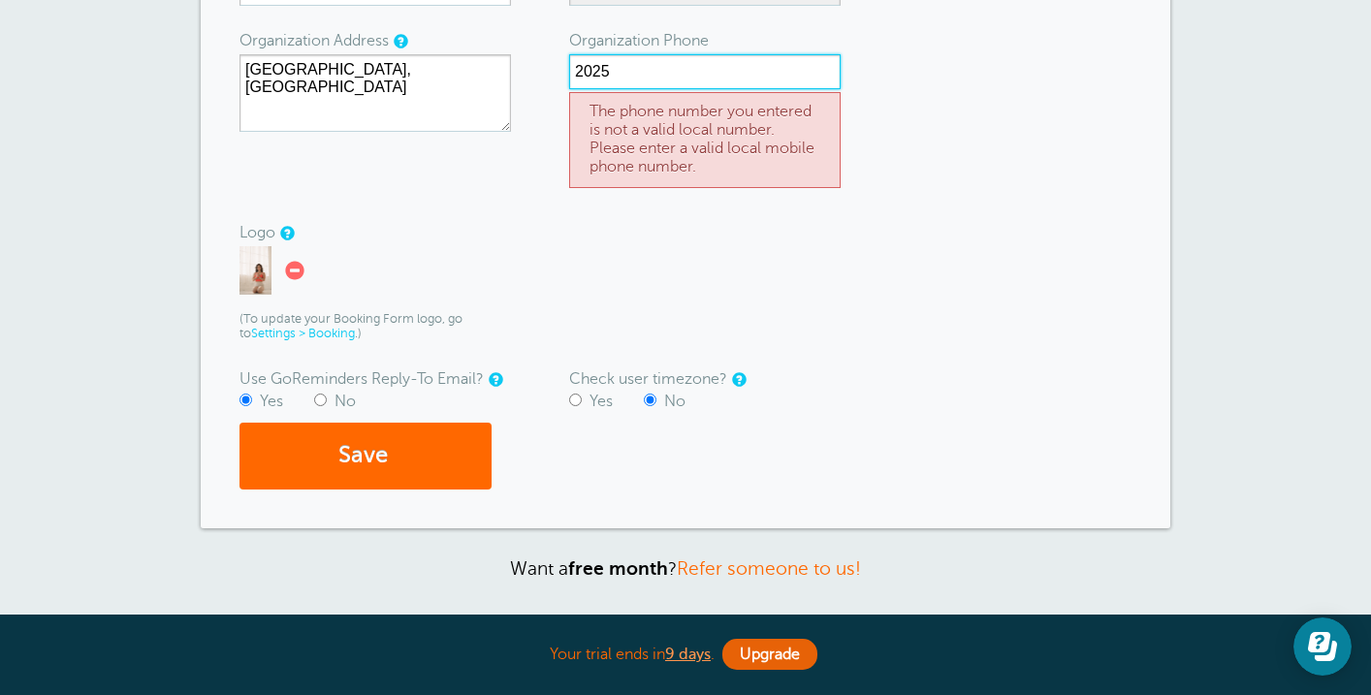
drag, startPoint x: 674, startPoint y: 78, endPoint x: 540, endPoint y: 64, distance: 134.5
click at [540, 64] on form "Need to create separate logins for other users? You can do that under More > Yo…" at bounding box center [685, 175] width 892 height 628
type input "9139635089"
click at [416, 461] on button "Save" at bounding box center [365, 456] width 252 height 67
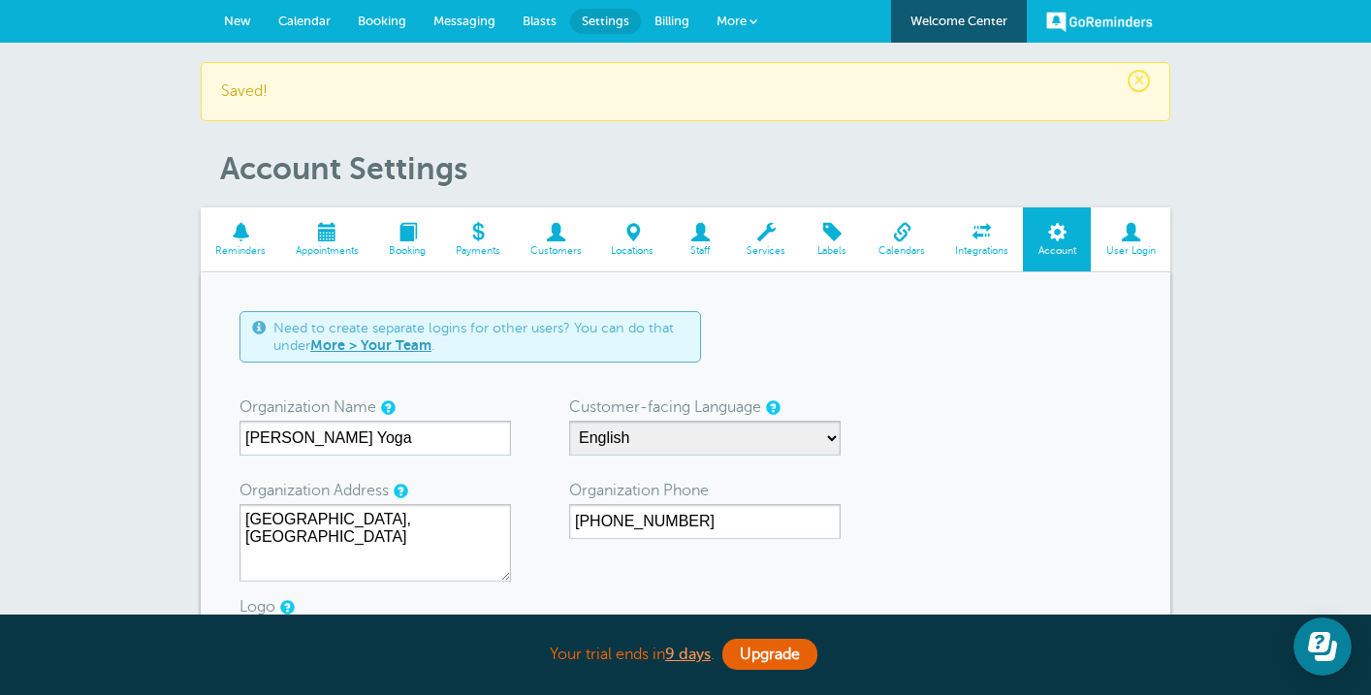
click at [398, 239] on span at bounding box center [407, 232] width 67 height 18
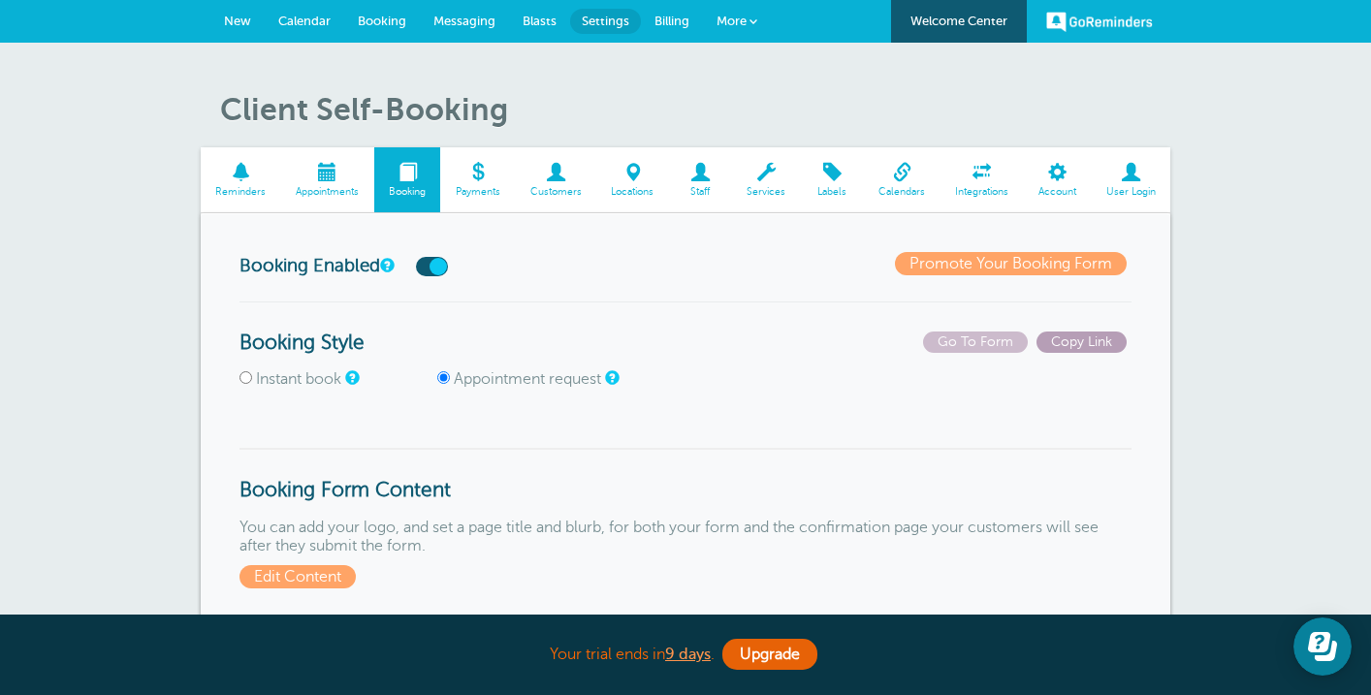
click at [1089, 341] on span "Copy Link" at bounding box center [1081, 342] width 90 height 21
click at [1064, 342] on span "Copy Link" at bounding box center [1081, 342] width 90 height 21
click at [350, 188] on span "Appointments" at bounding box center [328, 192] width 74 height 12
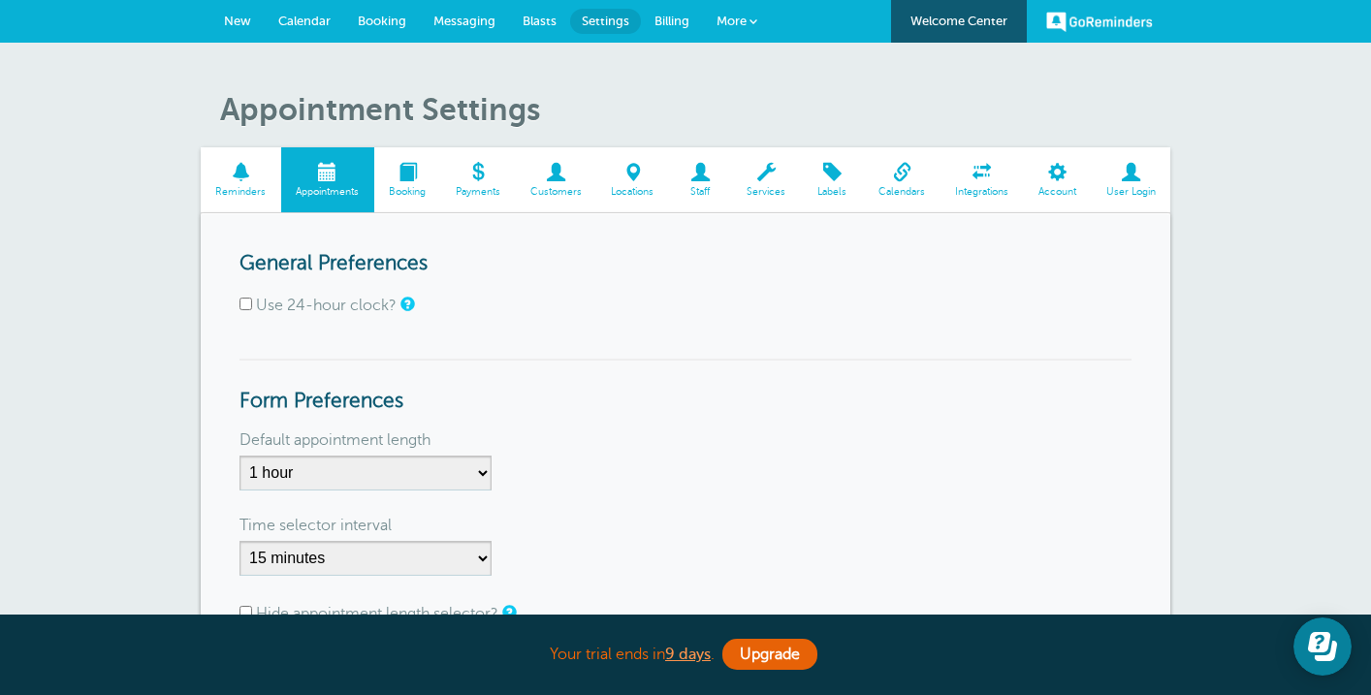
click at [767, 201] on link "Services" at bounding box center [766, 179] width 69 height 65
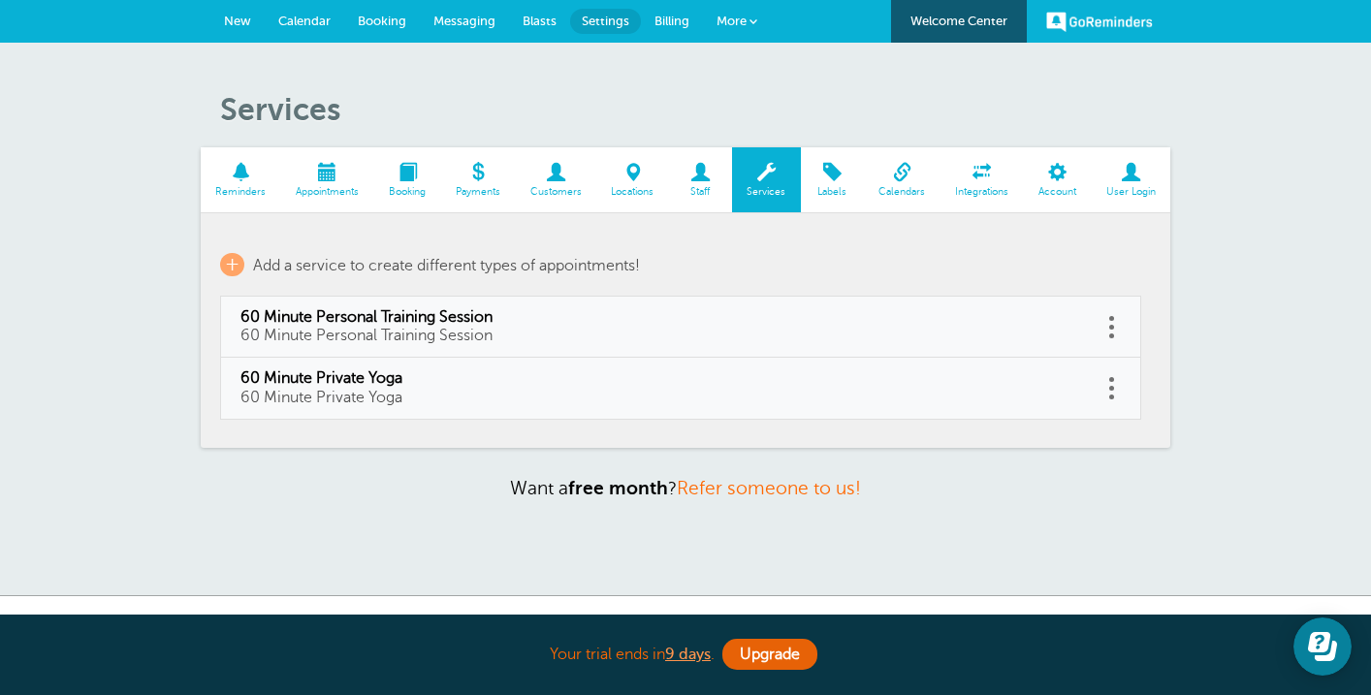
click at [1105, 391] on link at bounding box center [1110, 388] width 19 height 30
click at [1133, 407] on td "Delete Edit" at bounding box center [1121, 388] width 40 height 61
click at [1113, 327] on span at bounding box center [1111, 327] width 5 height 5
click at [422, 199] on link "Booking" at bounding box center [407, 179] width 67 height 65
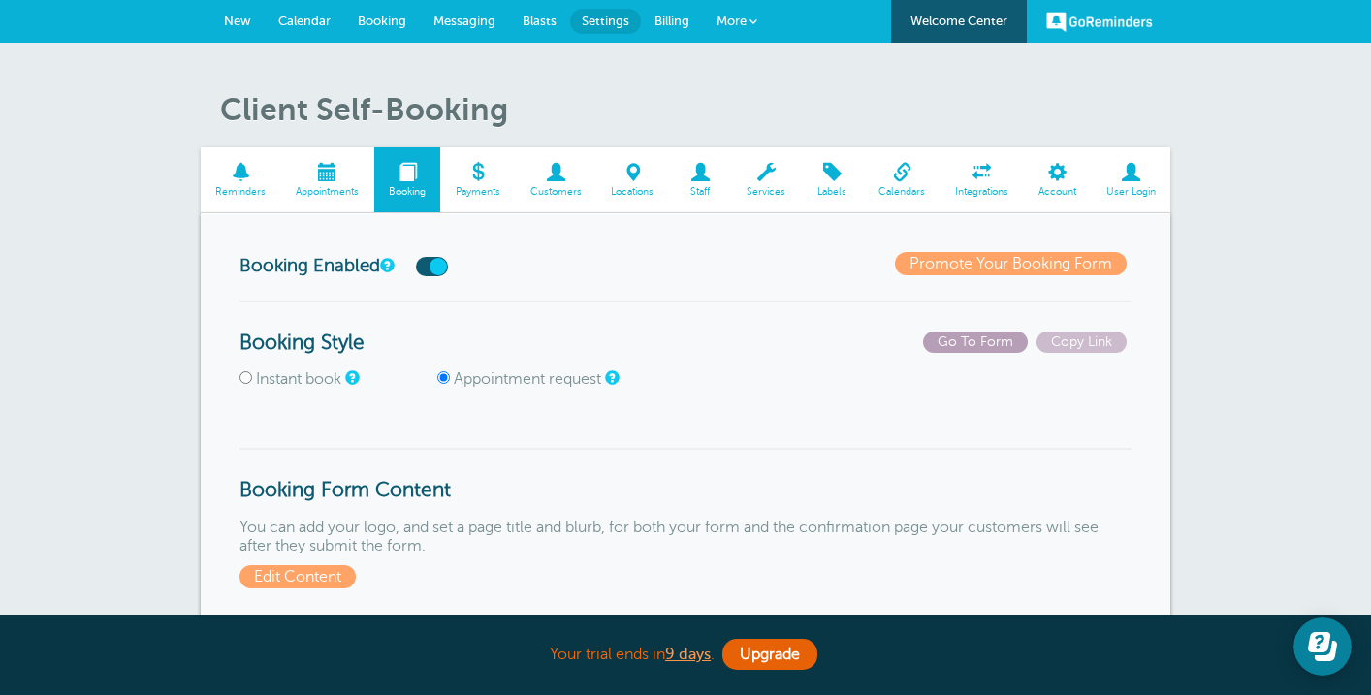
click at [989, 345] on span "Go To Form" at bounding box center [975, 342] width 105 height 21
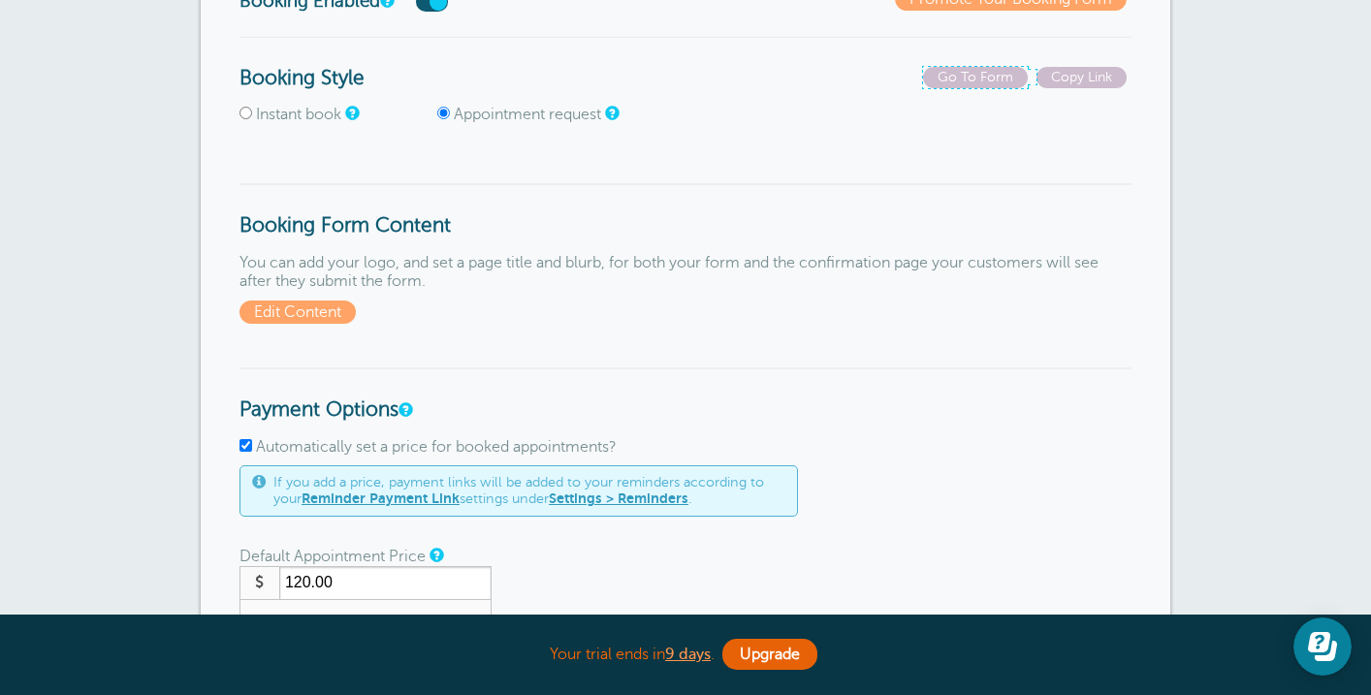
scroll to position [268, 0]
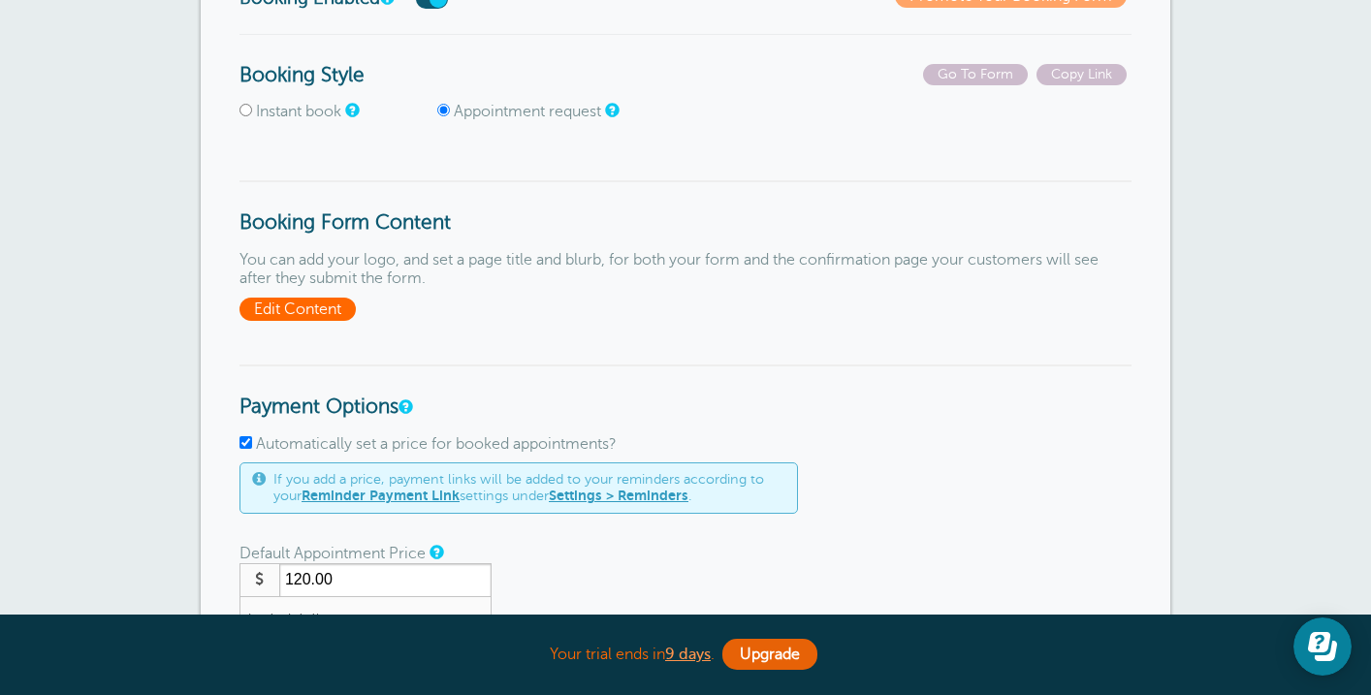
click at [339, 312] on span "Edit Content" at bounding box center [297, 309] width 116 height 23
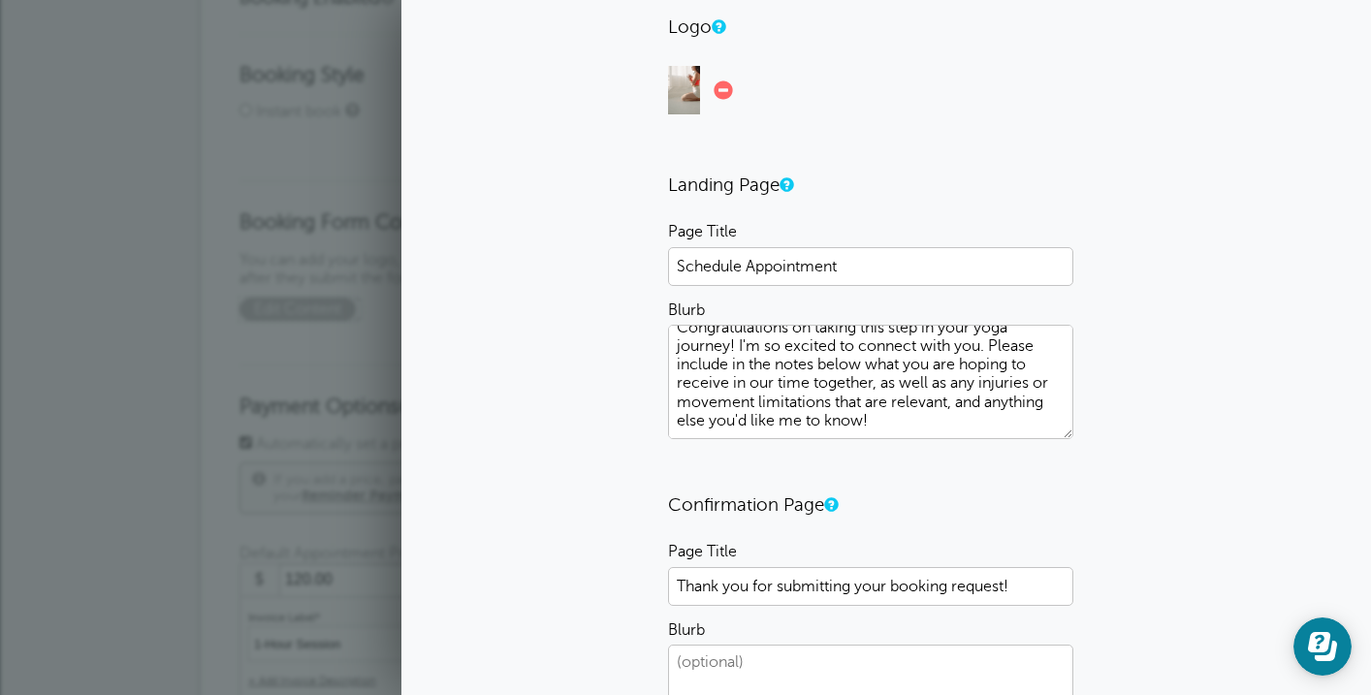
scroll to position [0, 0]
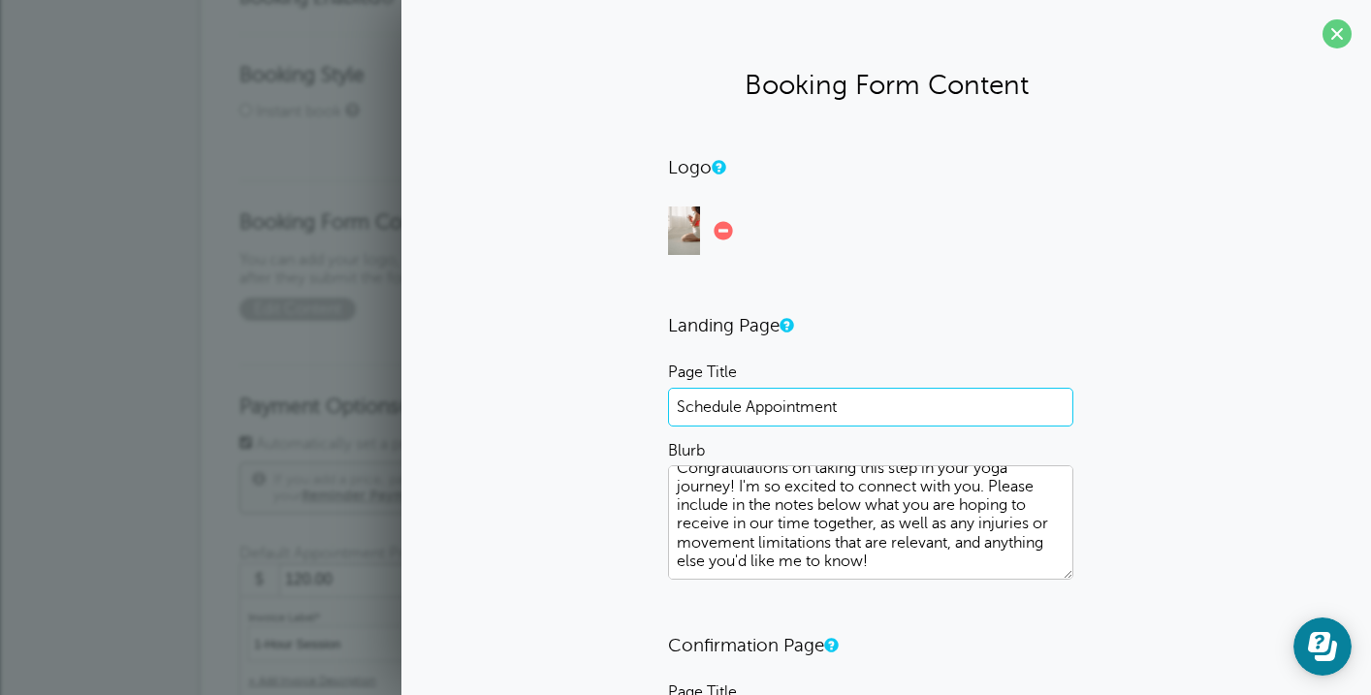
click at [899, 408] on input "Schedule Appointment" at bounding box center [870, 407] width 405 height 39
type input "Schedule Appointment - 60 Minute Session ($120 USD)"
click at [1211, 426] on div "Logo Drag and drop a file or click to upload a logo. Landing Page Page Title Sc…" at bounding box center [886, 571] width 931 height 831
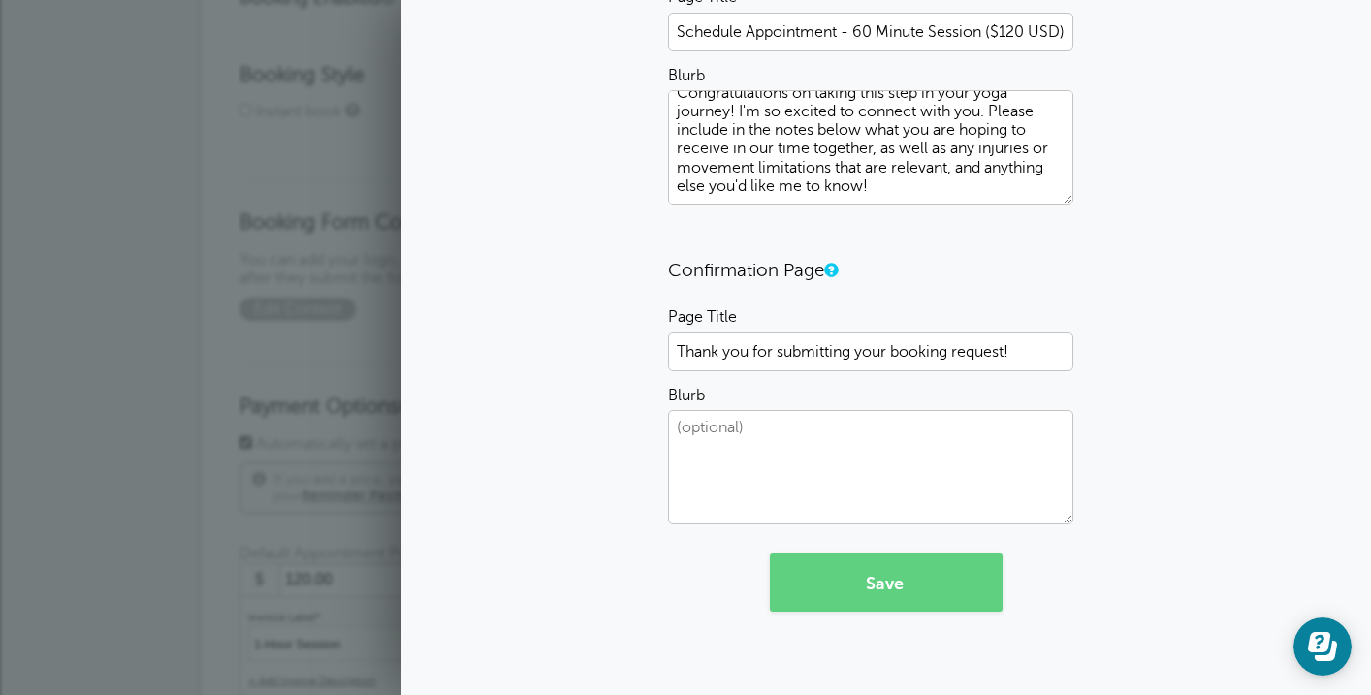
scroll to position [383, 0]
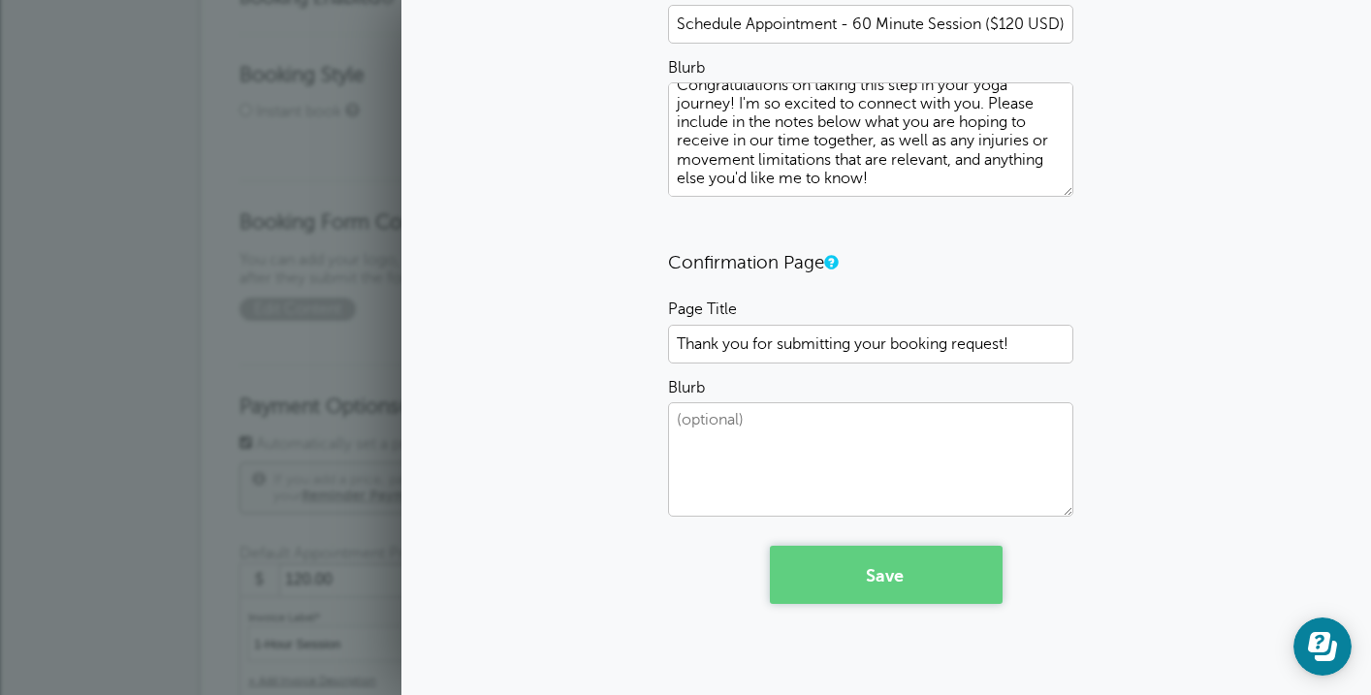
click at [931, 571] on button "Save" at bounding box center [886, 575] width 233 height 58
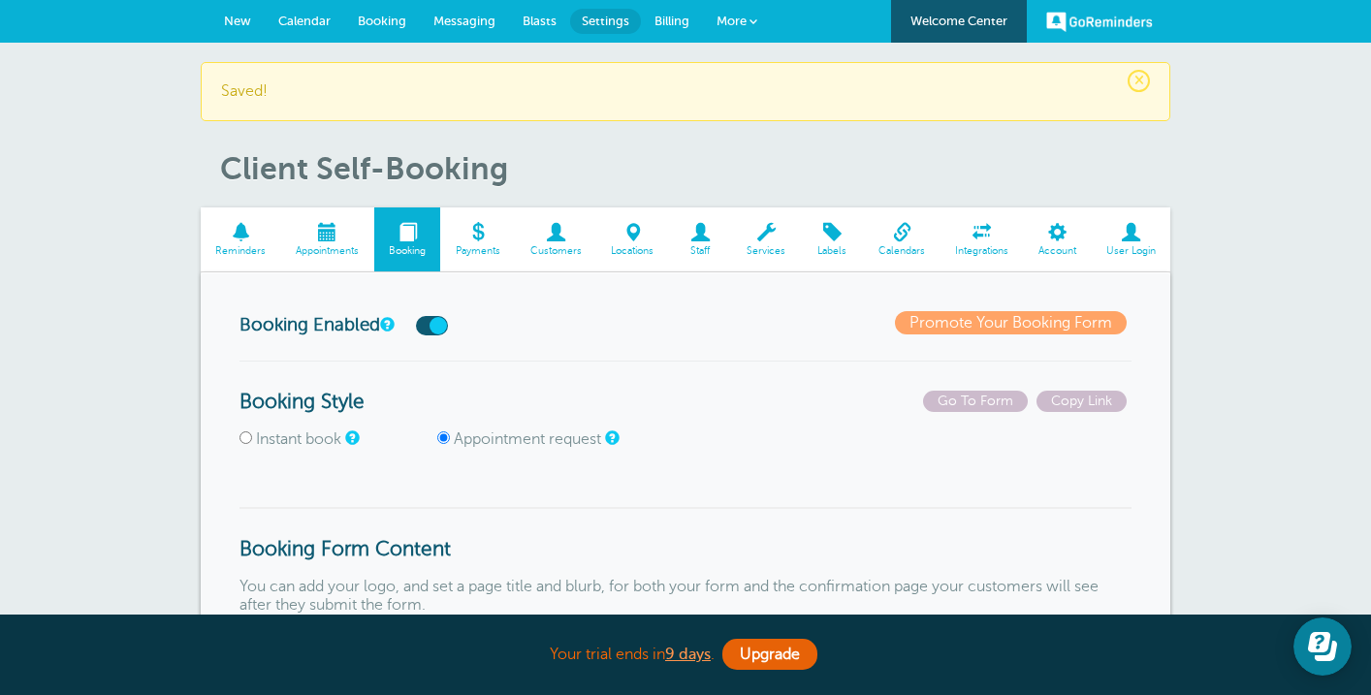
click at [482, 235] on span at bounding box center [477, 232] width 75 height 18
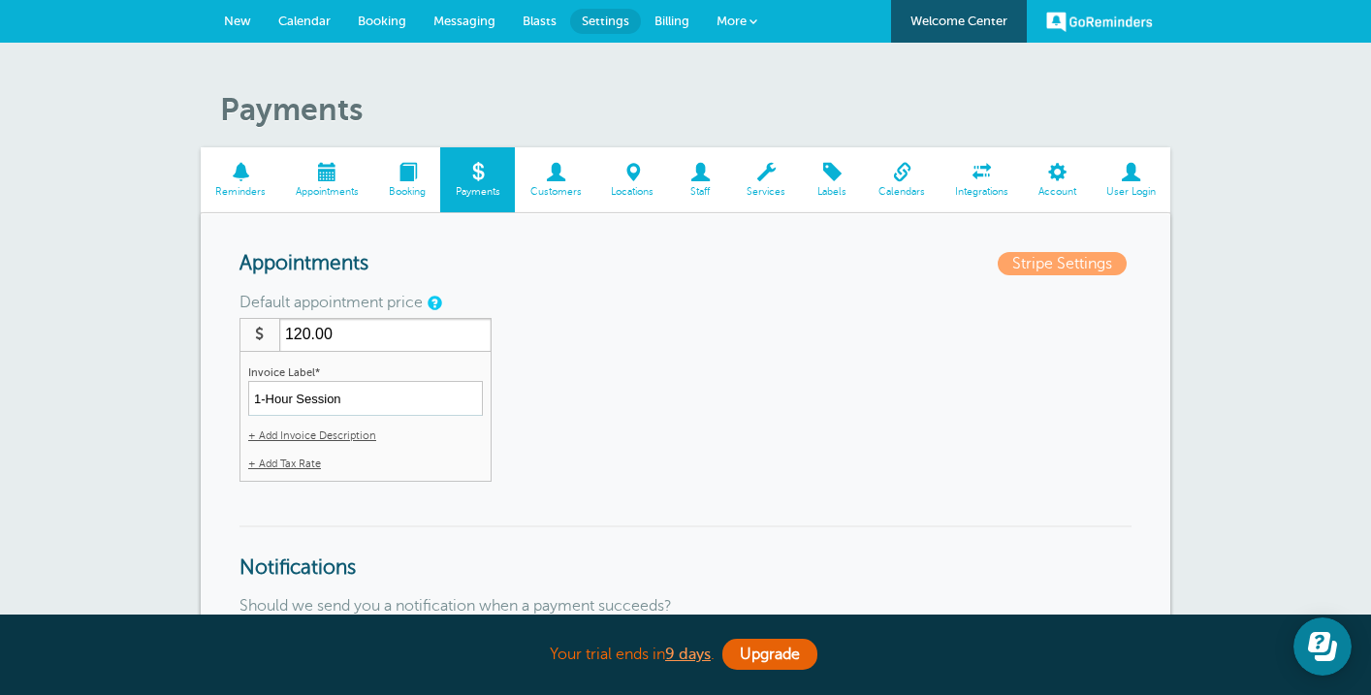
click at [637, 441] on div "Default appointment price $ 120.00 Invoice Label* 1-Hour Session + Add Invoice …" at bounding box center [685, 389] width 892 height 185
